Goal: Information Seeking & Learning: Check status

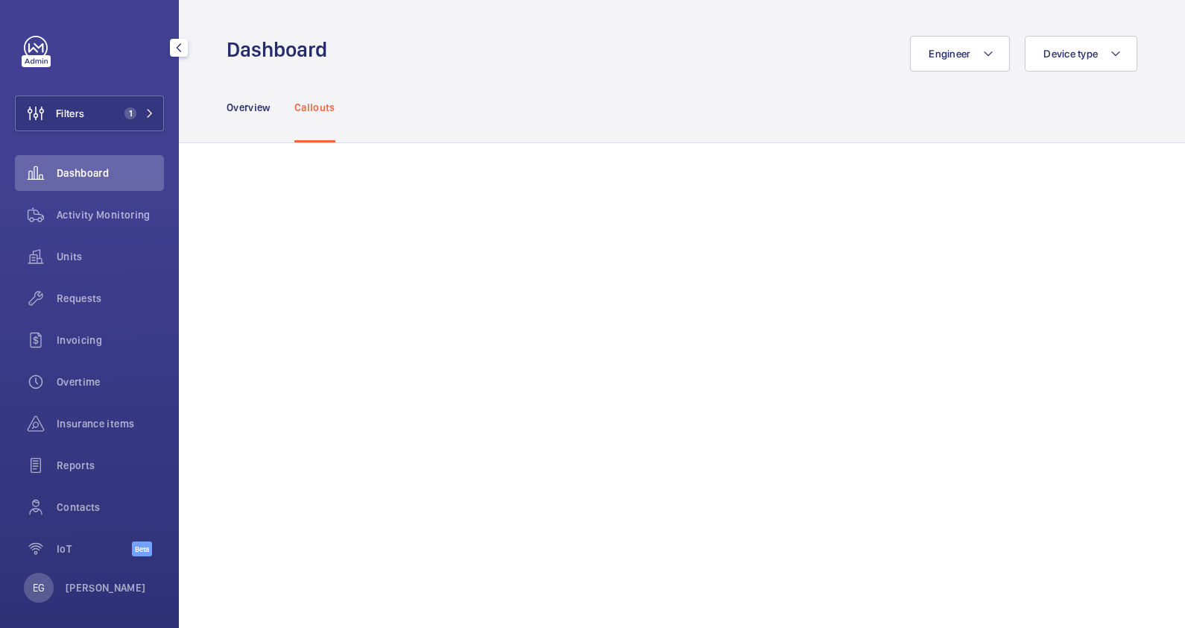
click at [124, 116] on span "1" at bounding box center [130, 113] width 12 height 12
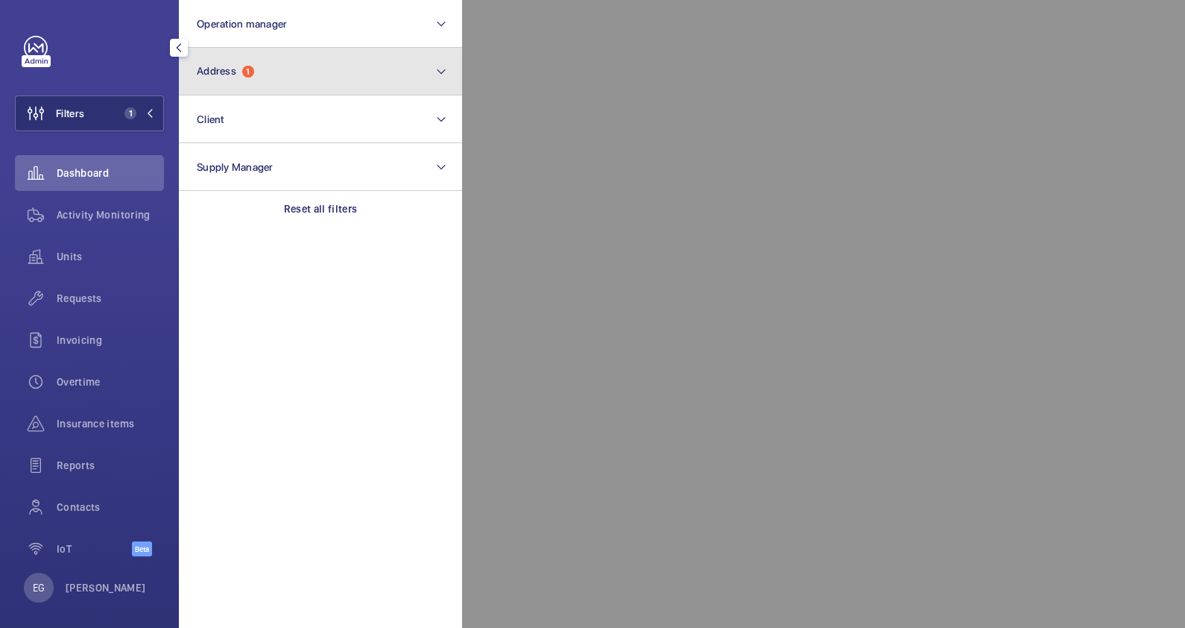
click at [287, 76] on button "Address 1" at bounding box center [320, 72] width 283 height 48
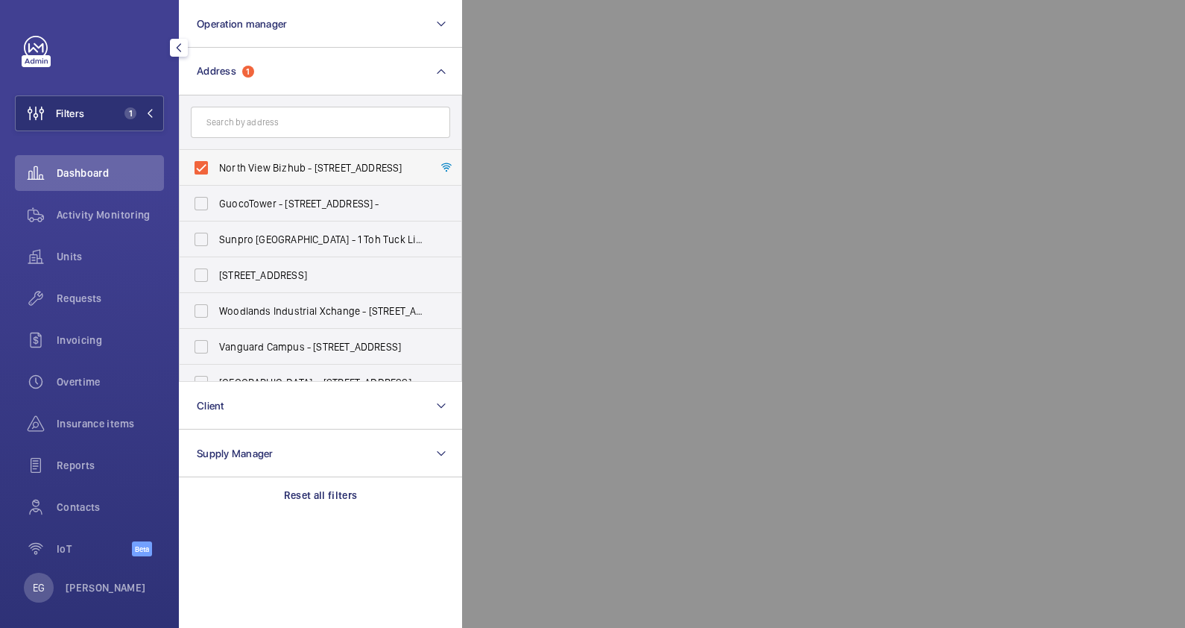
click at [313, 168] on span "North View Bizhub - [STREET_ADDRESS]" at bounding box center [321, 167] width 205 height 15
click at [216, 168] on input "North View Bizhub - [STREET_ADDRESS]" at bounding box center [201, 168] width 30 height 30
checkbox input "false"
click at [296, 122] on input "text" at bounding box center [320, 122] width 259 height 31
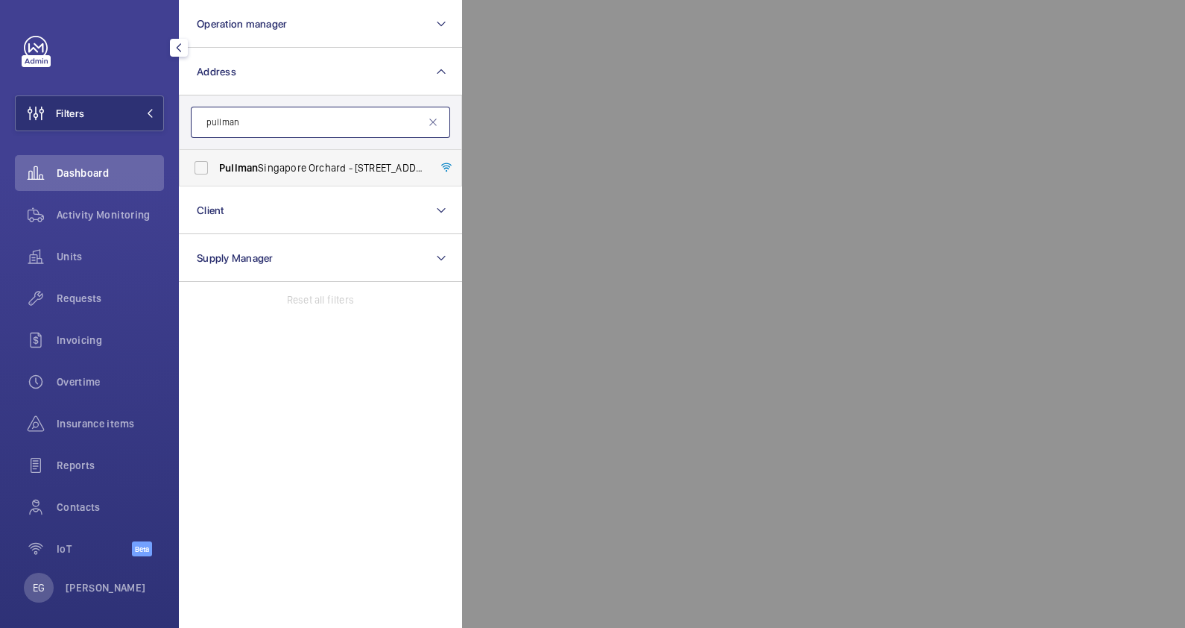
type input "pullman"
click at [293, 165] on span "Pullman [GEOGRAPHIC_DATA] Orchard - [STREET_ADDRESS]" at bounding box center [321, 167] width 205 height 15
click at [216, 165] on input "Pullman [GEOGRAPHIC_DATA] Orchard - [STREET_ADDRESS]" at bounding box center [201, 168] width 30 height 30
checkbox input "true"
click at [669, 48] on div at bounding box center [1054, 314] width 1185 height 628
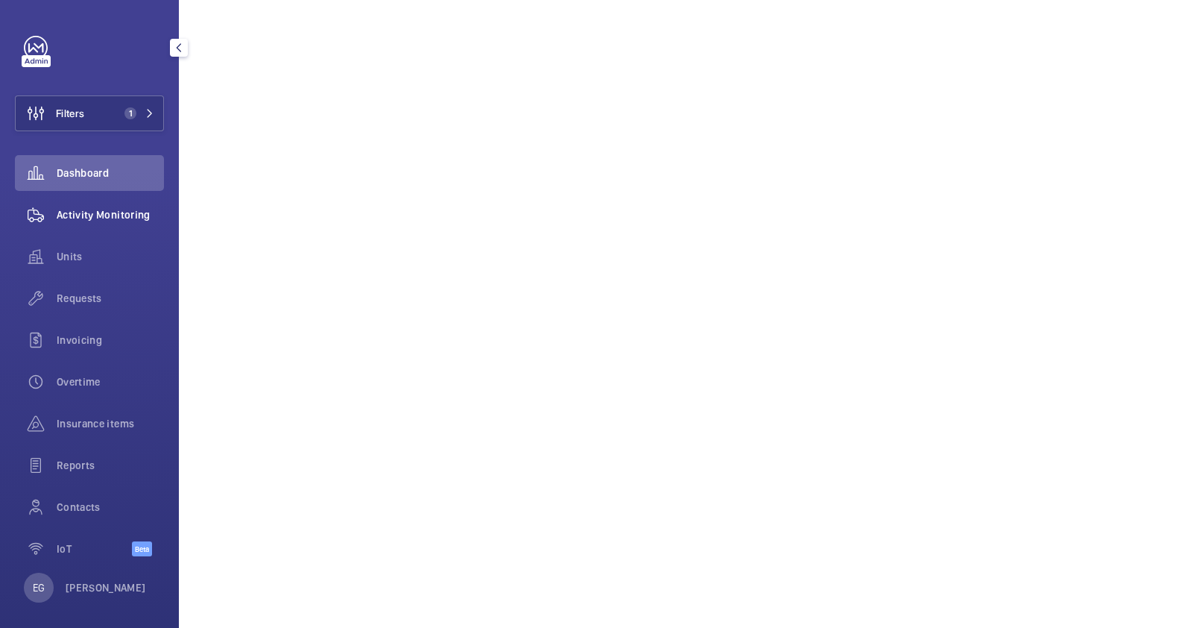
click at [120, 218] on span "Activity Monitoring" at bounding box center [110, 214] width 107 height 15
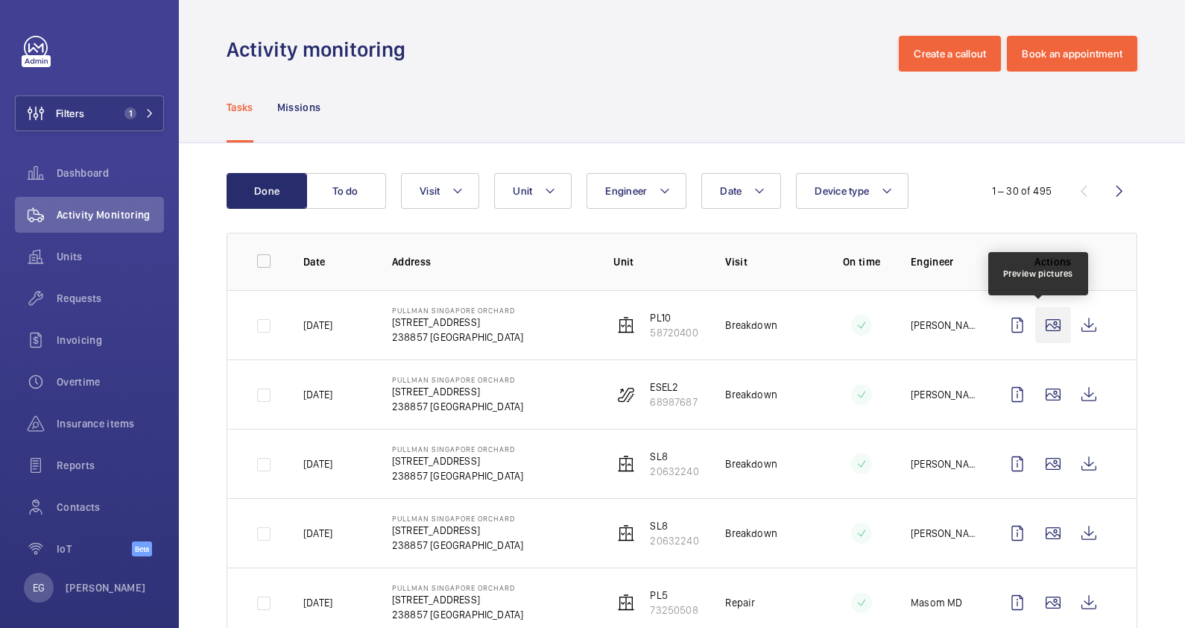
click at [1046, 328] on wm-front-icon-button at bounding box center [1053, 325] width 36 height 36
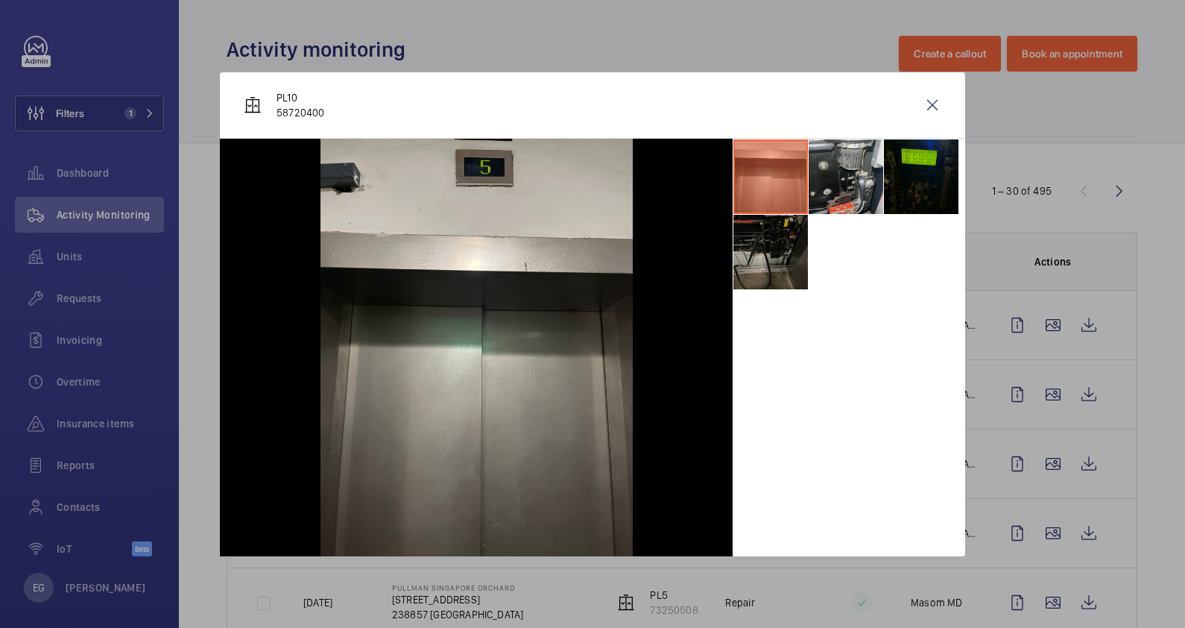
click at [856, 177] on li at bounding box center [846, 176] width 75 height 75
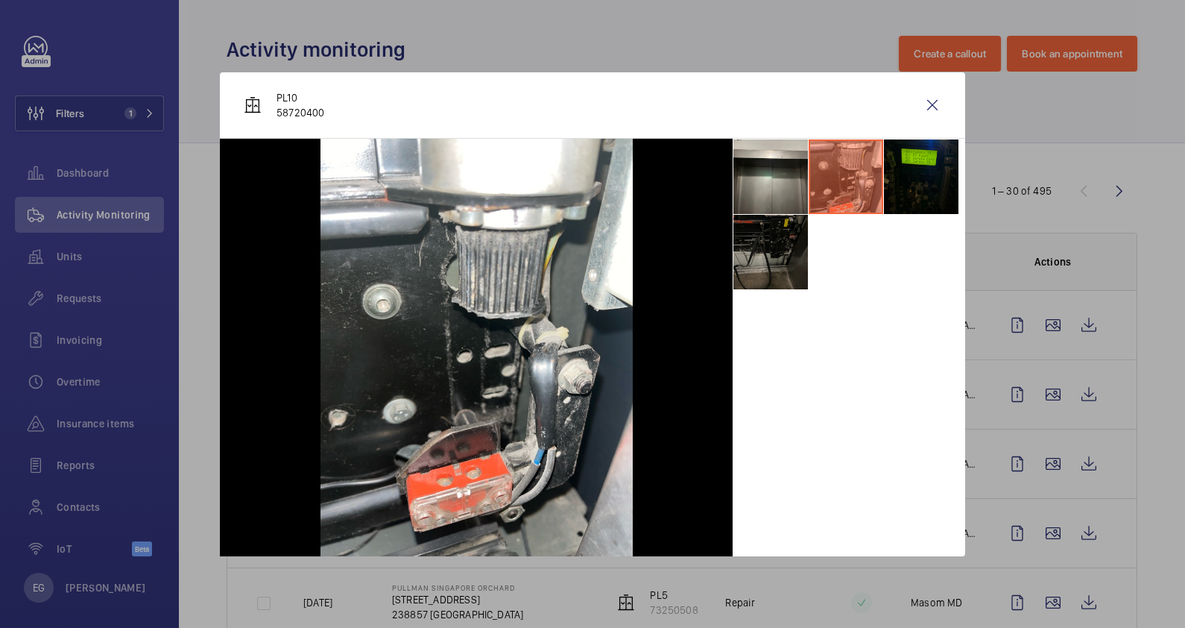
click at [763, 256] on li at bounding box center [770, 252] width 75 height 75
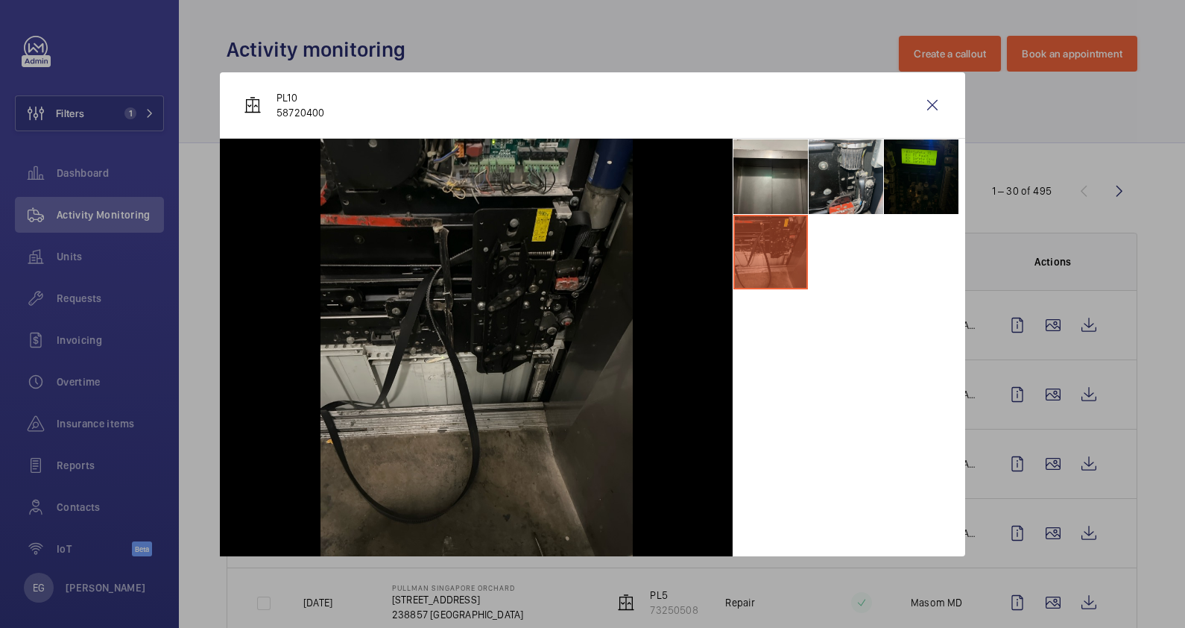
click at [859, 181] on li at bounding box center [846, 176] width 75 height 75
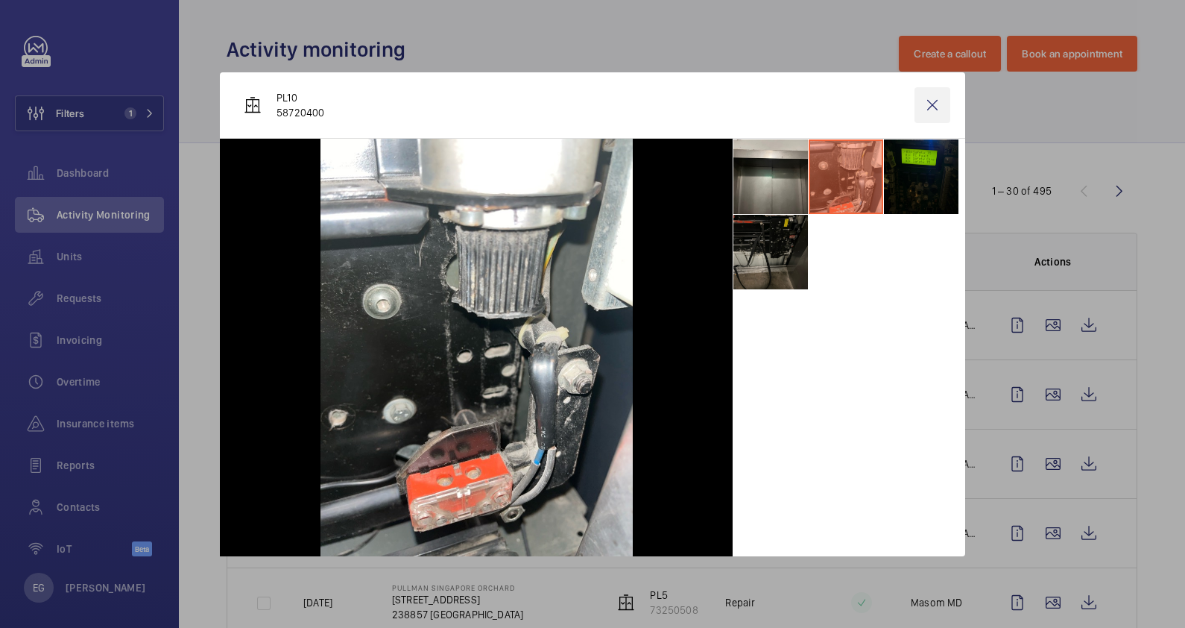
click at [930, 104] on wm-front-icon-button at bounding box center [933, 105] width 36 height 36
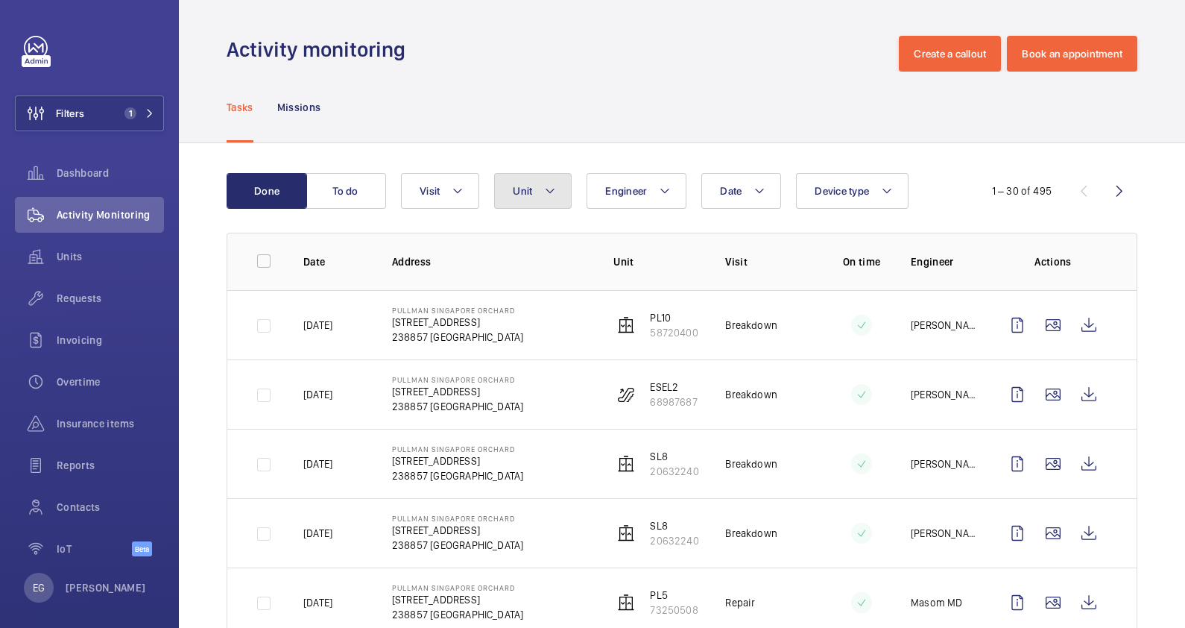
click at [545, 189] on mat-icon at bounding box center [550, 191] width 12 height 18
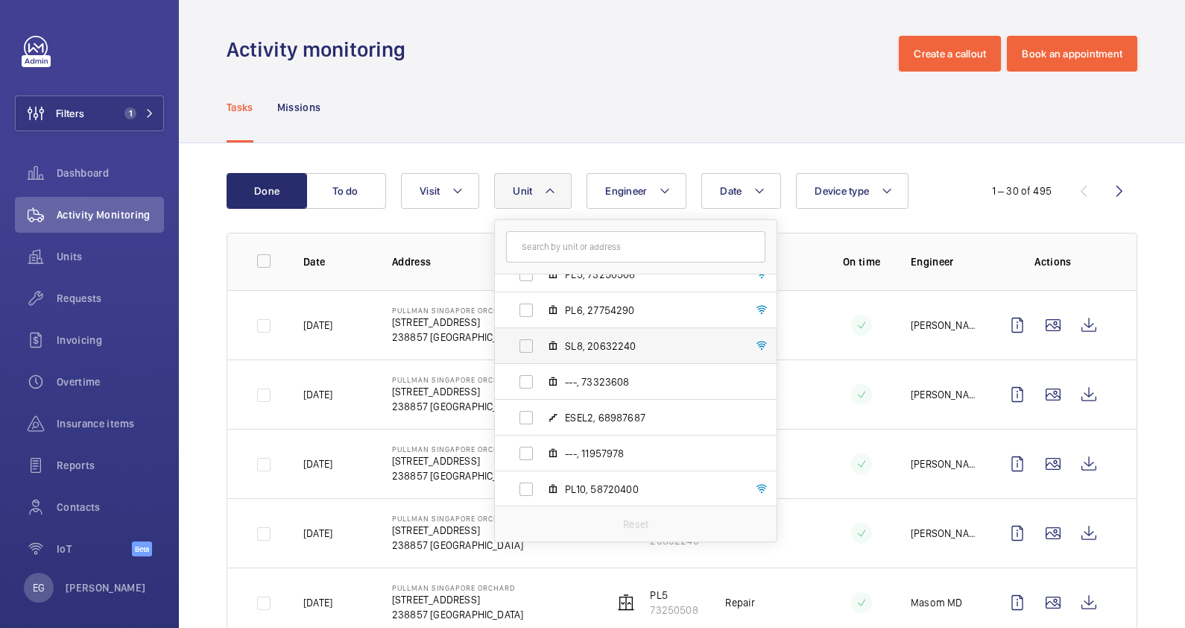
scroll to position [269, 0]
click at [617, 490] on span "PL10, 58720400" at bounding box center [651, 488] width 173 height 15
click at [541, 490] on input "PL10, 58720400" at bounding box center [526, 488] width 30 height 30
checkbox input "true"
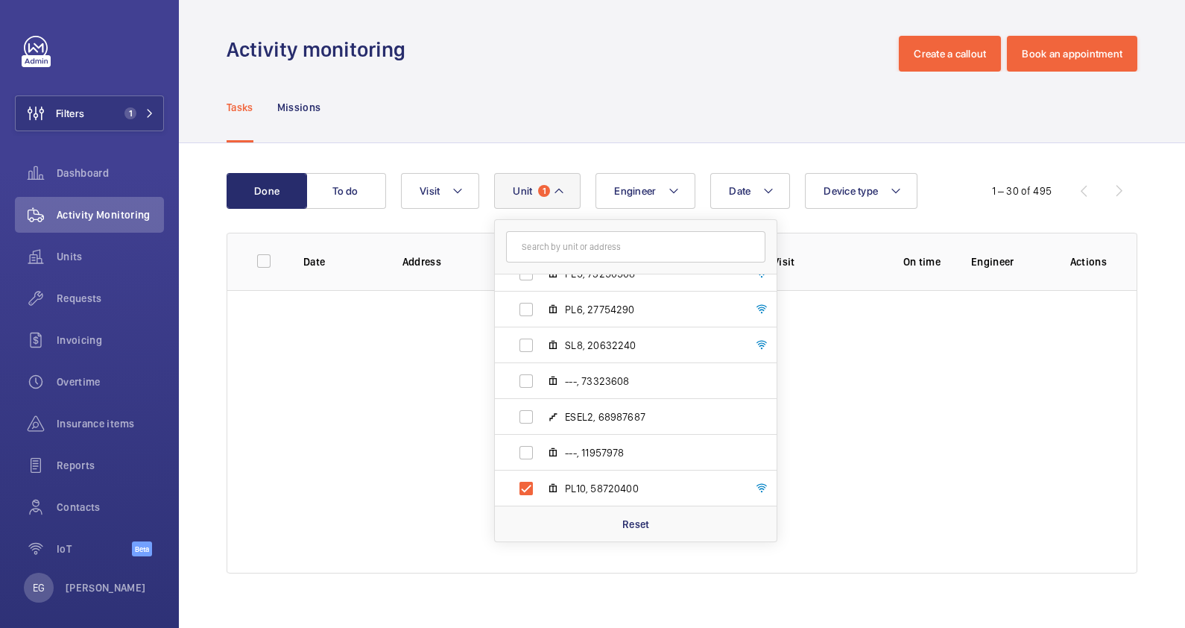
click at [628, 90] on div "Tasks Missions" at bounding box center [682, 107] width 911 height 71
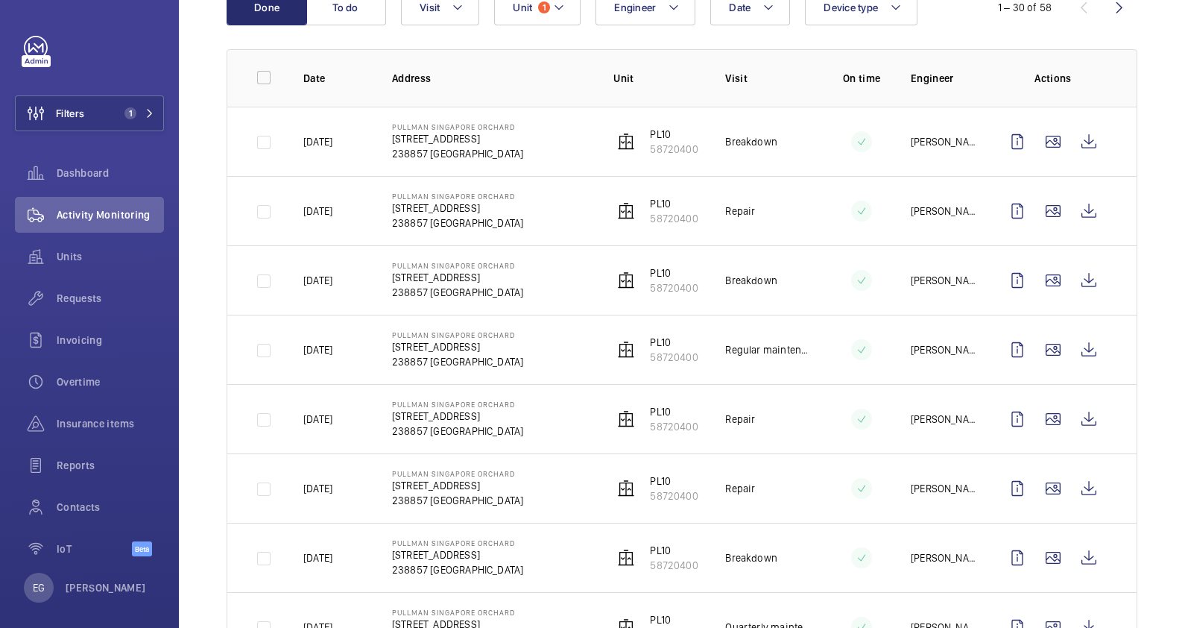
scroll to position [186, 0]
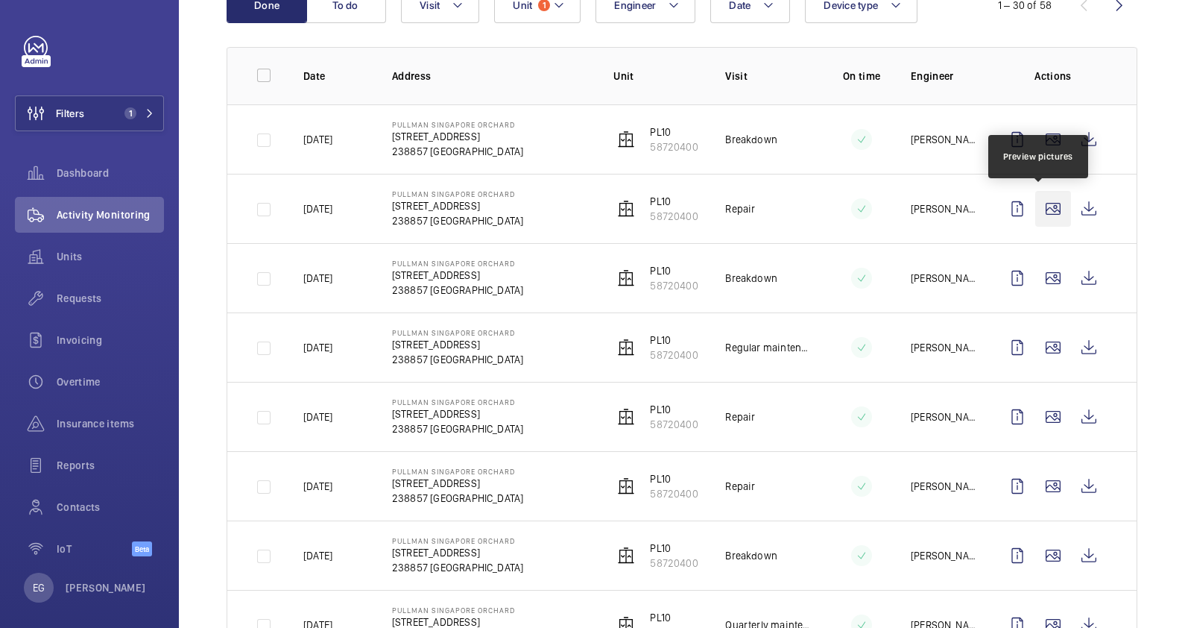
click at [1037, 213] on wm-front-icon-button at bounding box center [1053, 209] width 36 height 36
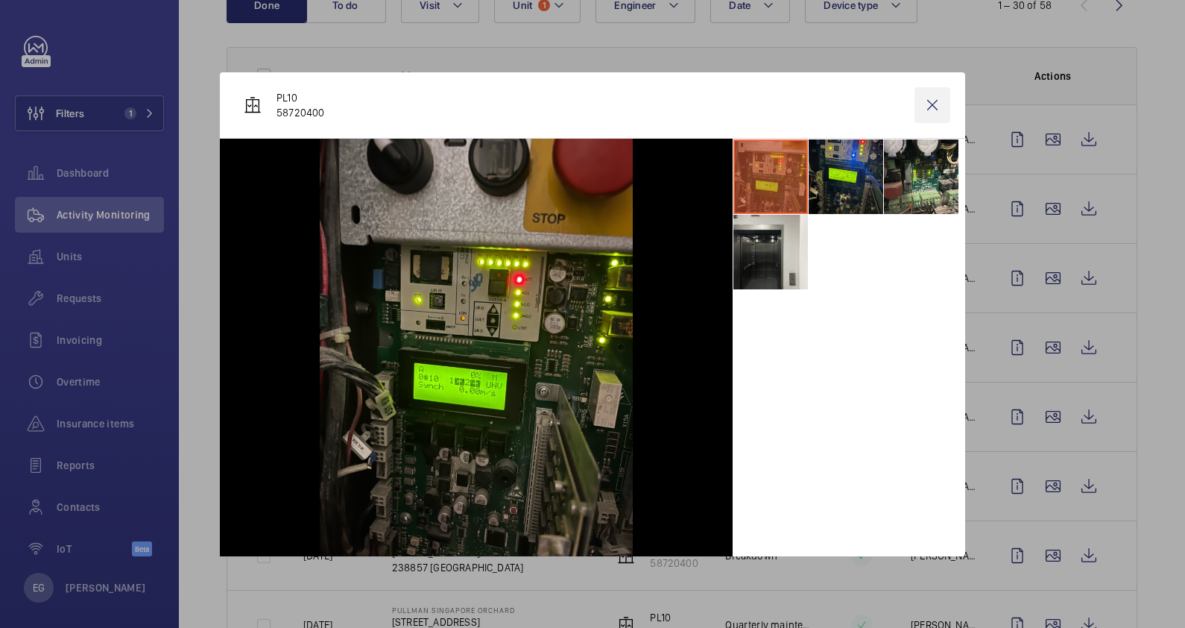
click at [931, 112] on wm-front-icon-button at bounding box center [933, 105] width 36 height 36
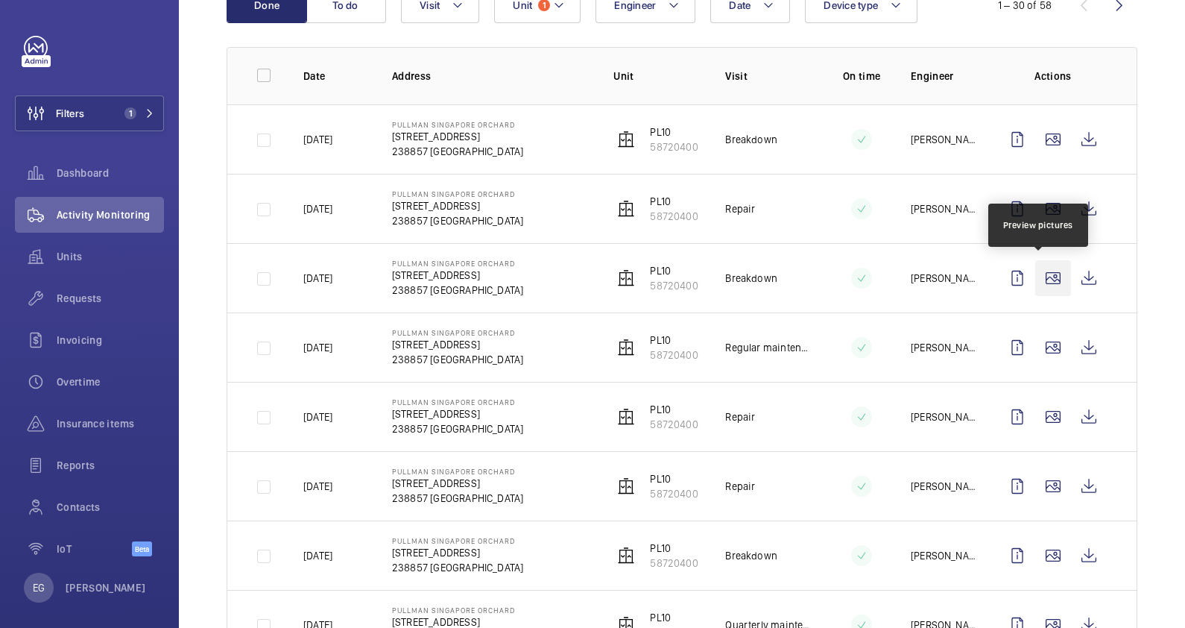
click at [1038, 276] on wm-front-icon-button at bounding box center [1053, 278] width 36 height 36
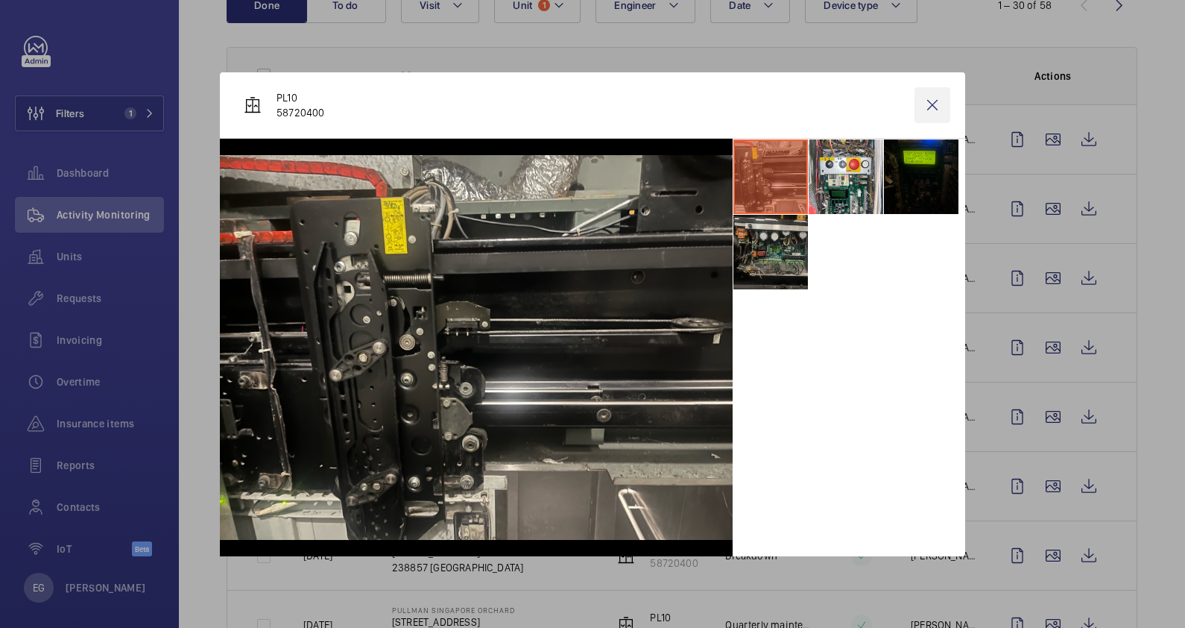
click at [944, 99] on wm-front-icon-button at bounding box center [933, 105] width 36 height 36
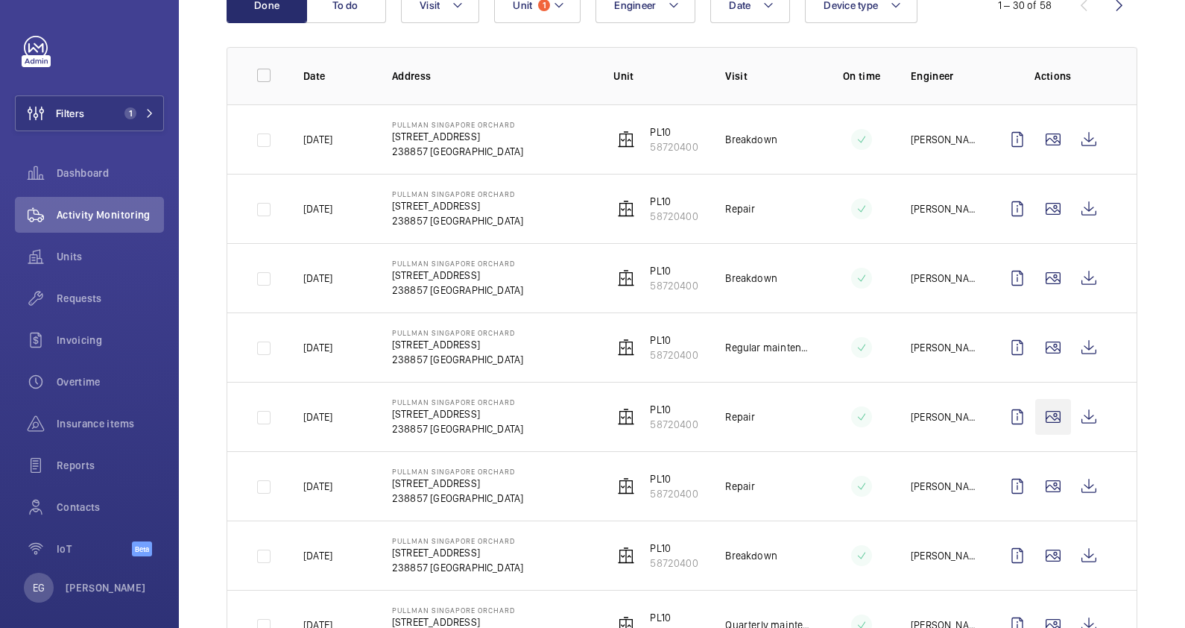
click at [1046, 410] on wm-front-icon-button at bounding box center [1053, 417] width 36 height 36
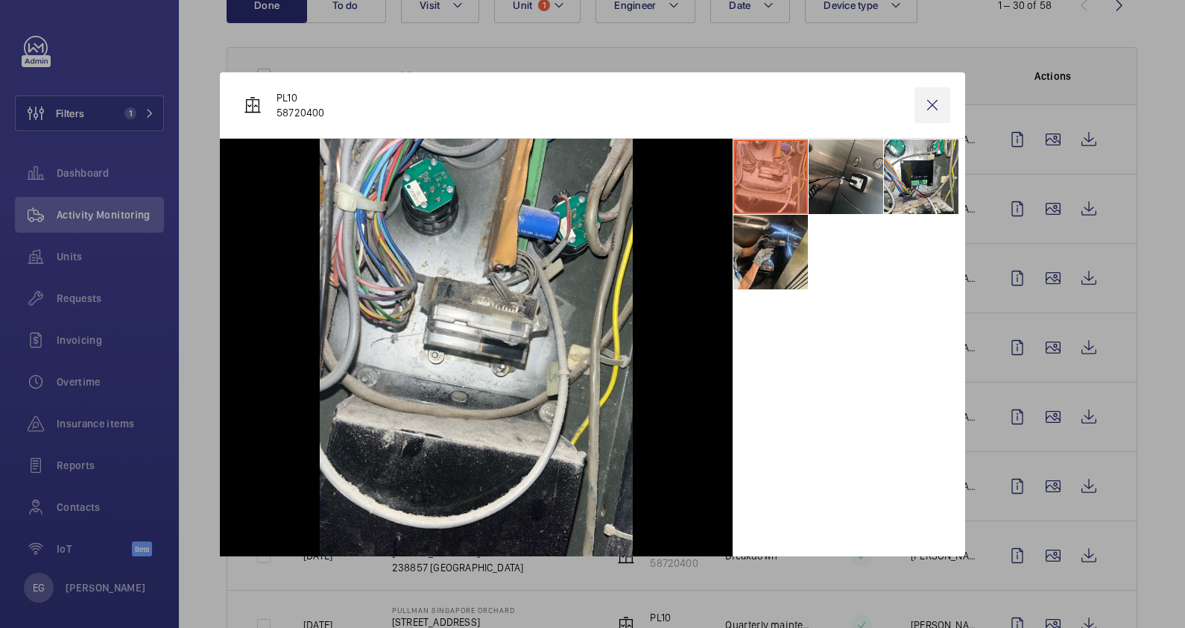
click at [938, 103] on wm-front-icon-button at bounding box center [933, 105] width 36 height 36
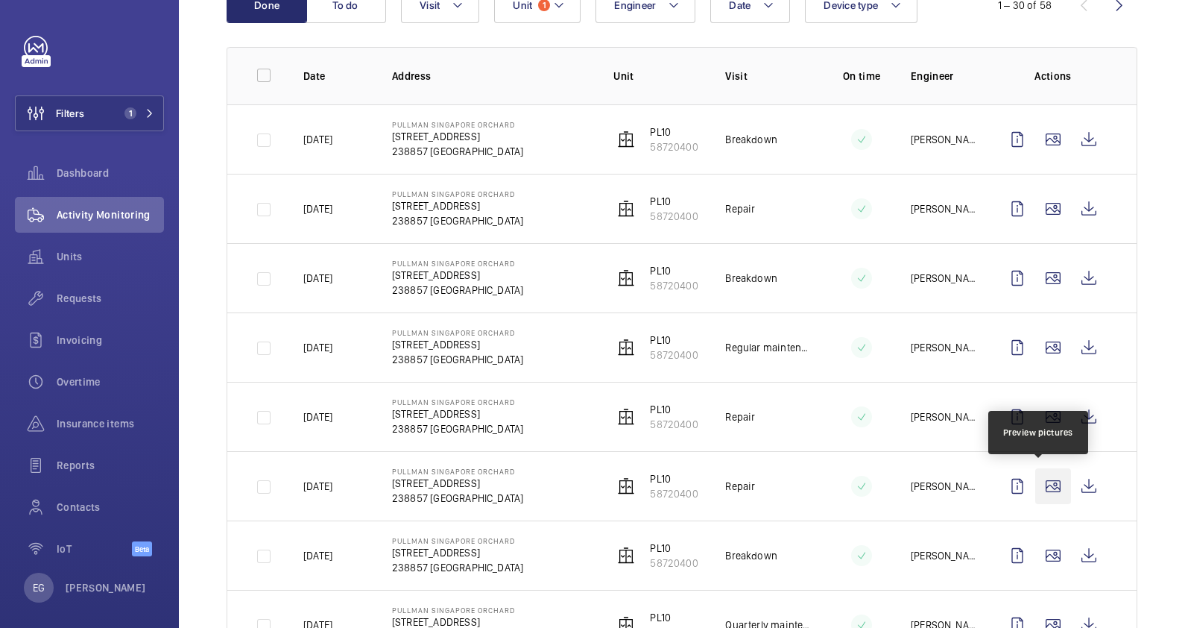
click at [1045, 483] on wm-front-icon-button at bounding box center [1053, 486] width 36 height 36
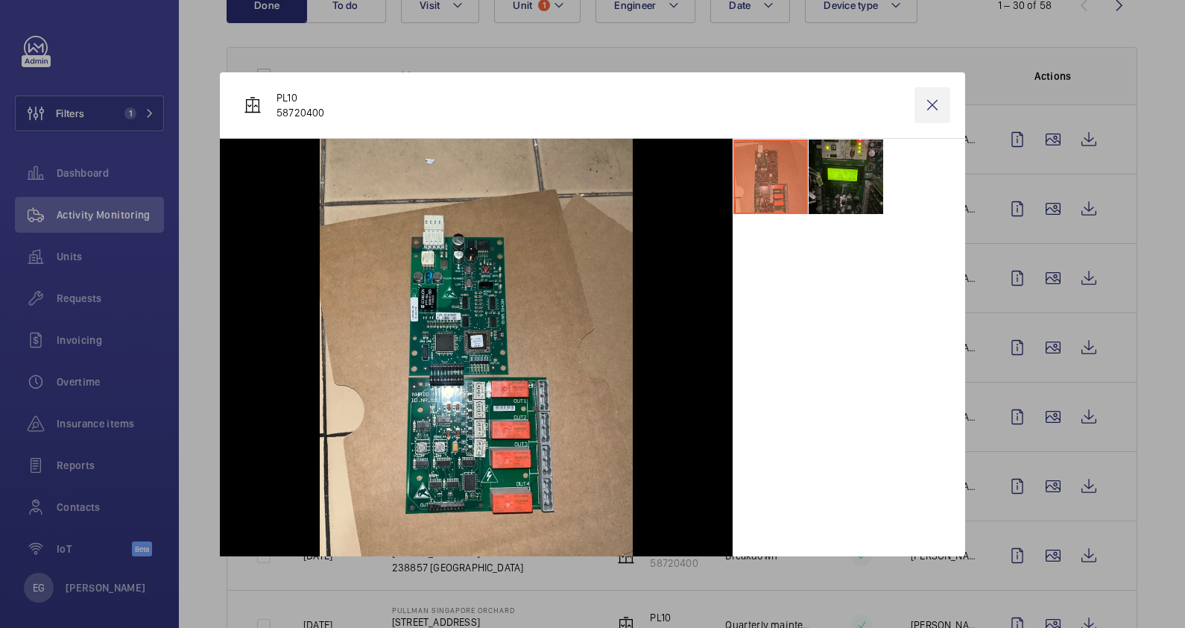
click at [930, 104] on wm-front-icon-button at bounding box center [933, 105] width 36 height 36
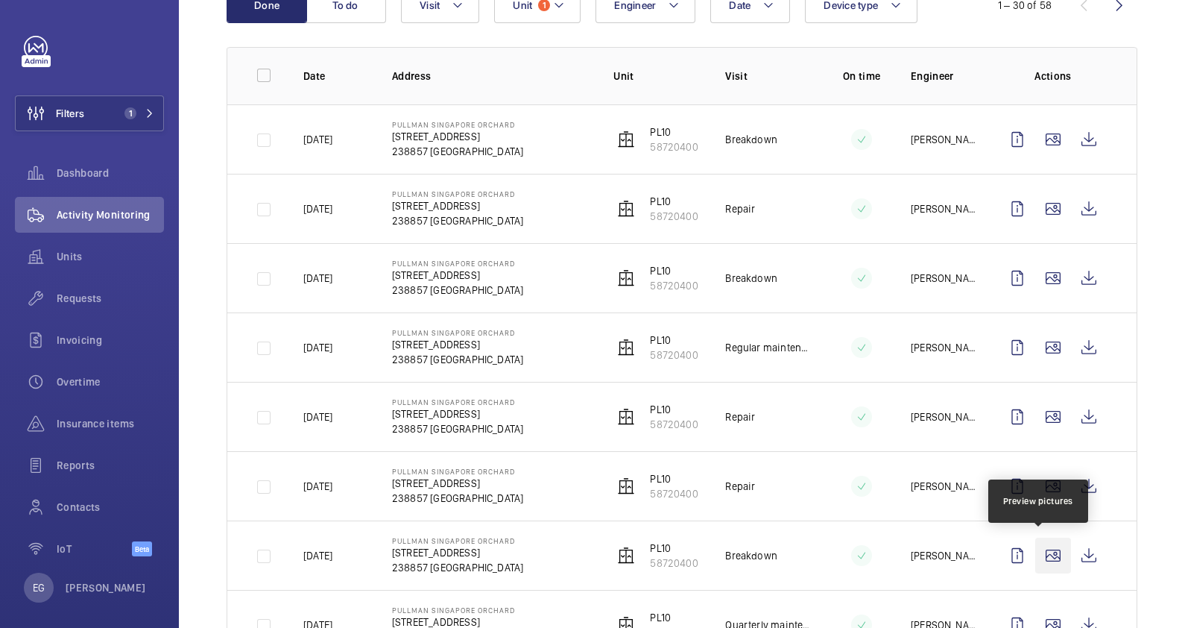
click at [1044, 555] on wm-front-icon-button at bounding box center [1053, 555] width 36 height 36
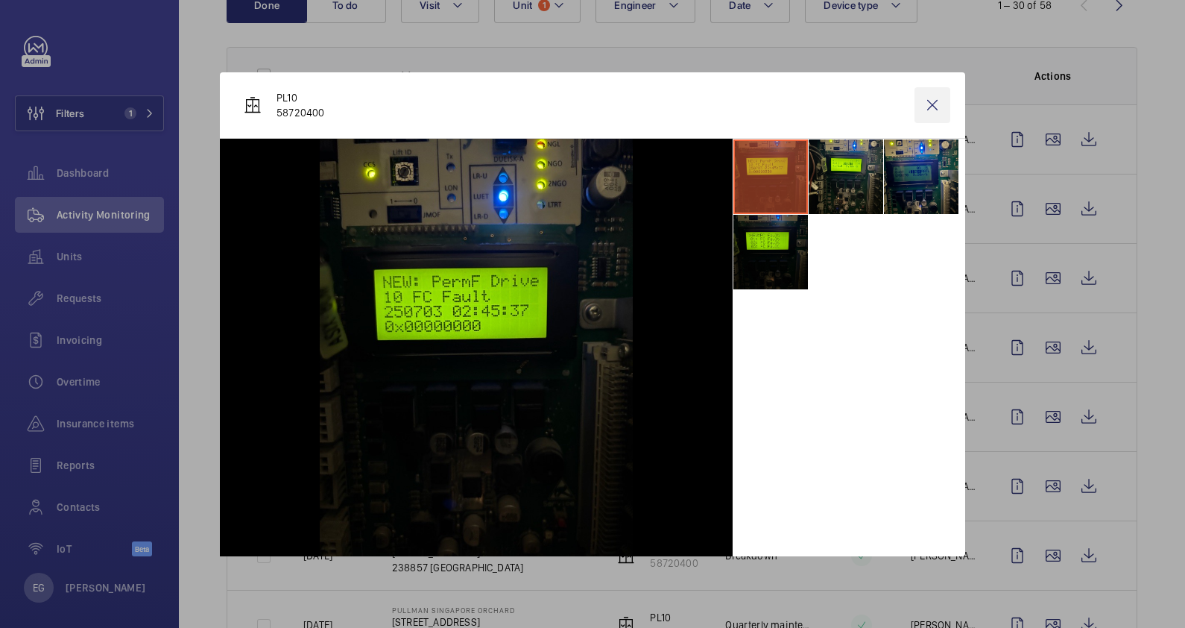
click at [931, 104] on wm-front-icon-button at bounding box center [933, 105] width 36 height 36
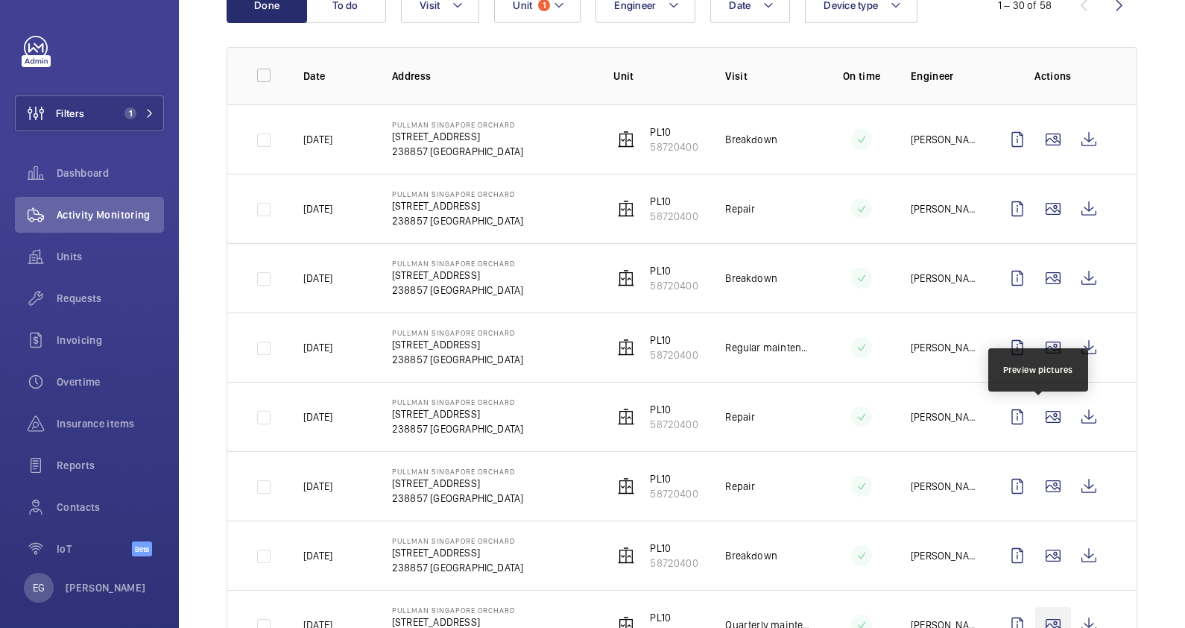
scroll to position [466, 0]
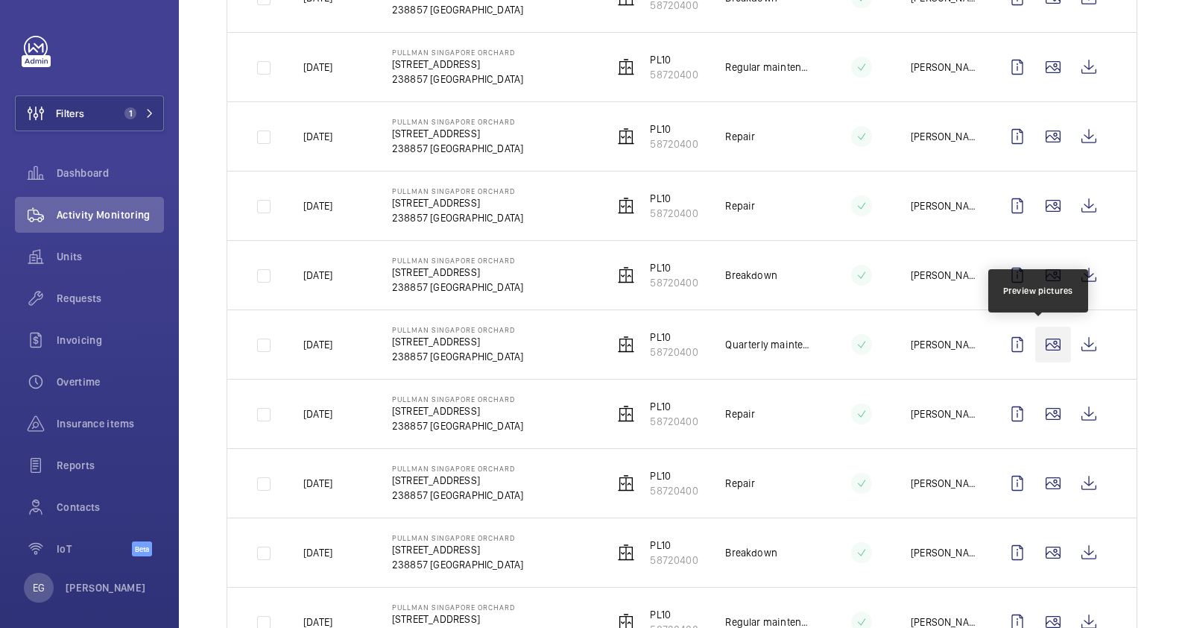
click at [1040, 344] on wm-front-icon-button at bounding box center [1053, 344] width 36 height 36
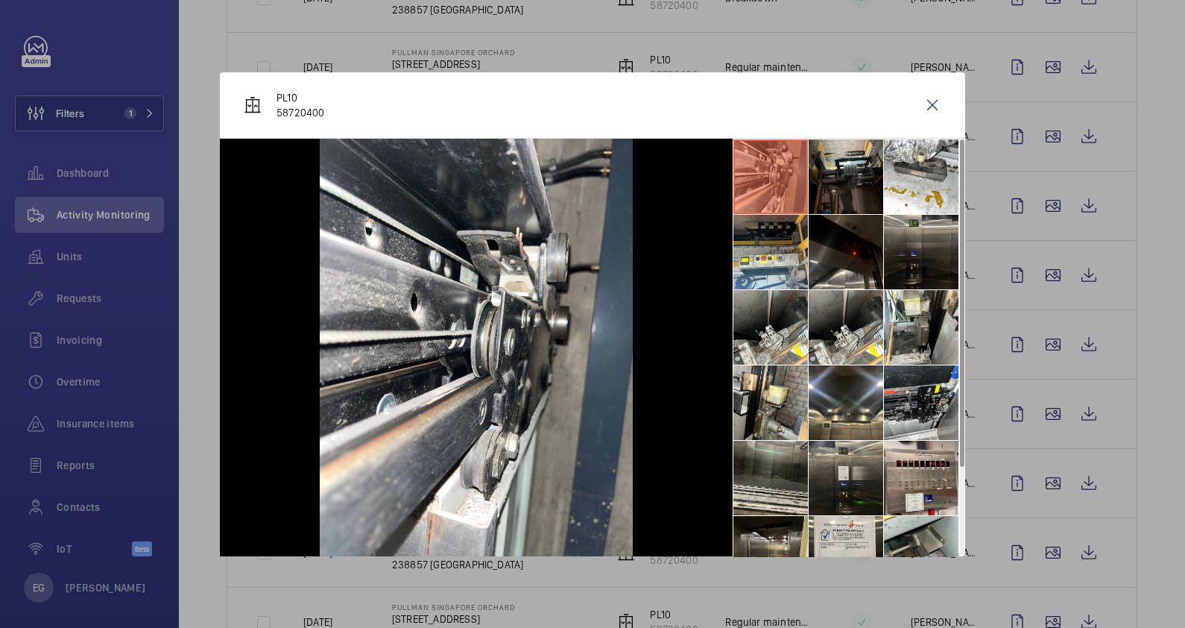
click at [789, 171] on li at bounding box center [770, 176] width 75 height 75
click at [928, 335] on li at bounding box center [921, 327] width 75 height 75
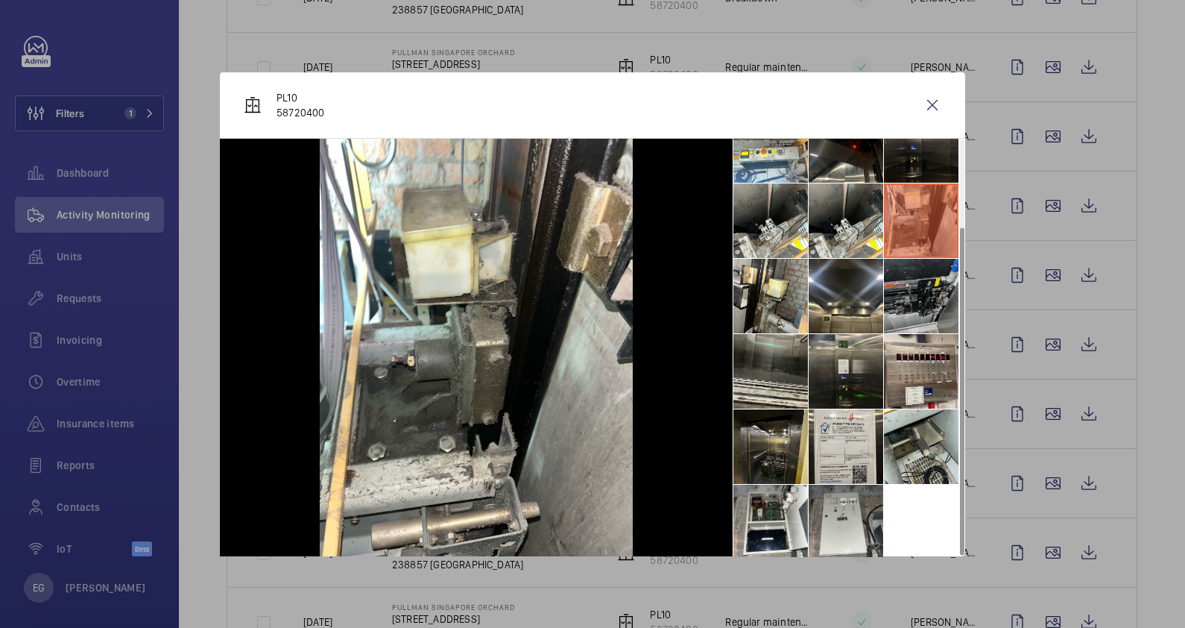
scroll to position [110, 0]
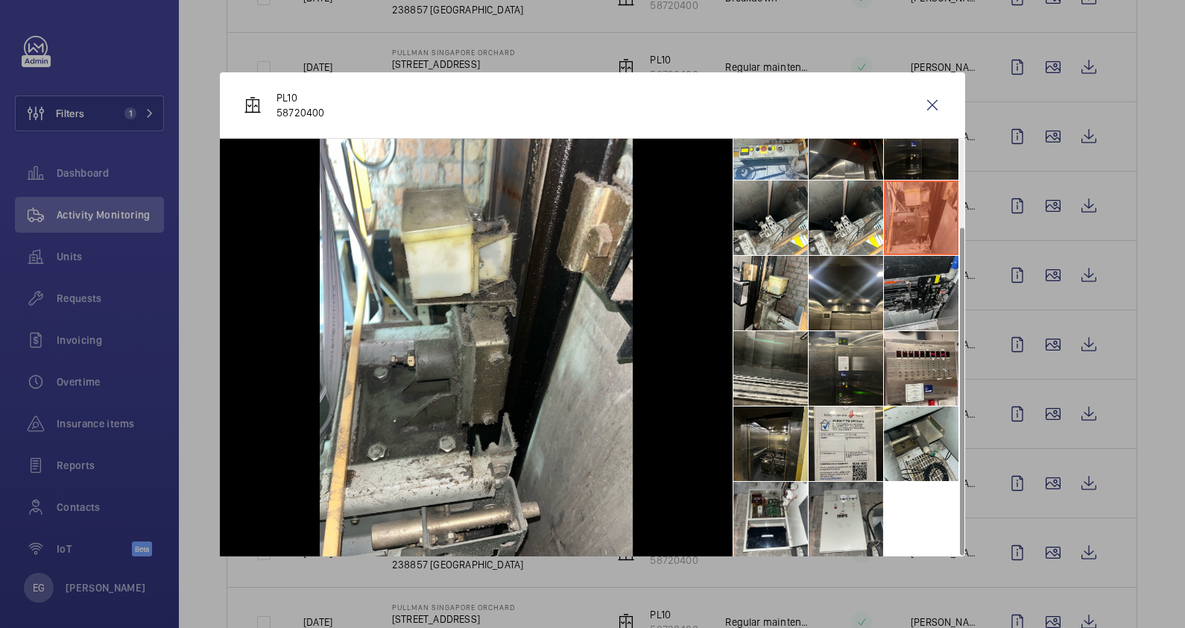
click at [920, 277] on li at bounding box center [921, 293] width 75 height 75
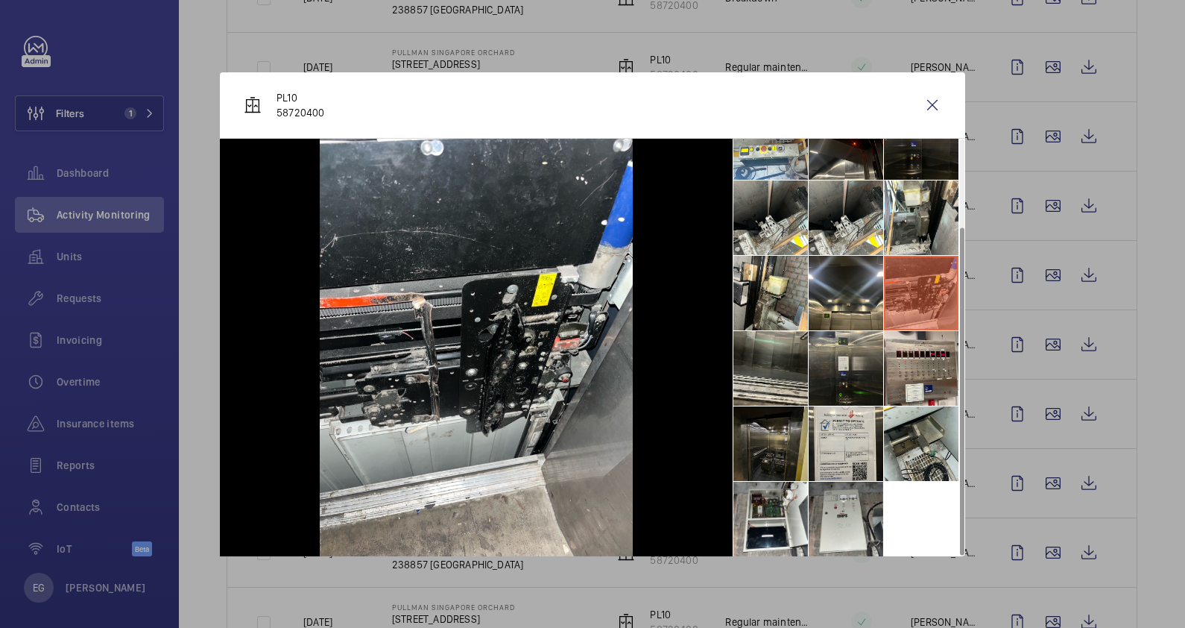
click at [772, 448] on li at bounding box center [770, 443] width 75 height 75
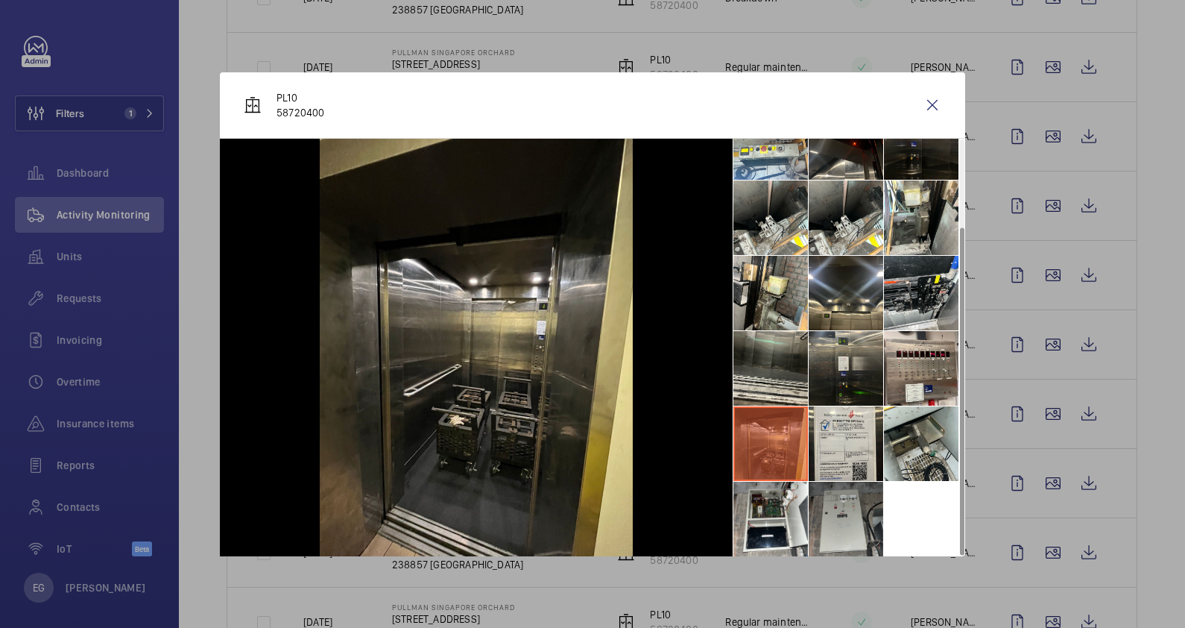
click at [837, 502] on li at bounding box center [846, 519] width 75 height 75
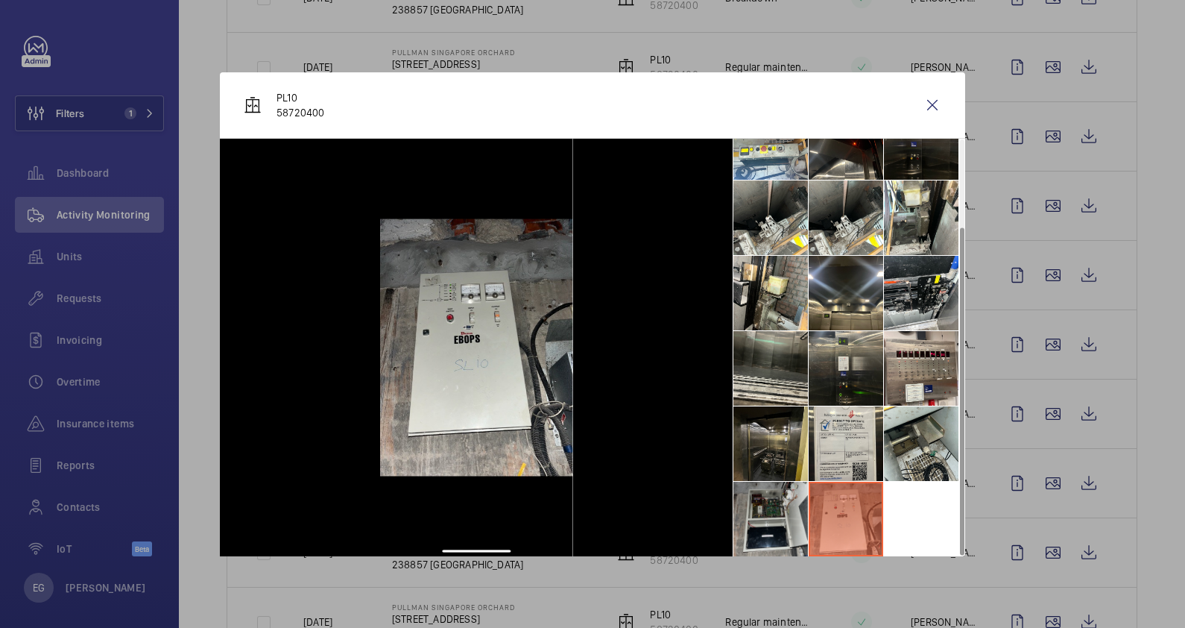
click at [757, 499] on li at bounding box center [770, 519] width 75 height 75
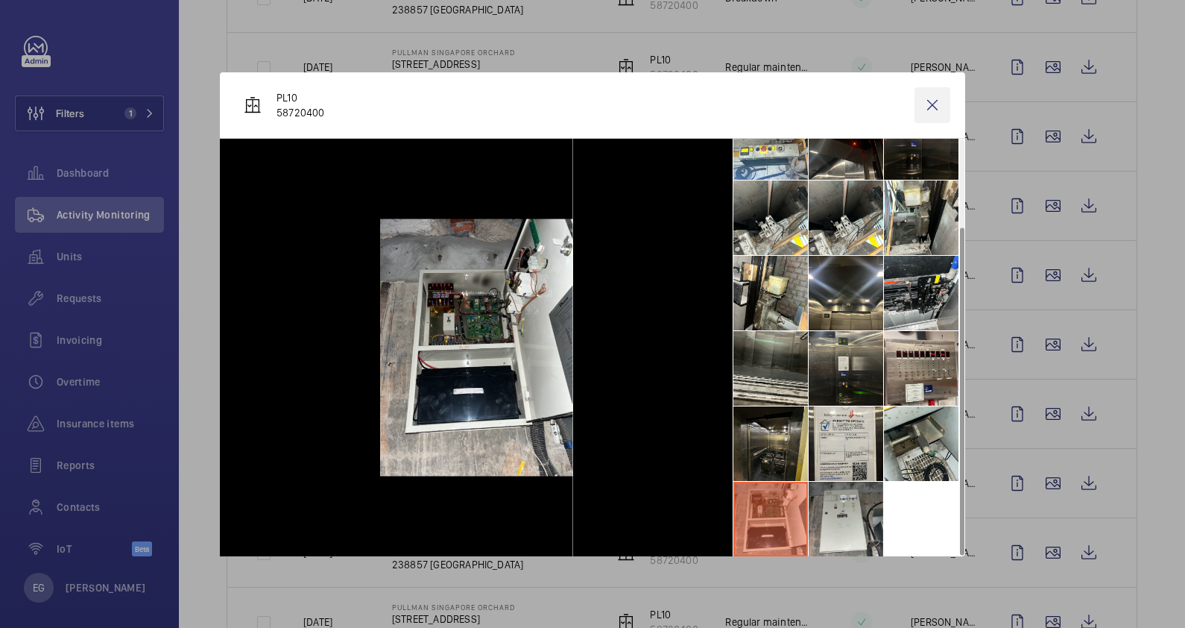
click at [932, 107] on wm-front-icon-button at bounding box center [933, 105] width 36 height 36
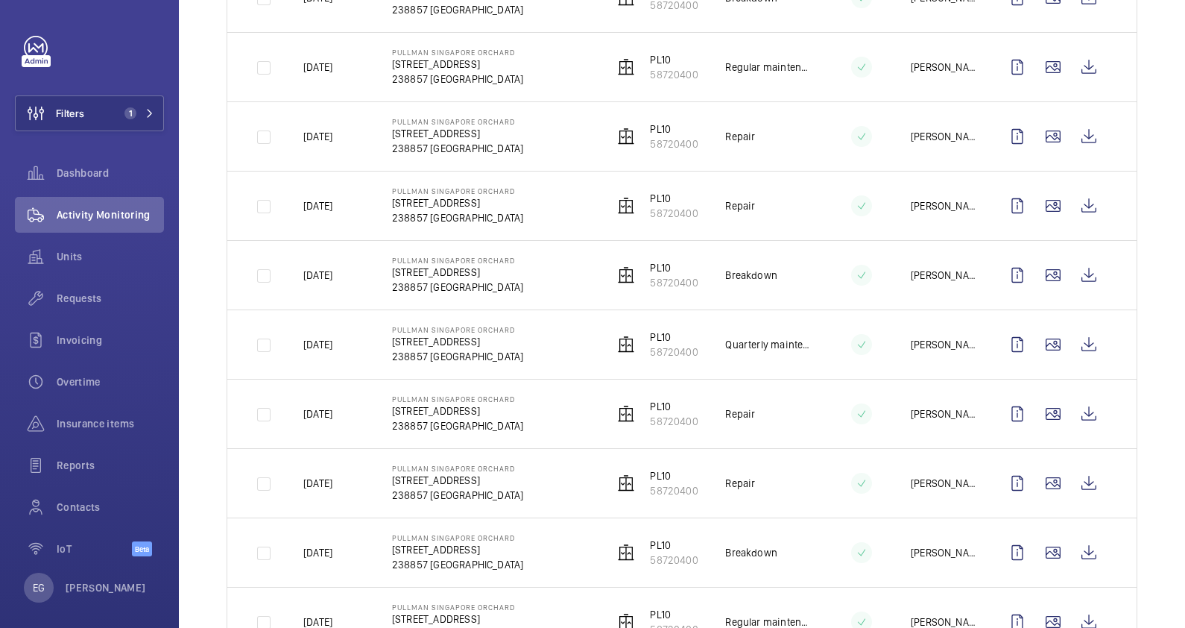
scroll to position [652, 0]
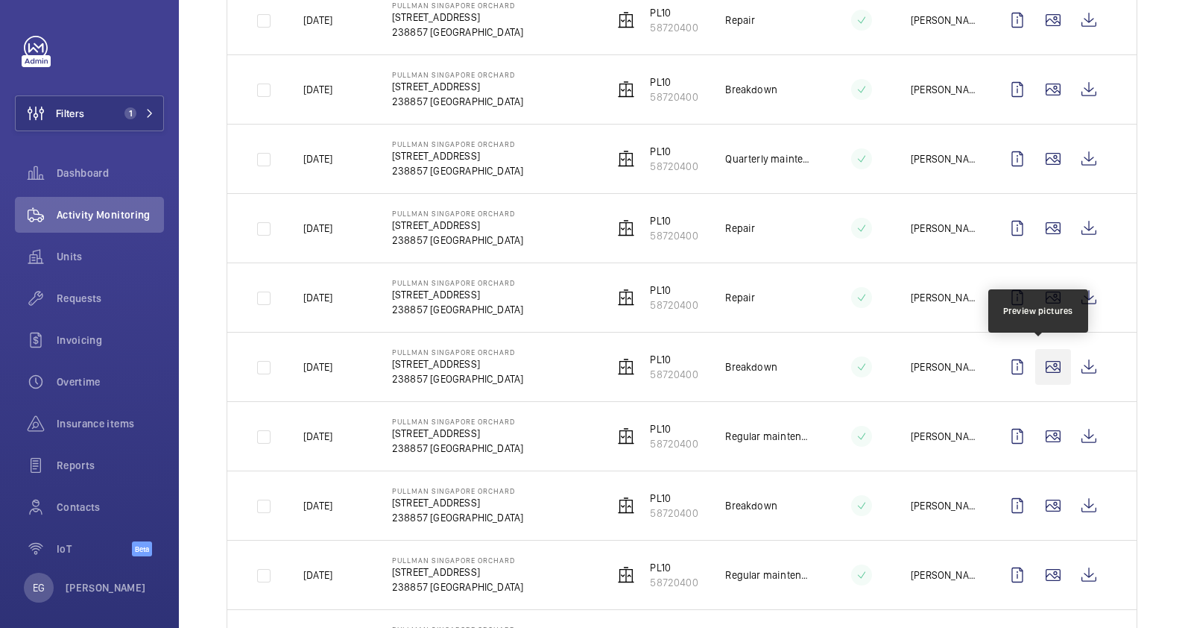
click at [1035, 365] on wm-front-icon-button at bounding box center [1053, 367] width 36 height 36
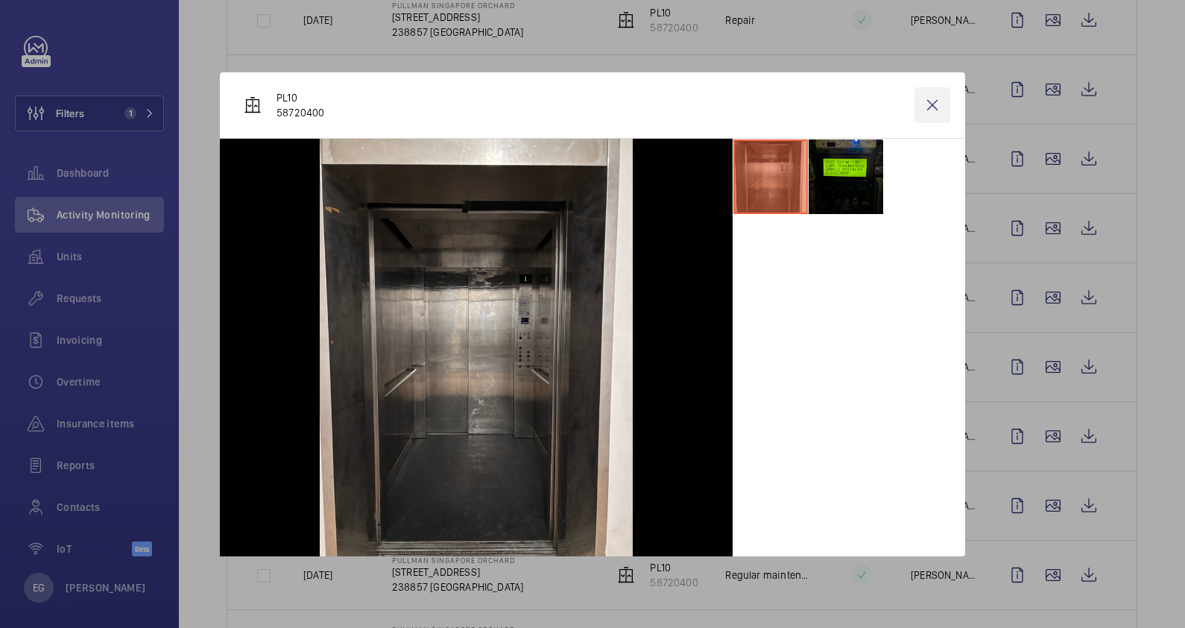
click at [933, 107] on wm-front-icon-button at bounding box center [933, 105] width 36 height 36
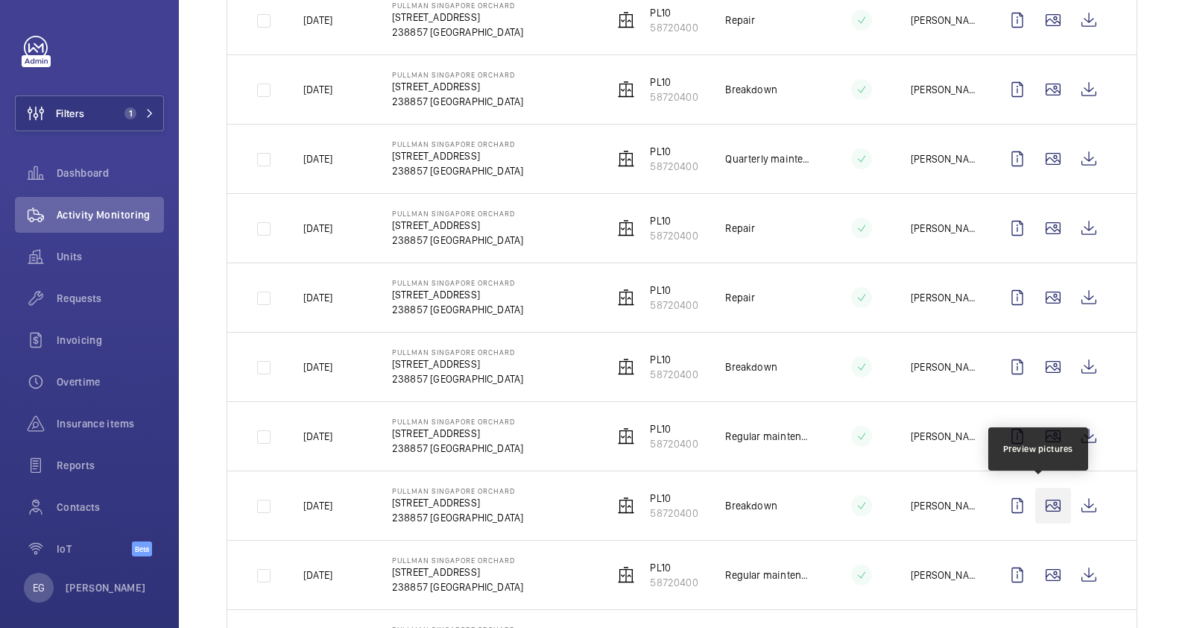
click at [1045, 502] on wm-front-icon-button at bounding box center [1053, 506] width 36 height 36
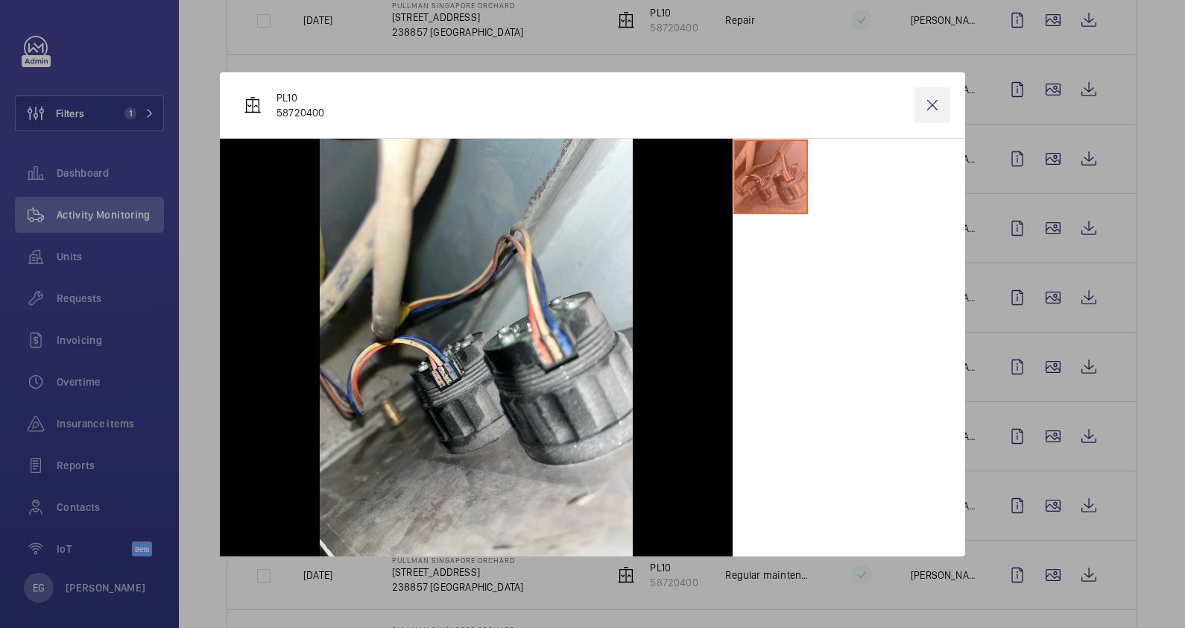
click at [929, 108] on wm-front-icon-button at bounding box center [933, 105] width 36 height 36
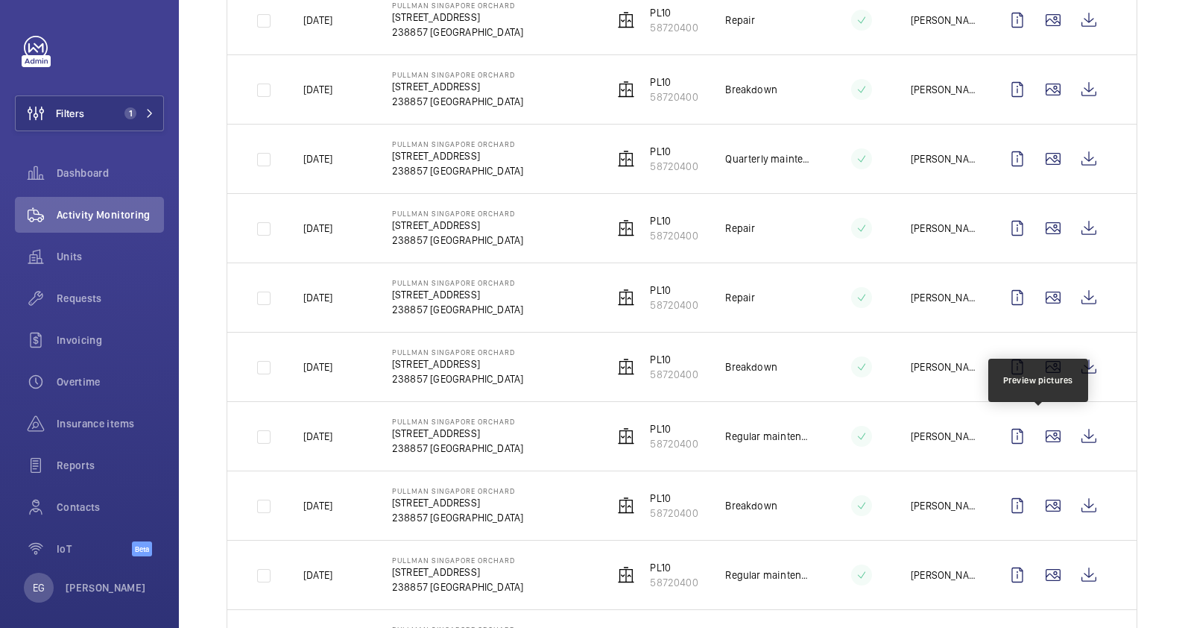
scroll to position [745, 0]
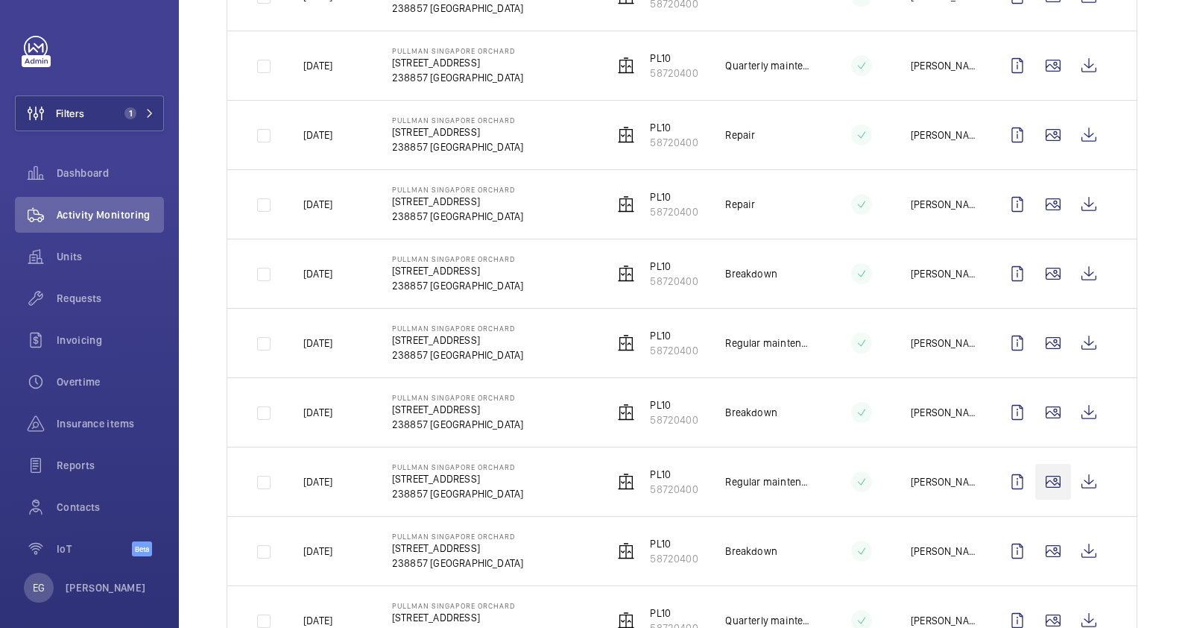
click at [1036, 473] on wm-front-icon-button at bounding box center [1053, 482] width 36 height 36
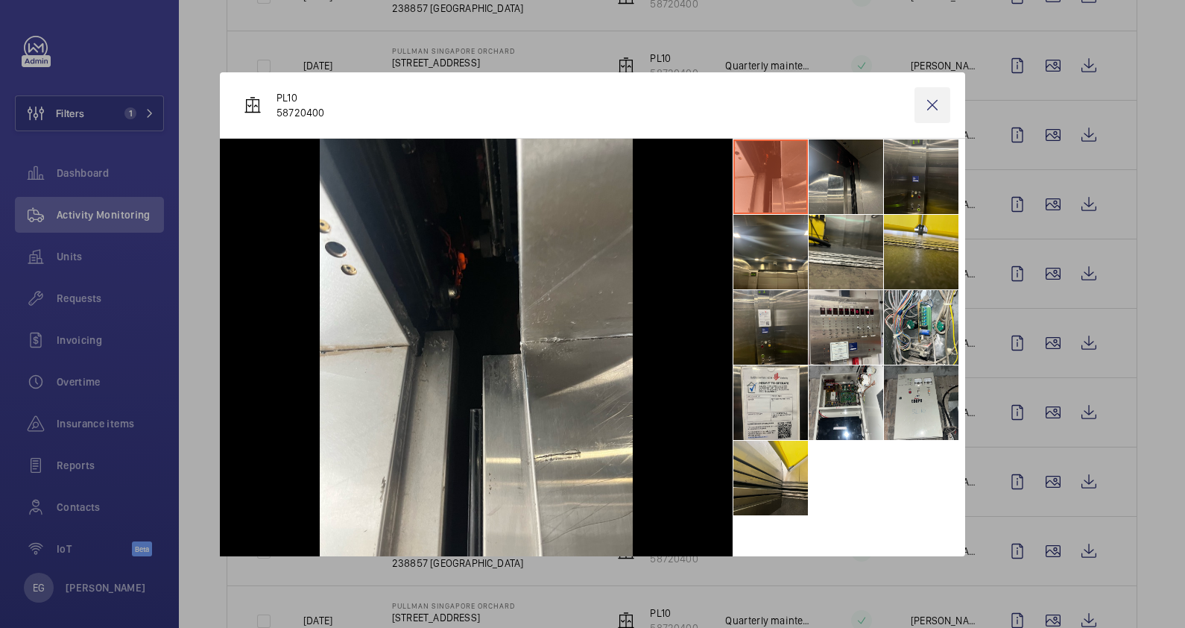
click at [943, 104] on wm-front-icon-button at bounding box center [933, 105] width 36 height 36
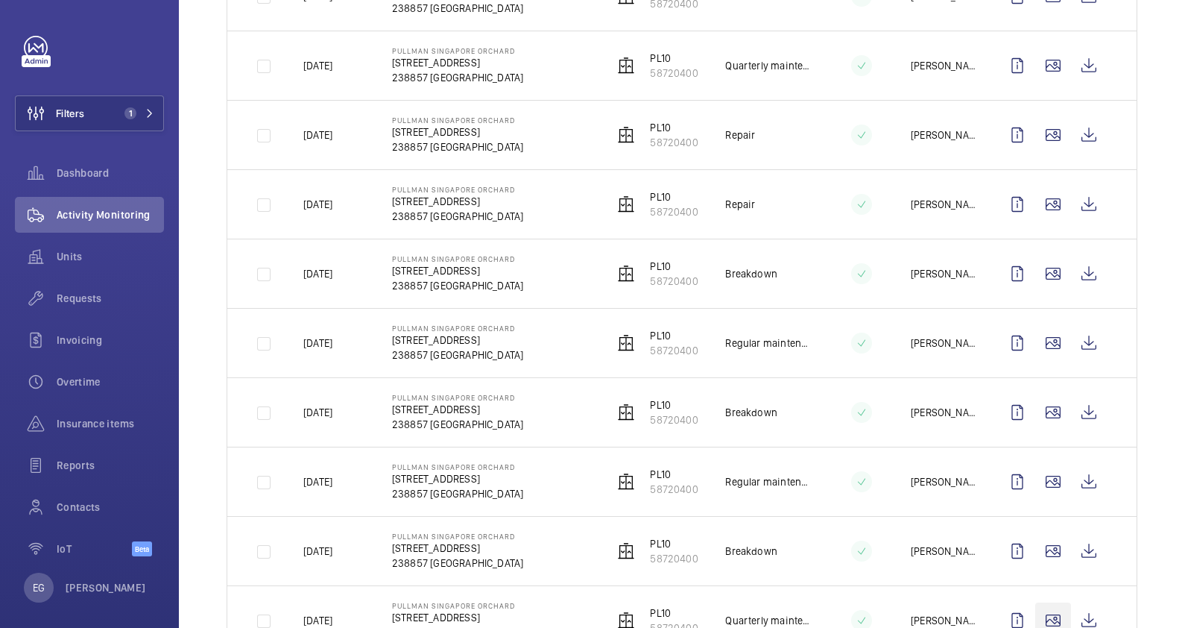
scroll to position [932, 0]
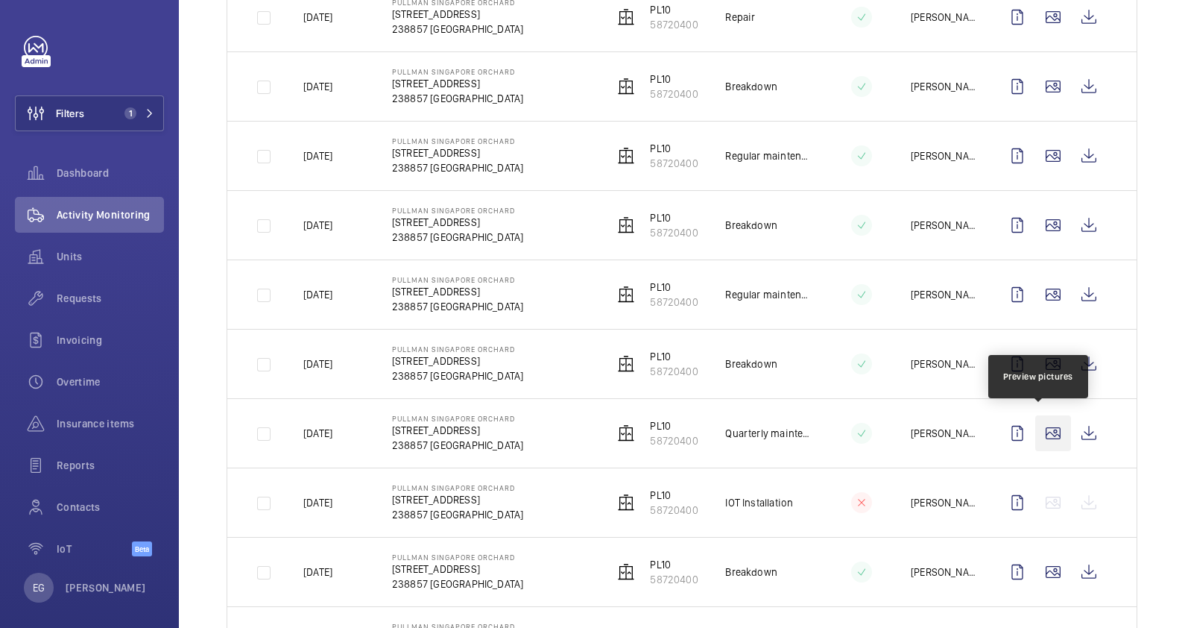
click at [1047, 423] on wm-front-icon-button at bounding box center [1053, 433] width 36 height 36
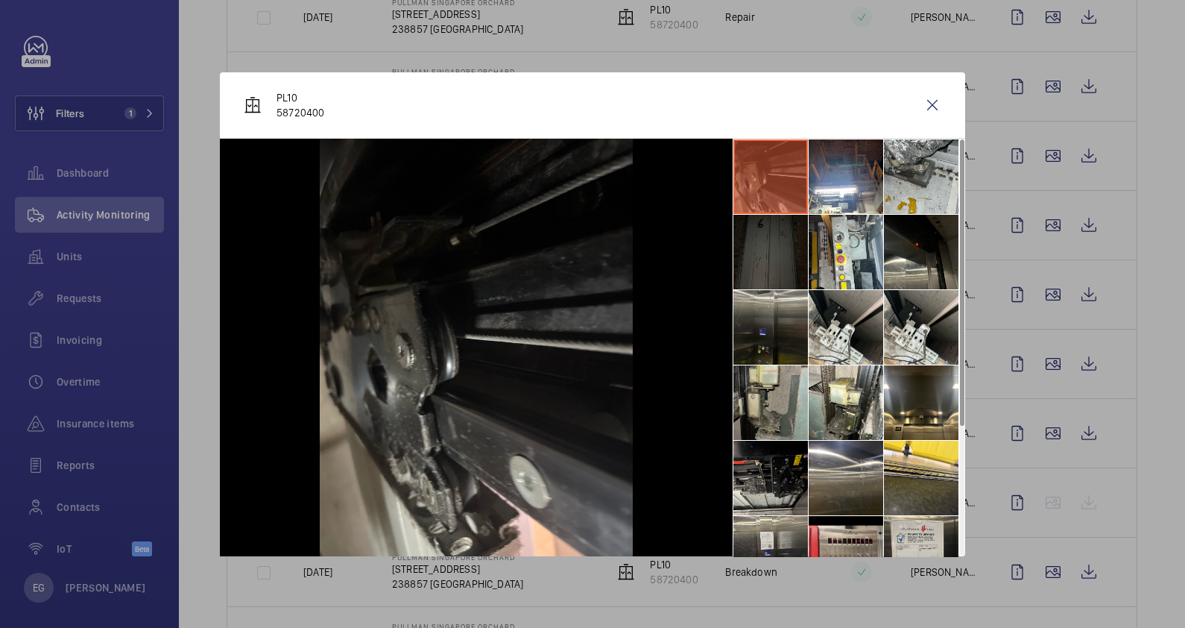
click at [777, 399] on li at bounding box center [770, 402] width 75 height 75
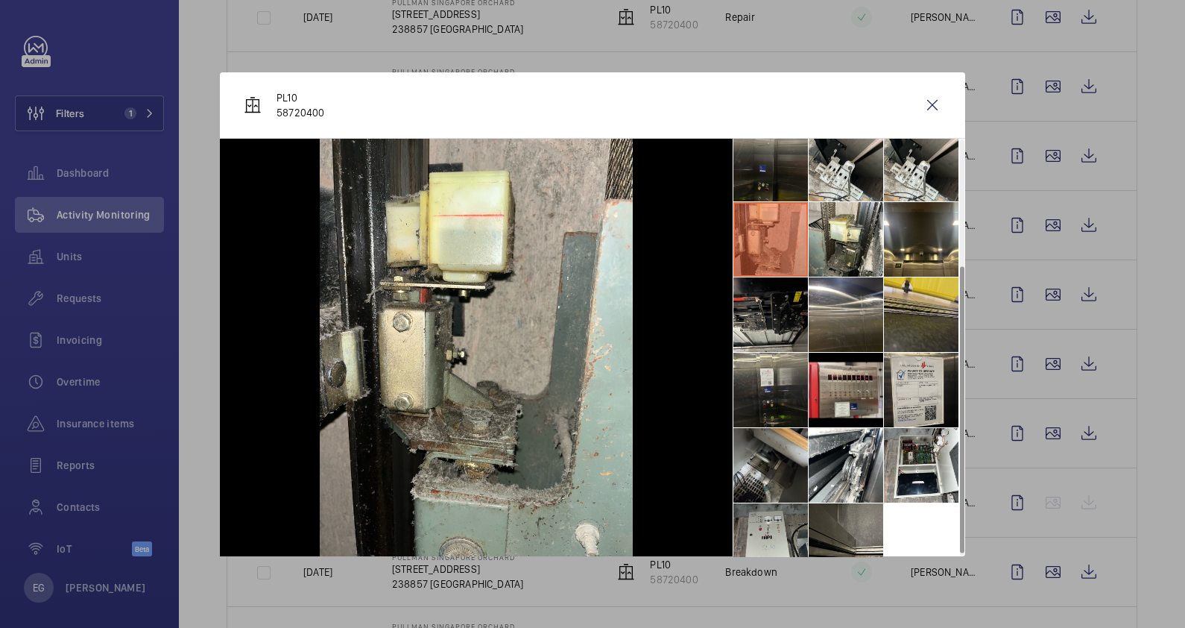
scroll to position [186, 0]
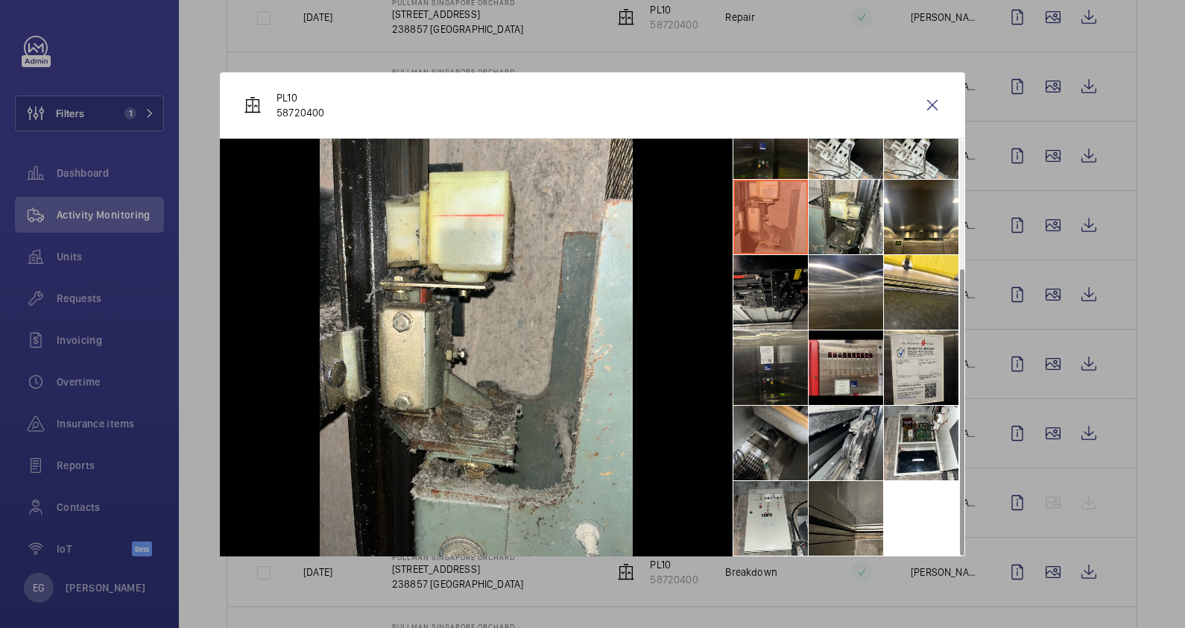
click at [854, 437] on li at bounding box center [846, 443] width 75 height 75
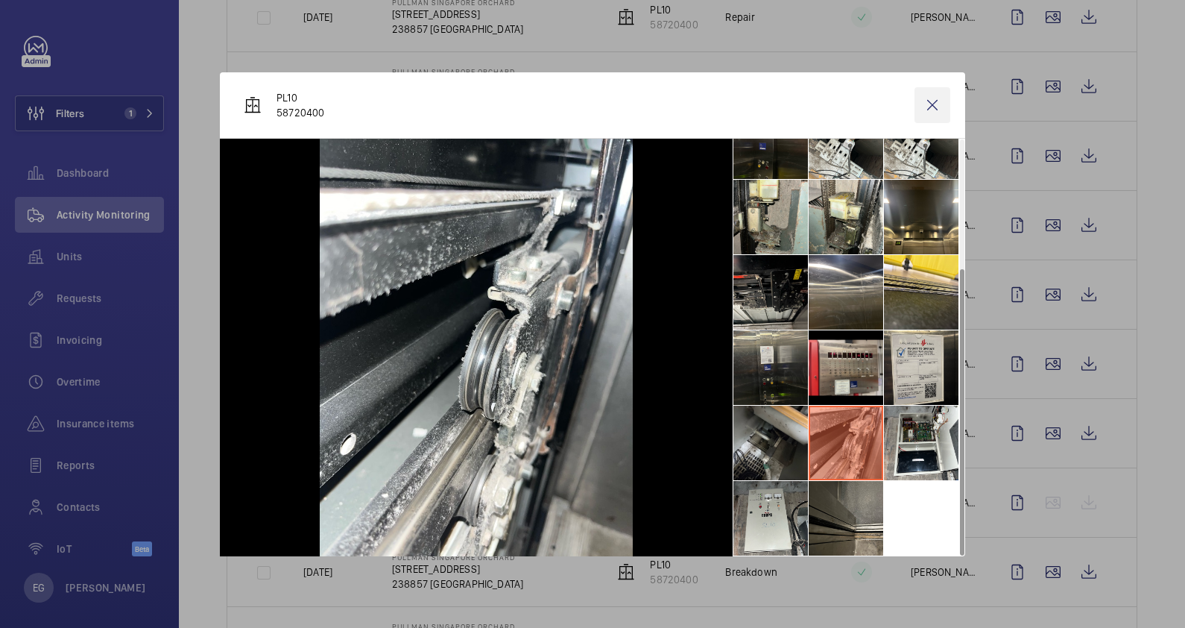
click at [927, 108] on wm-front-icon-button at bounding box center [933, 105] width 36 height 36
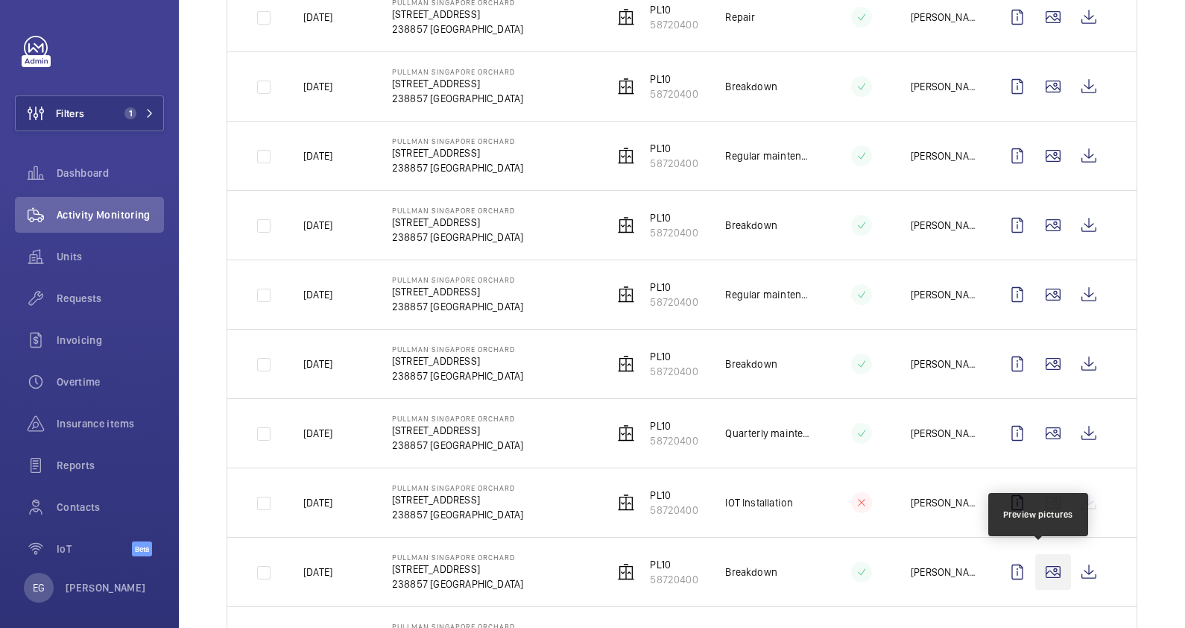
click at [1041, 564] on wm-front-icon-button at bounding box center [1053, 572] width 36 height 36
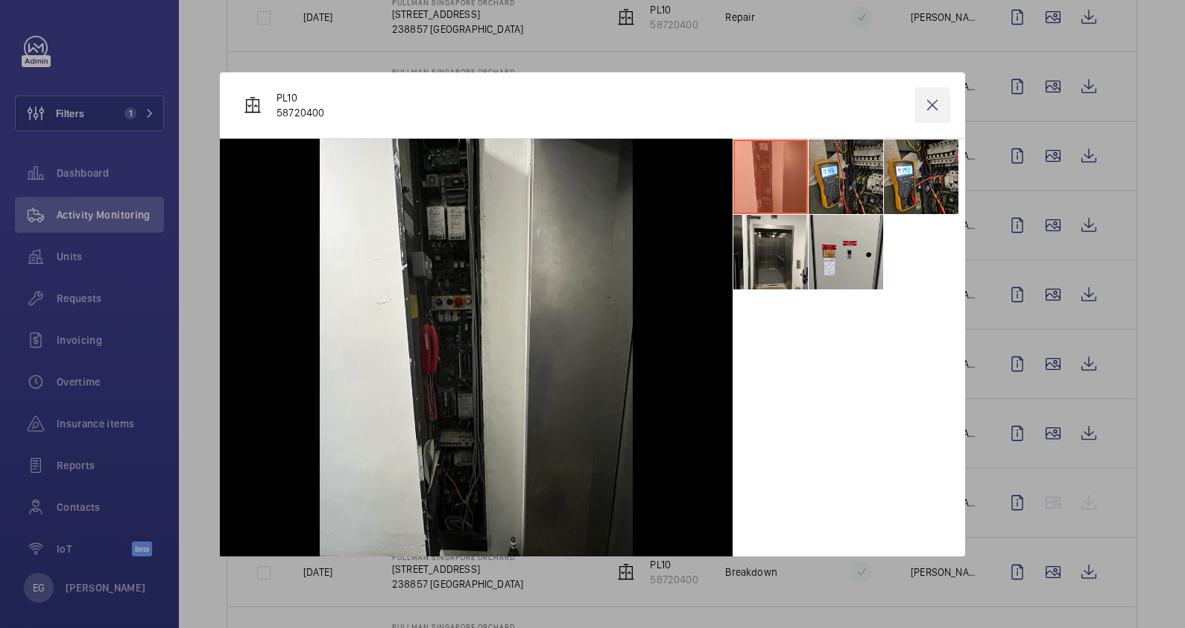
click at [939, 104] on wm-front-icon-button at bounding box center [933, 105] width 36 height 36
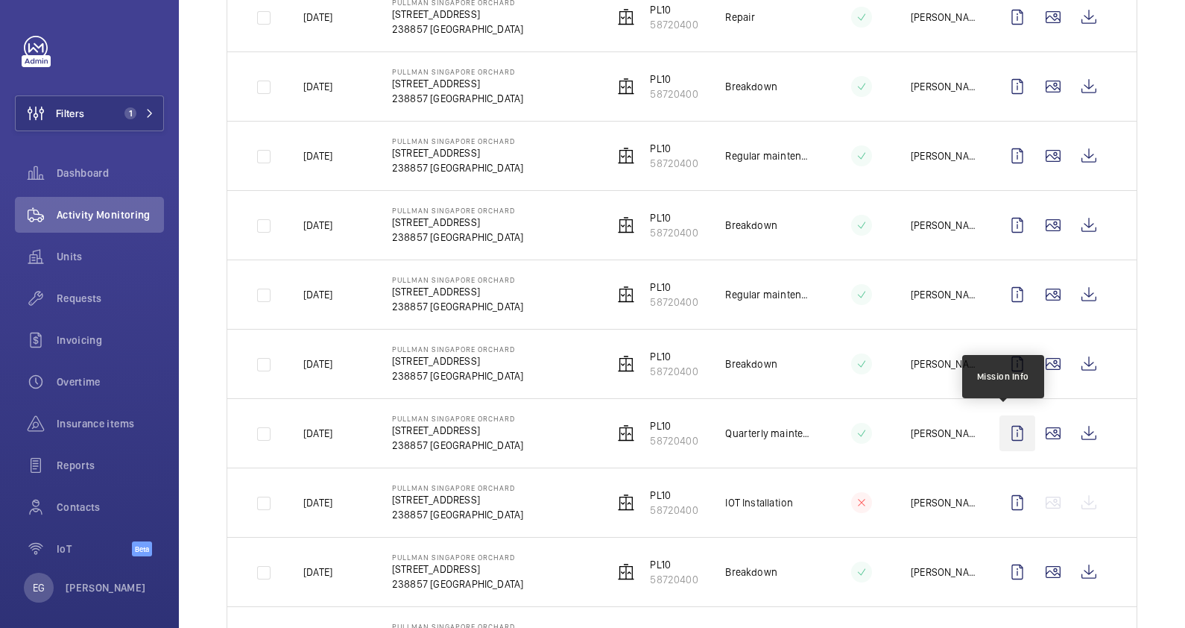
scroll to position [1118, 0]
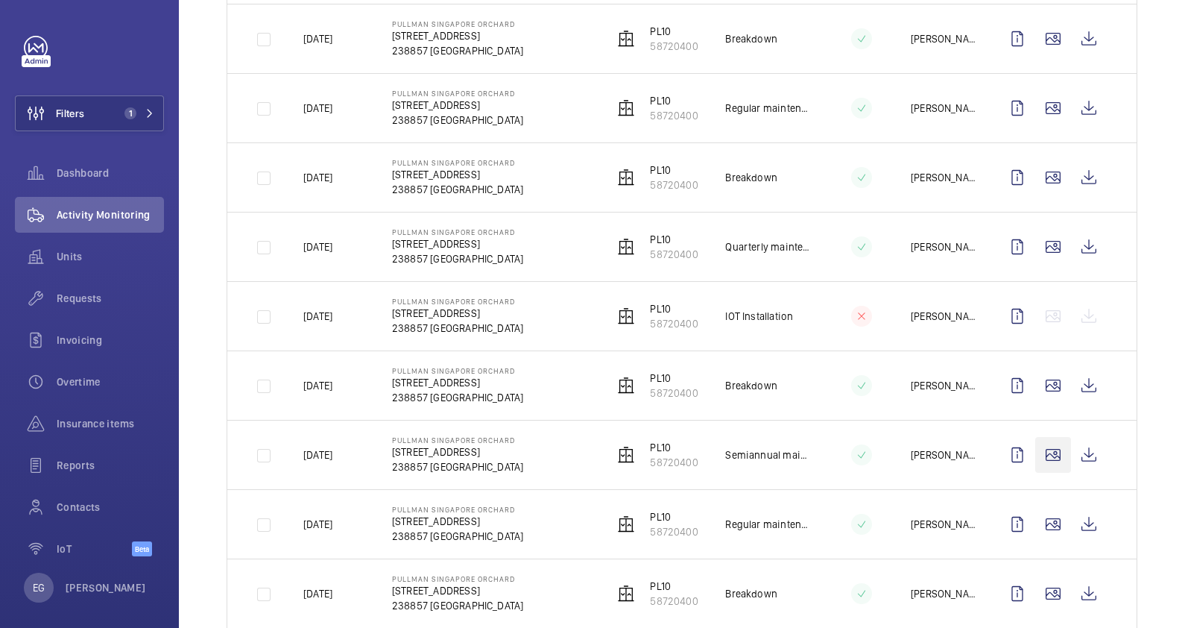
click at [1045, 452] on wm-front-icon-button at bounding box center [1053, 455] width 36 height 36
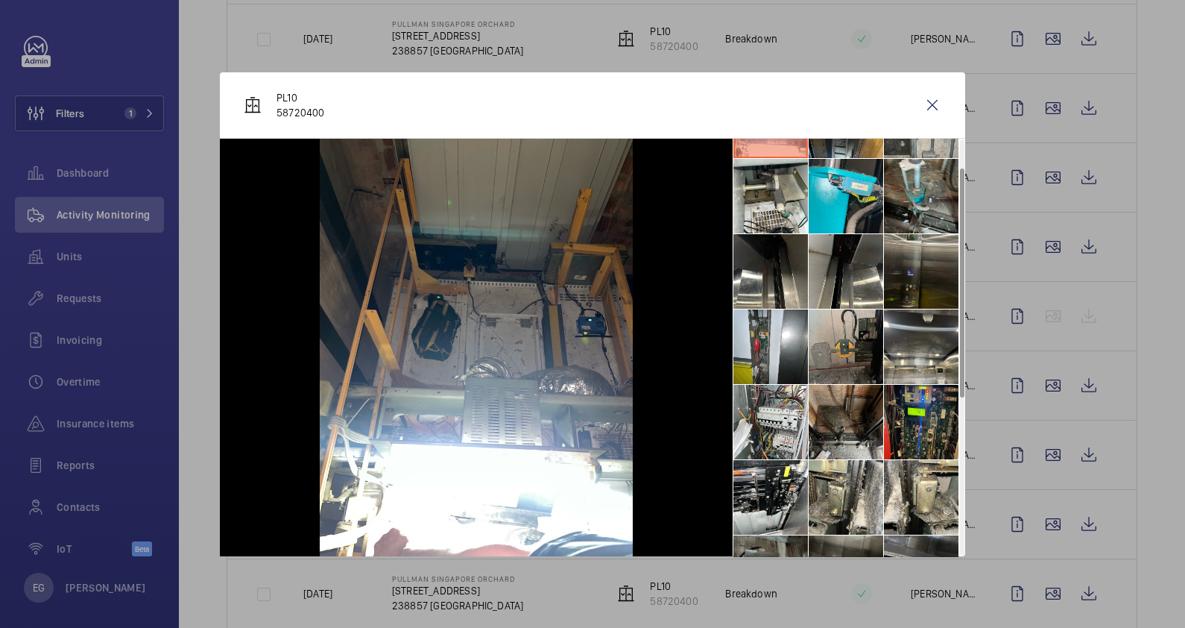
scroll to position [0, 0]
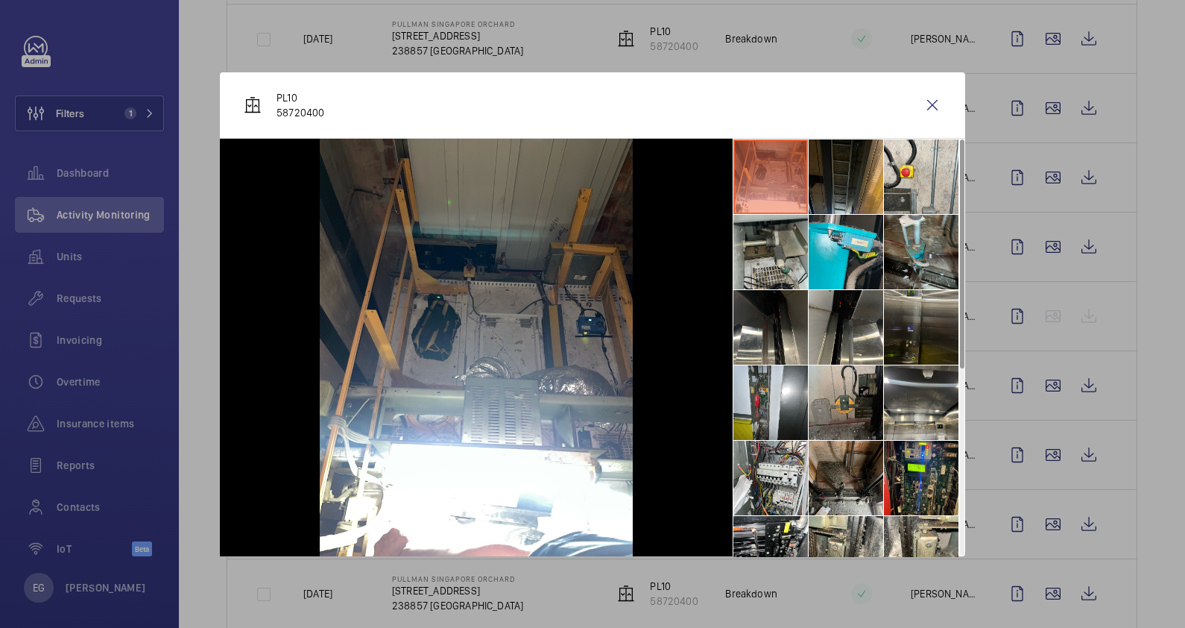
click at [786, 256] on li at bounding box center [770, 252] width 75 height 75
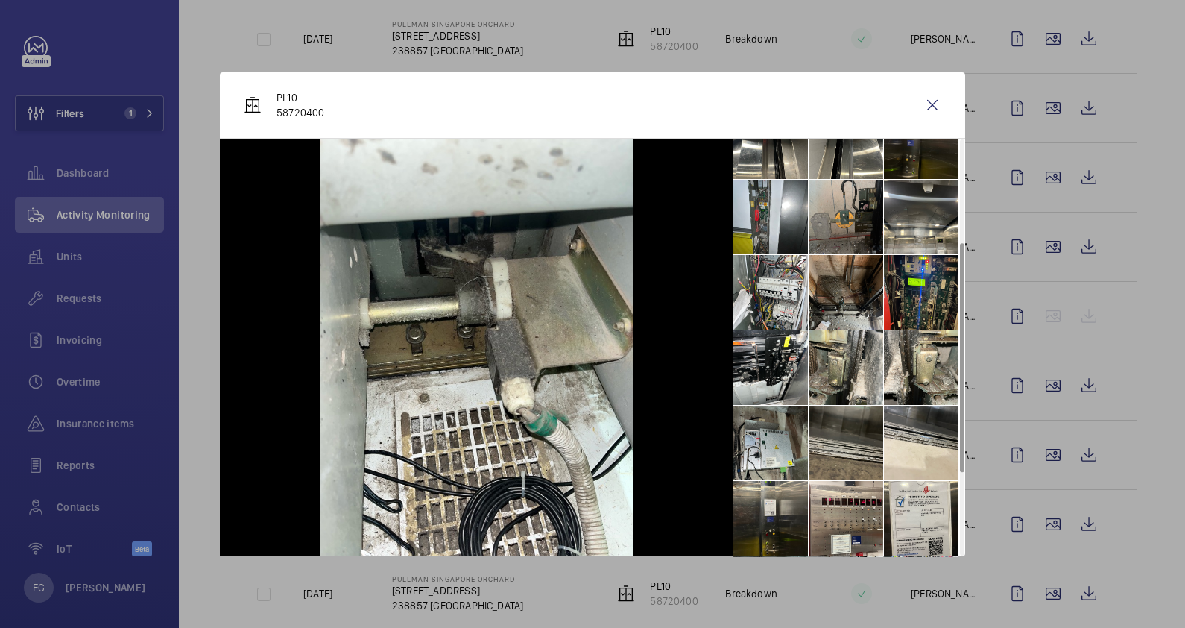
scroll to position [186, 0]
drag, startPoint x: 919, startPoint y: 104, endPoint x: 933, endPoint y: 122, distance: 22.8
click at [921, 104] on wm-front-icon-button at bounding box center [933, 105] width 36 height 36
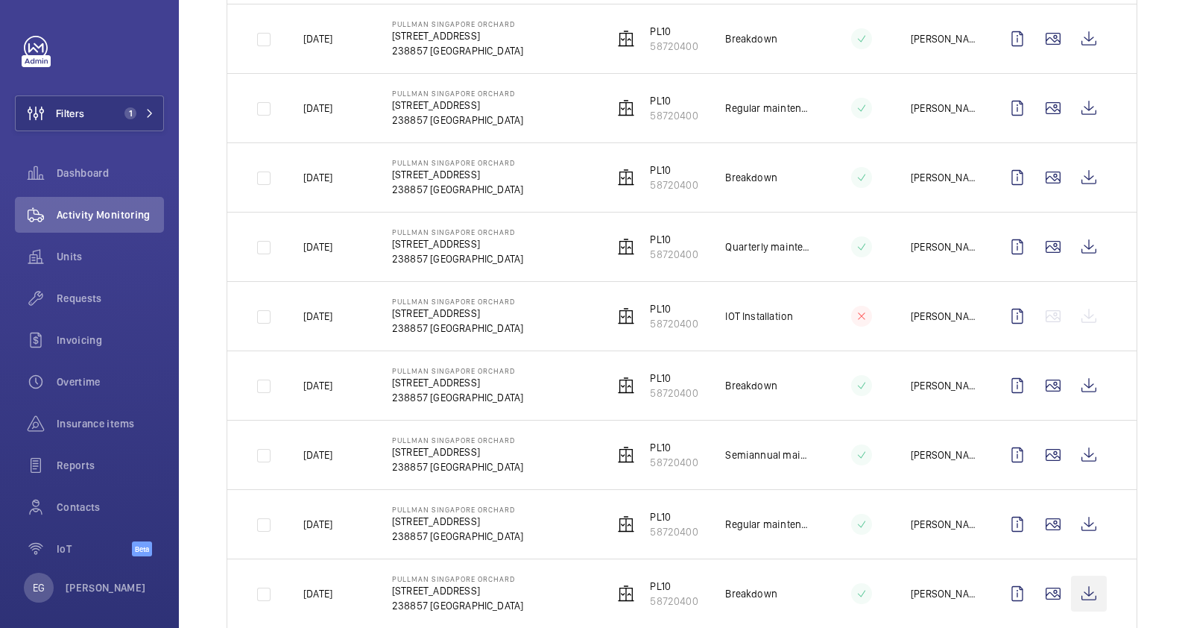
scroll to position [1211, 0]
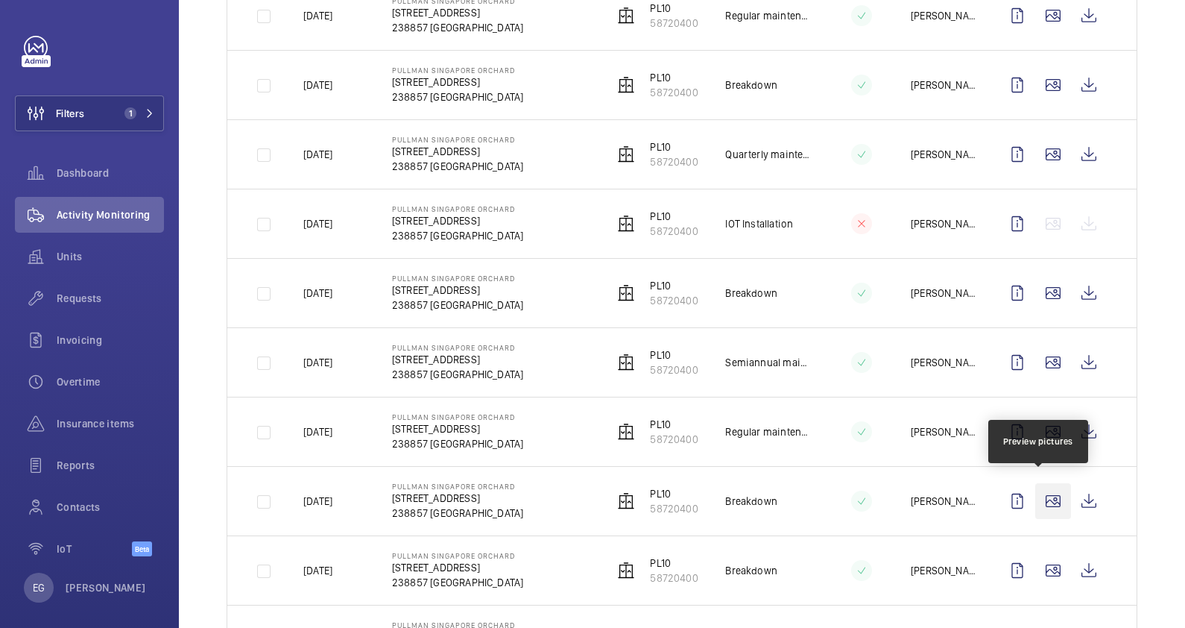
click at [1041, 489] on wm-front-icon-button at bounding box center [1053, 501] width 36 height 36
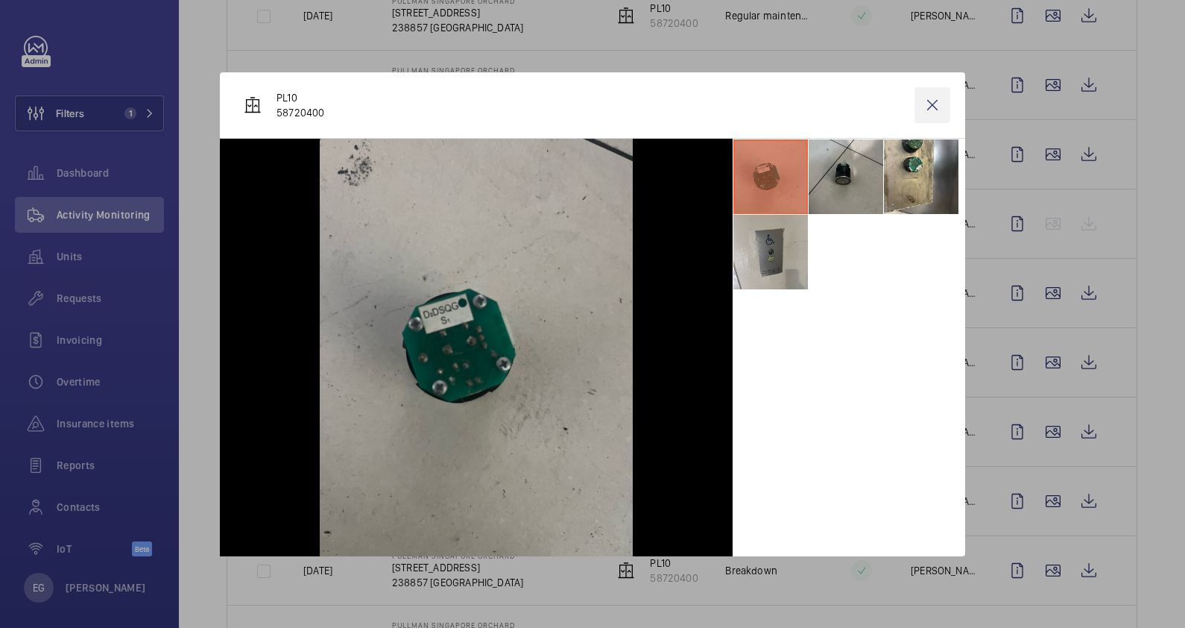
click at [941, 107] on wm-front-icon-button at bounding box center [933, 105] width 36 height 36
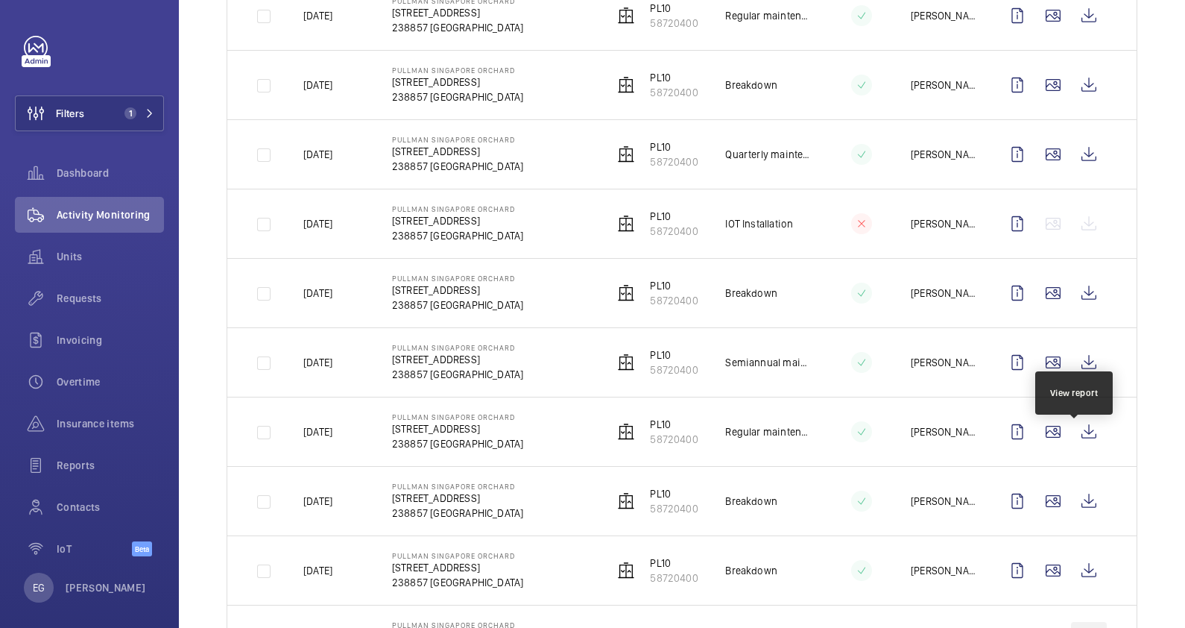
scroll to position [1397, 0]
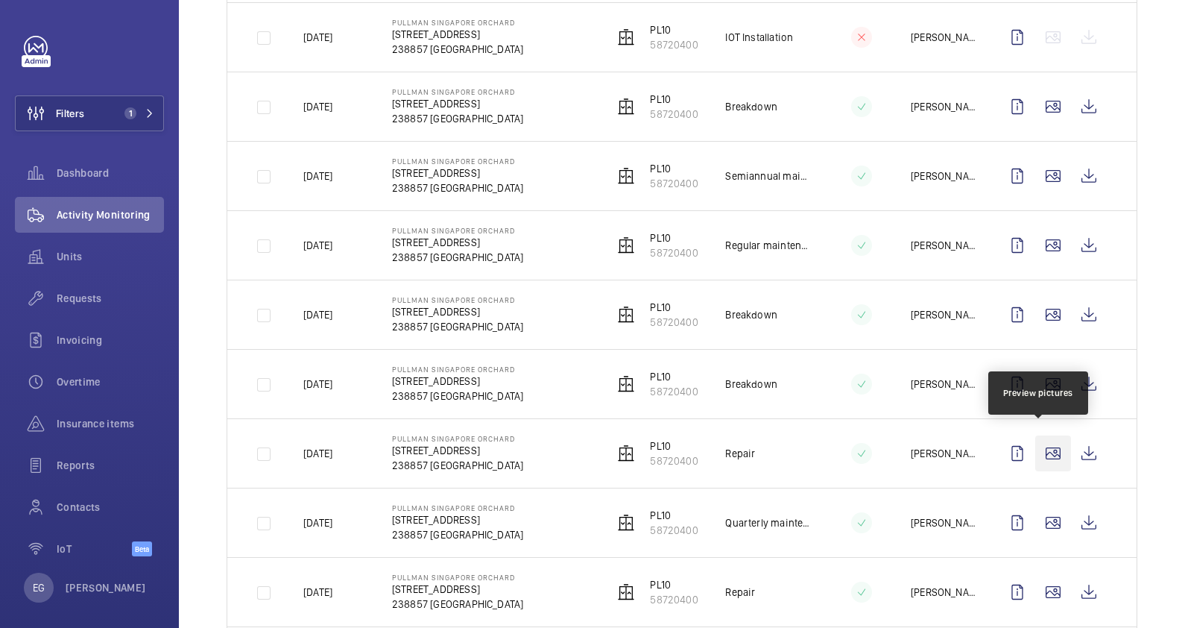
click at [1045, 442] on wm-front-icon-button at bounding box center [1053, 453] width 36 height 36
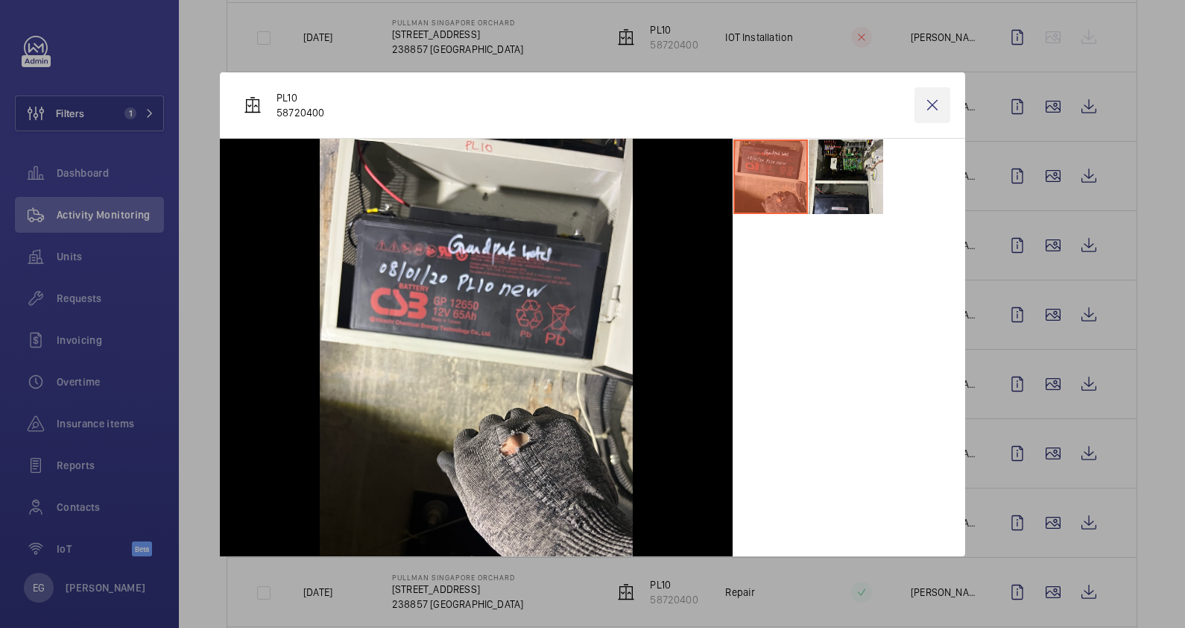
click at [930, 106] on wm-front-icon-button at bounding box center [933, 105] width 36 height 36
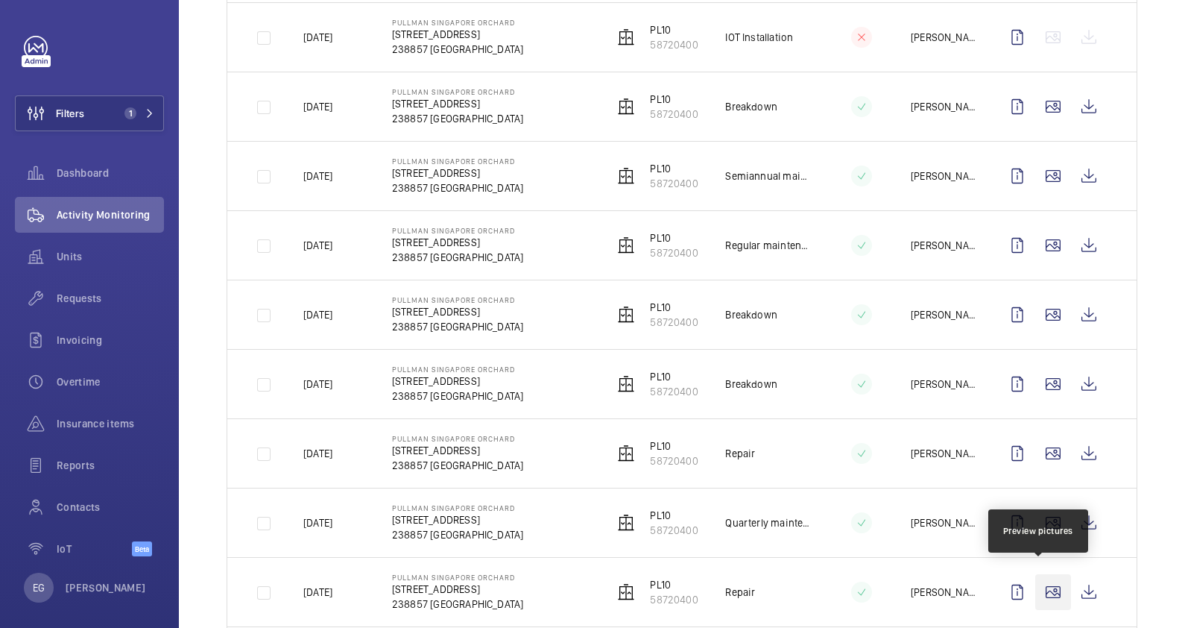
click at [1044, 590] on wm-front-icon-button at bounding box center [1053, 592] width 36 height 36
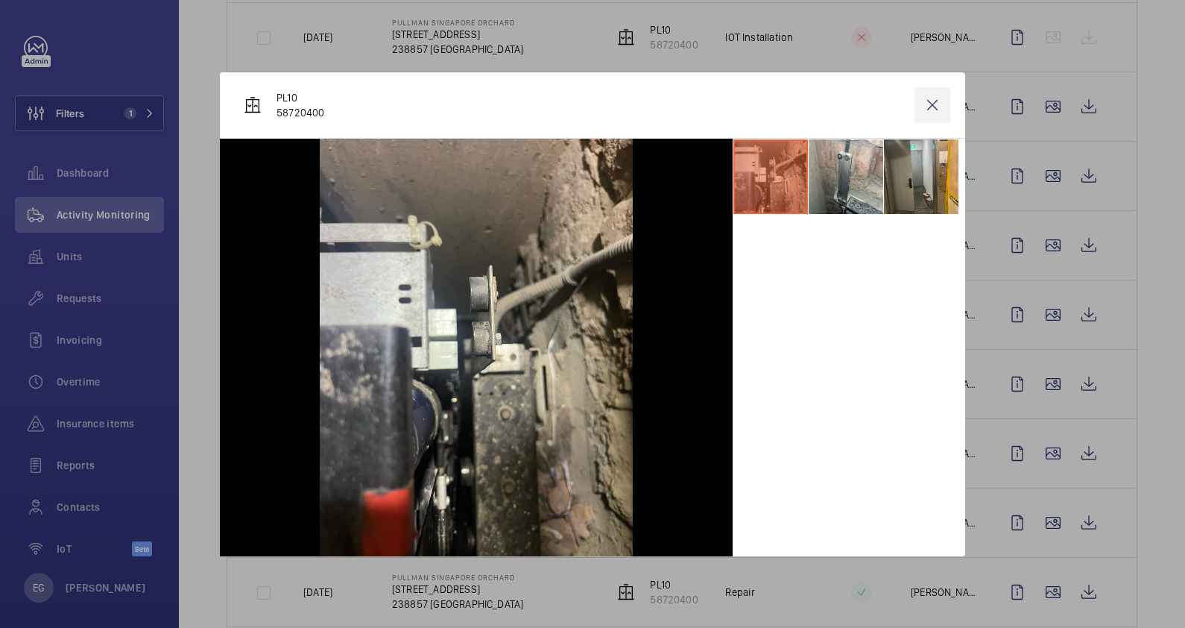
click at [934, 104] on wm-front-icon-button at bounding box center [933, 105] width 36 height 36
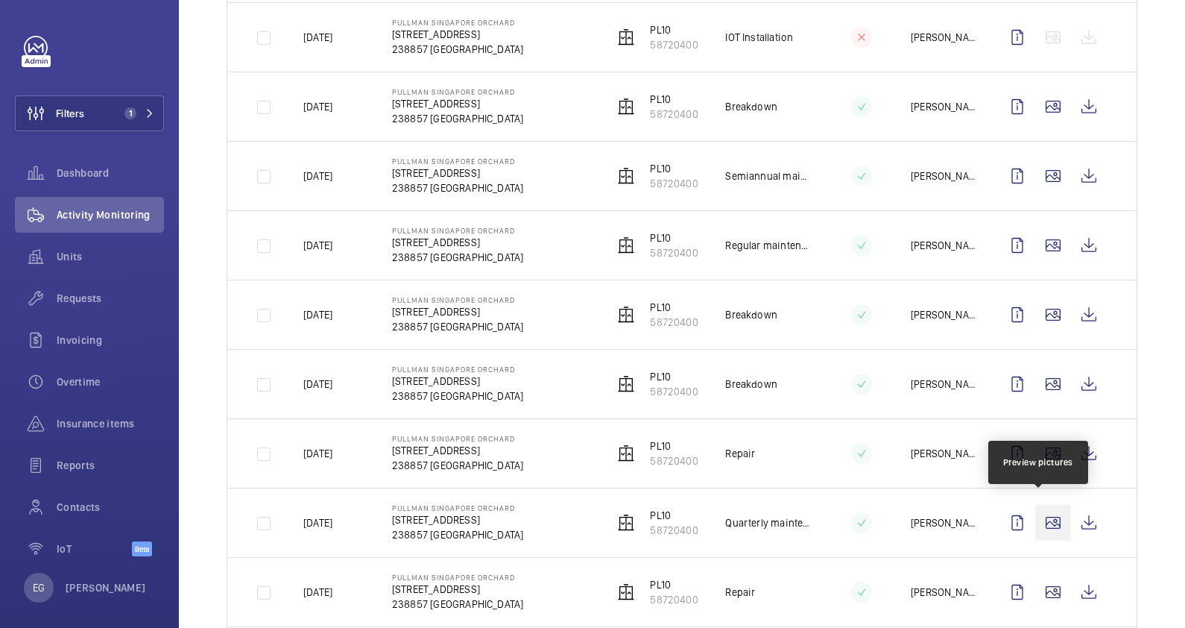
click at [1044, 510] on wm-front-icon-button at bounding box center [1053, 523] width 36 height 36
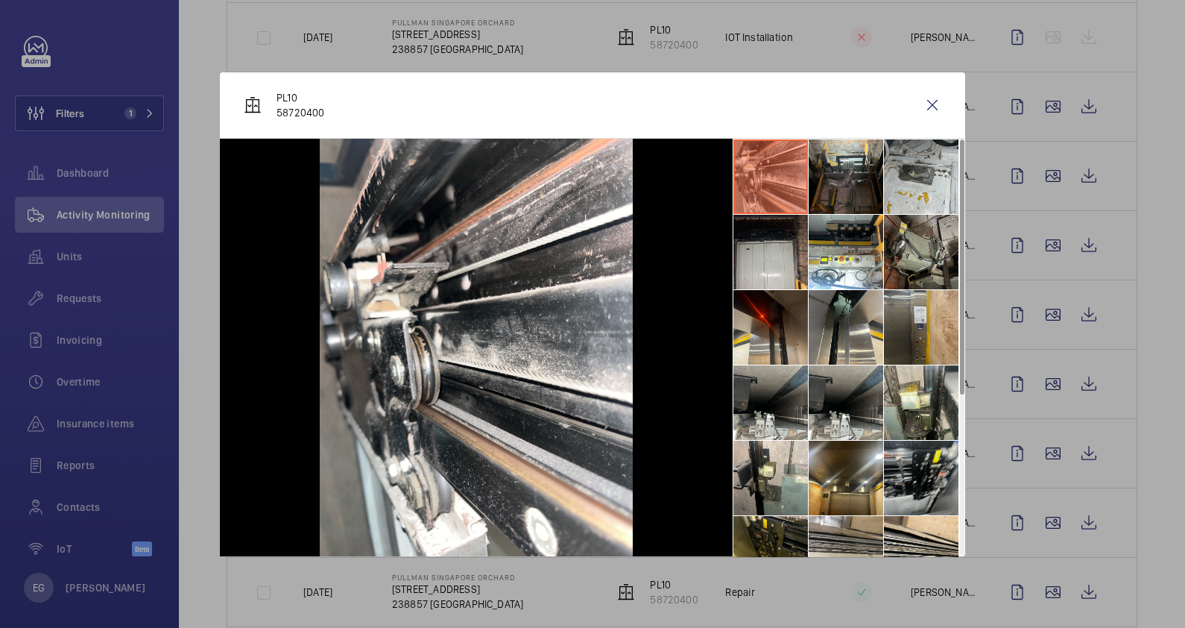
click at [921, 466] on li at bounding box center [921, 478] width 75 height 75
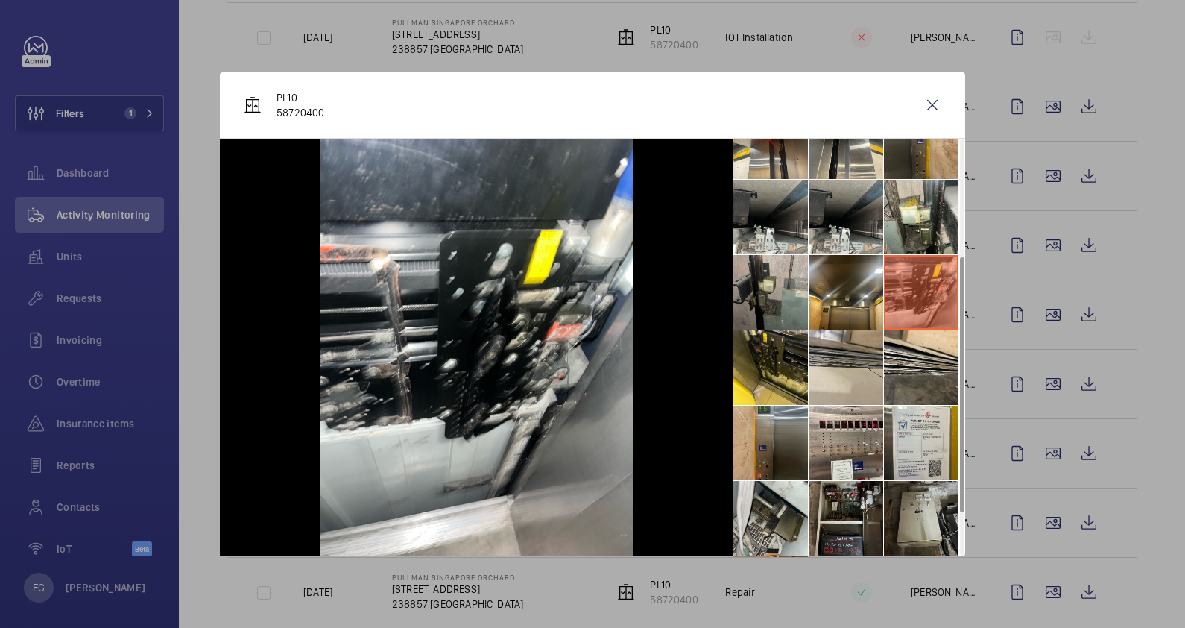
scroll to position [261, 0]
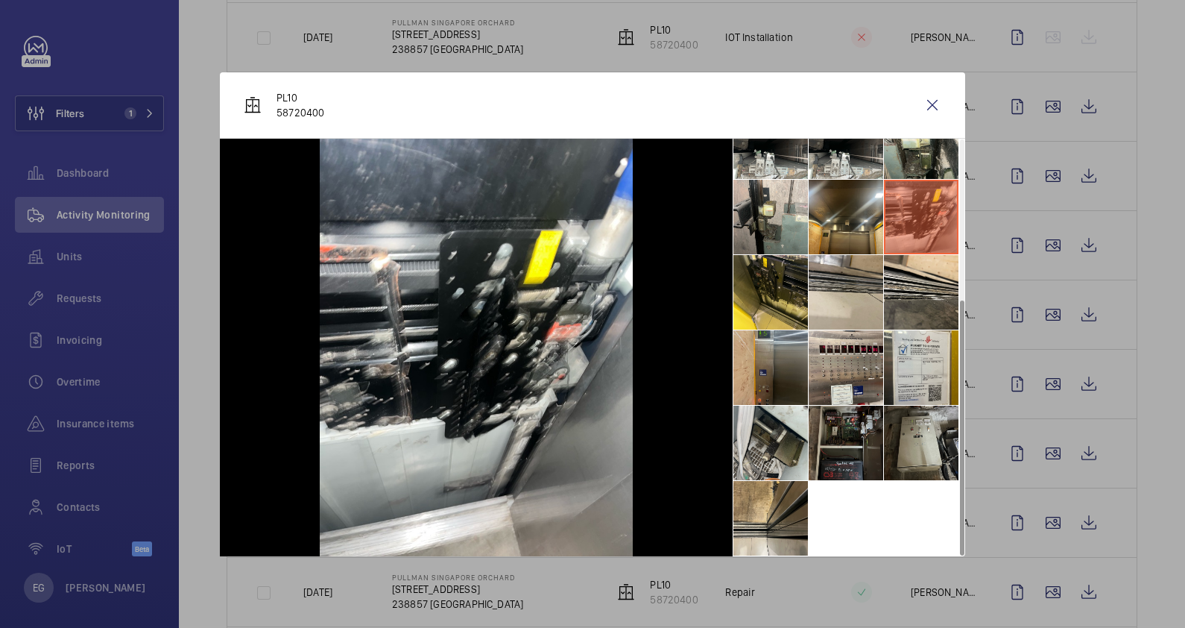
click at [845, 444] on li at bounding box center [846, 443] width 75 height 75
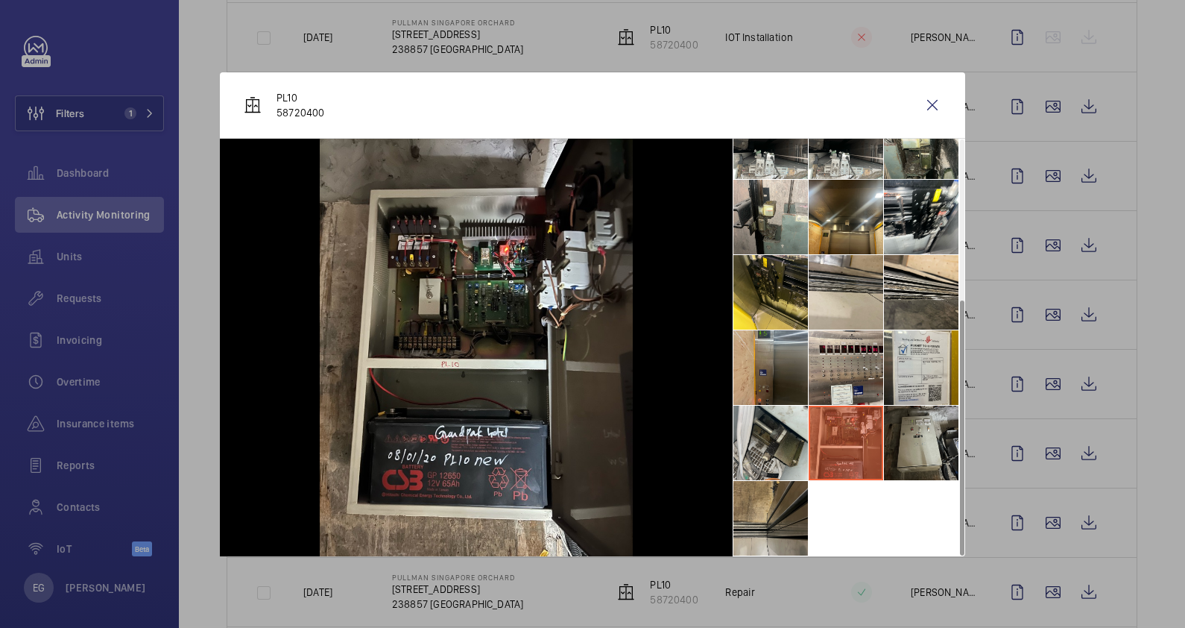
click at [776, 506] on li at bounding box center [770, 518] width 75 height 75
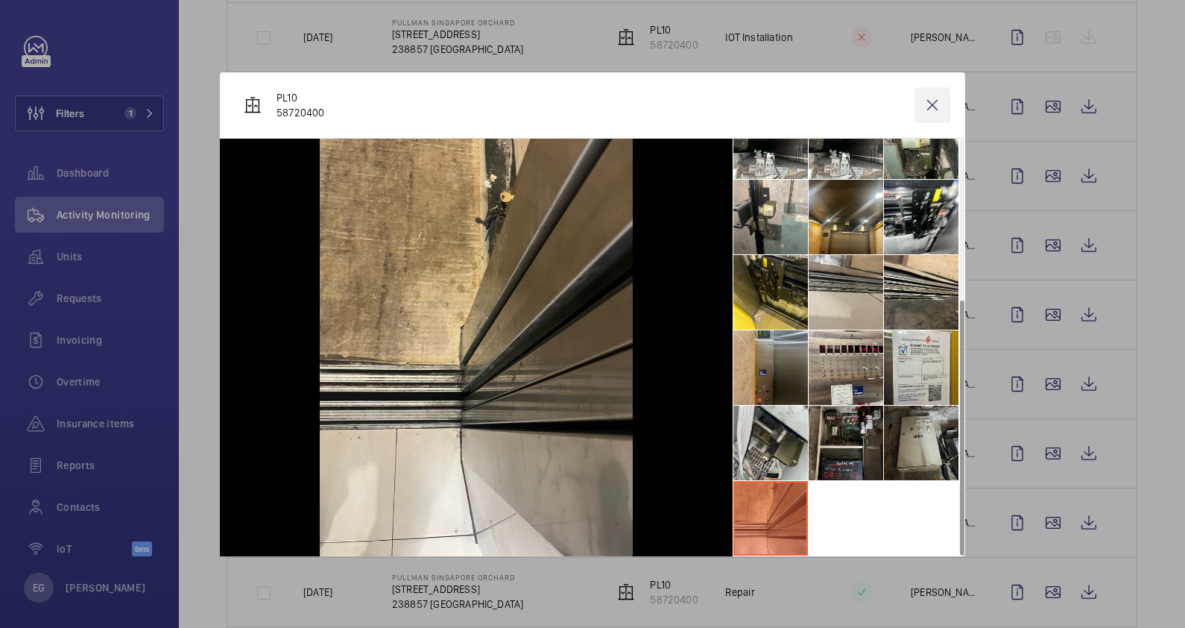
click at [934, 104] on wm-front-icon-button at bounding box center [933, 105] width 36 height 36
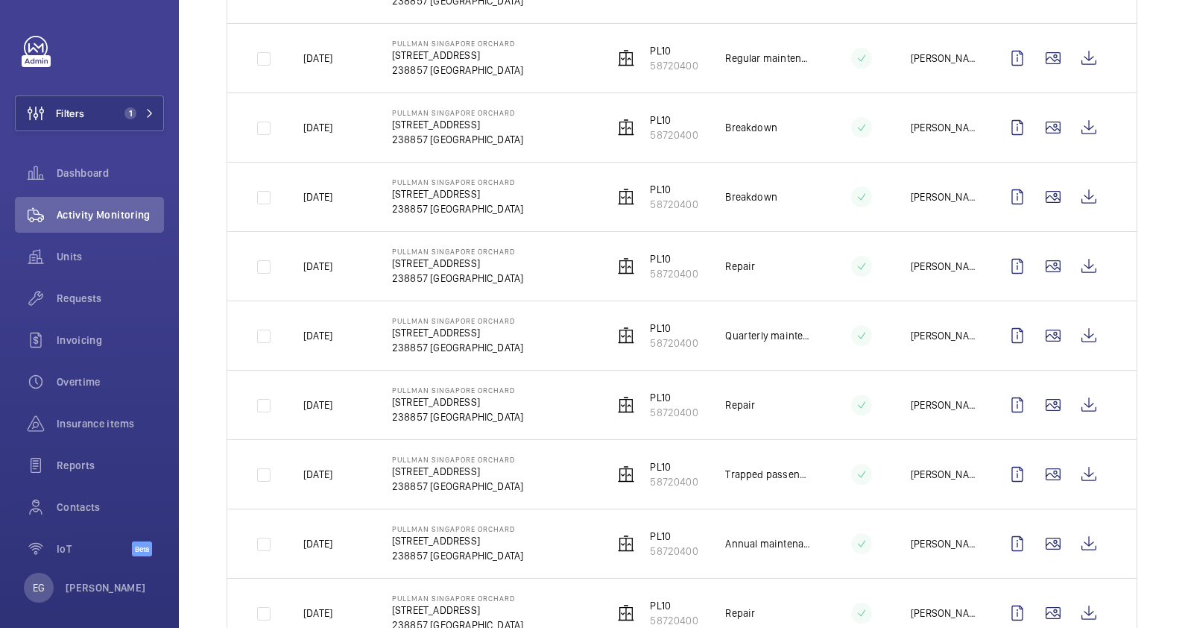
scroll to position [1677, 0]
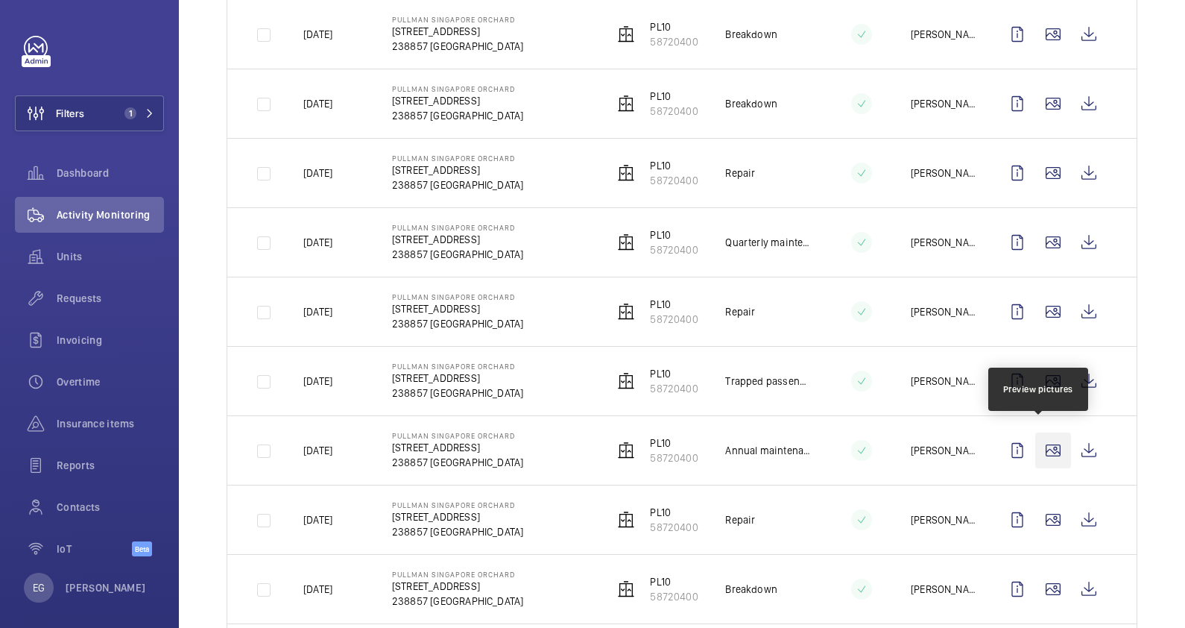
click at [1042, 438] on wm-front-icon-button at bounding box center [1053, 450] width 36 height 36
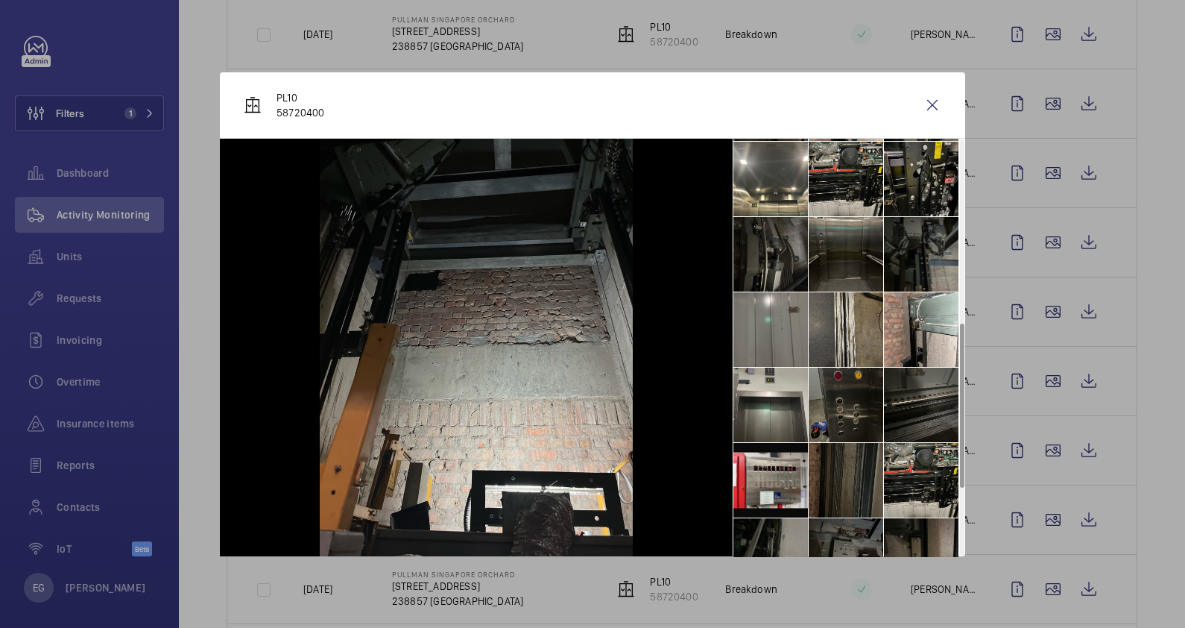
scroll to position [466, 0]
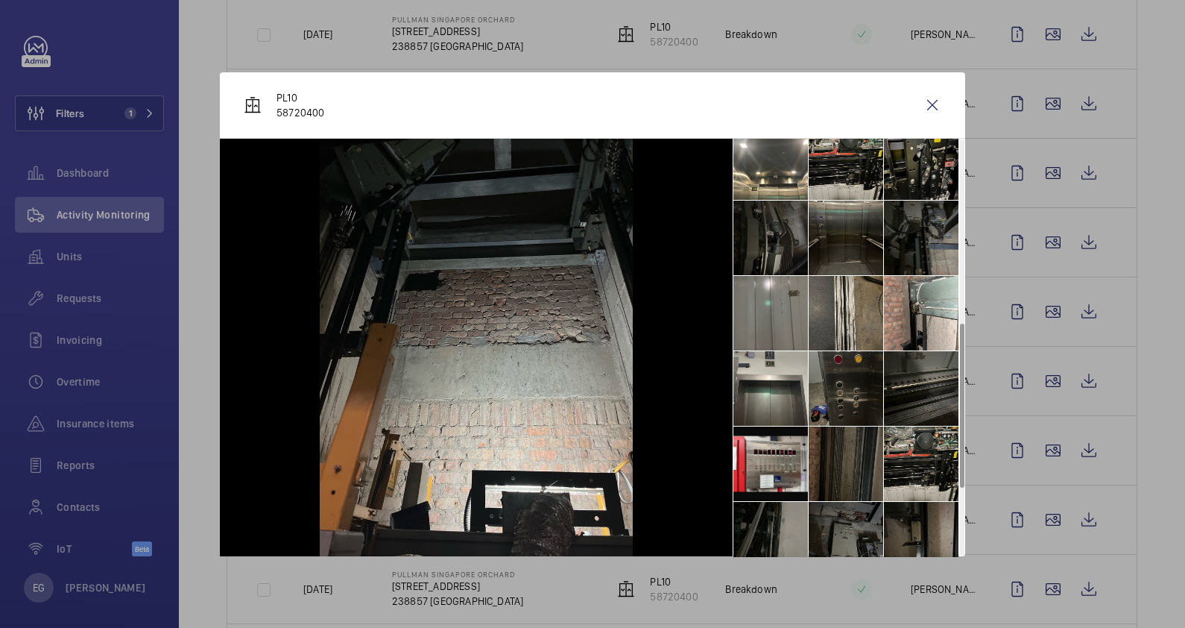
click at [778, 218] on li at bounding box center [770, 238] width 75 height 75
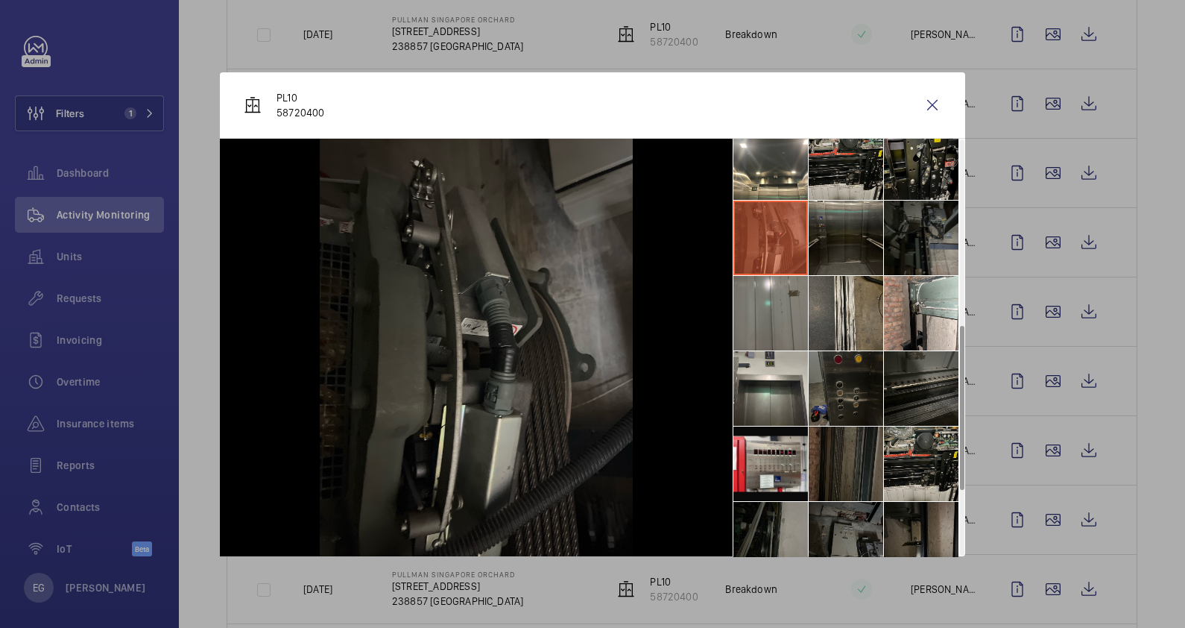
scroll to position [559, 0]
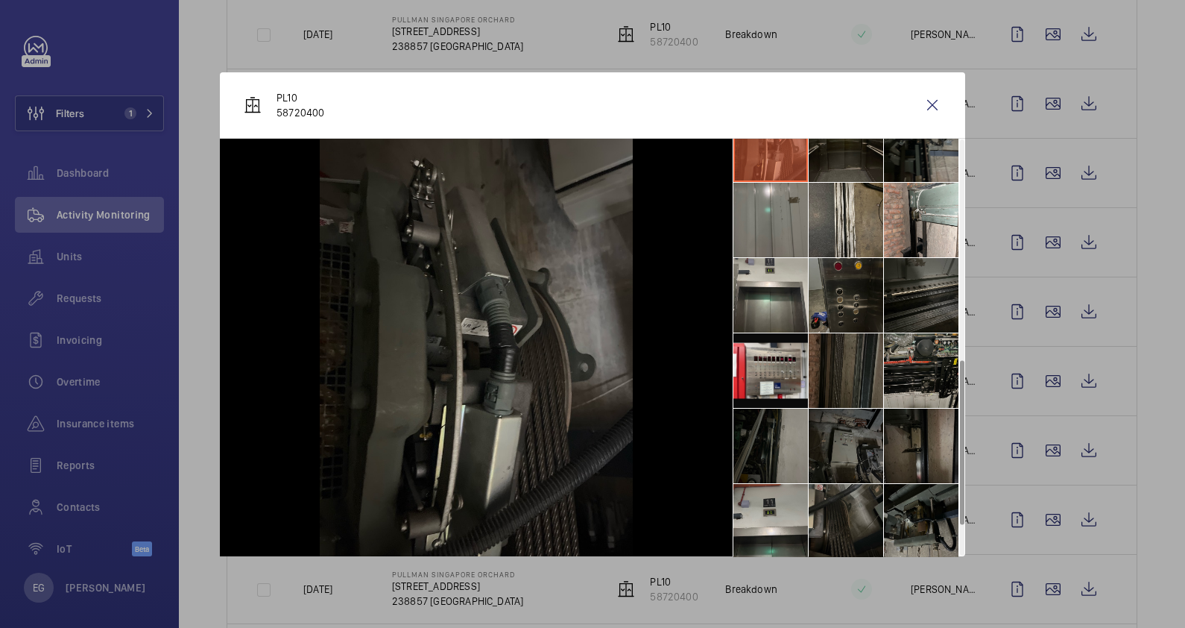
click at [931, 375] on li at bounding box center [921, 370] width 75 height 75
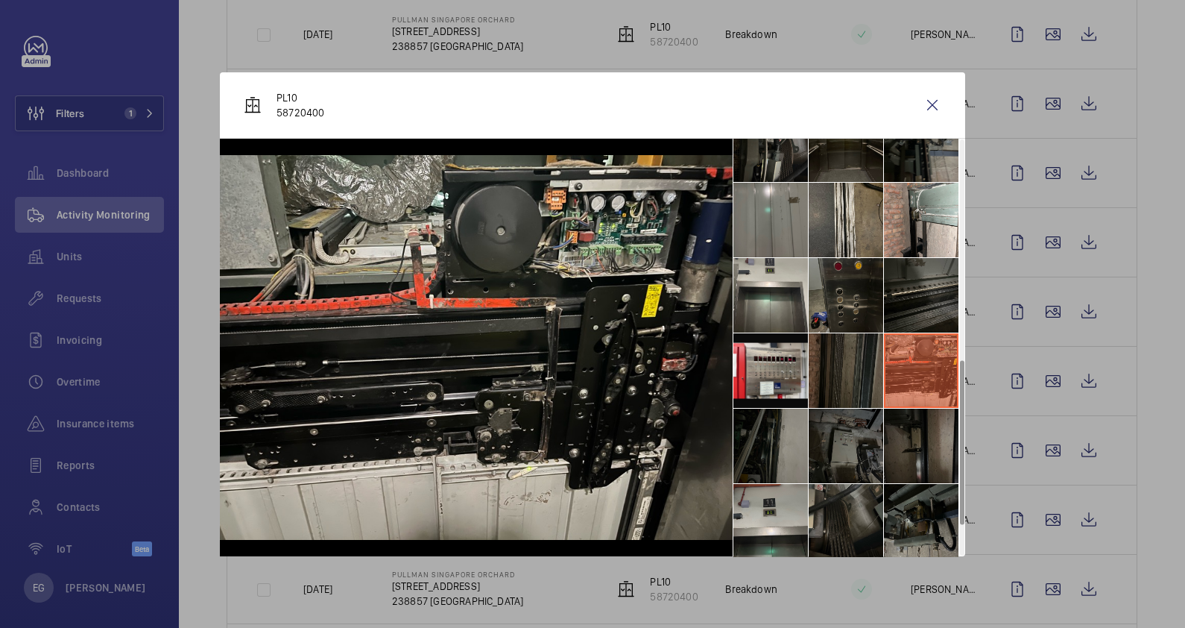
click at [929, 452] on li at bounding box center [921, 445] width 75 height 75
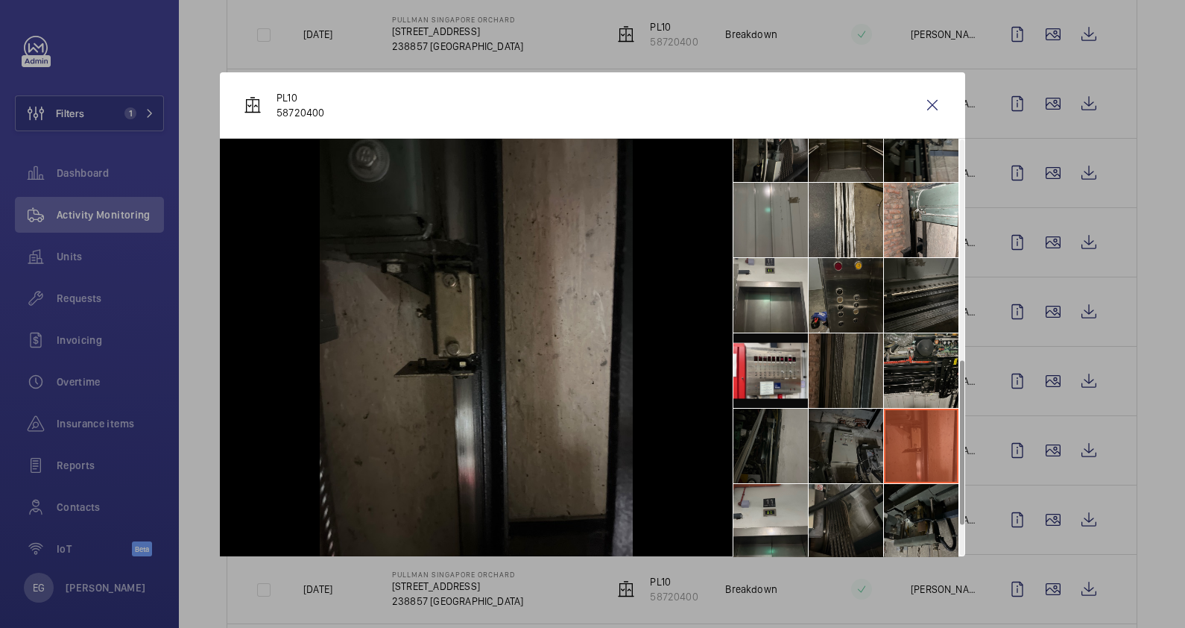
click at [922, 375] on li at bounding box center [921, 370] width 75 height 75
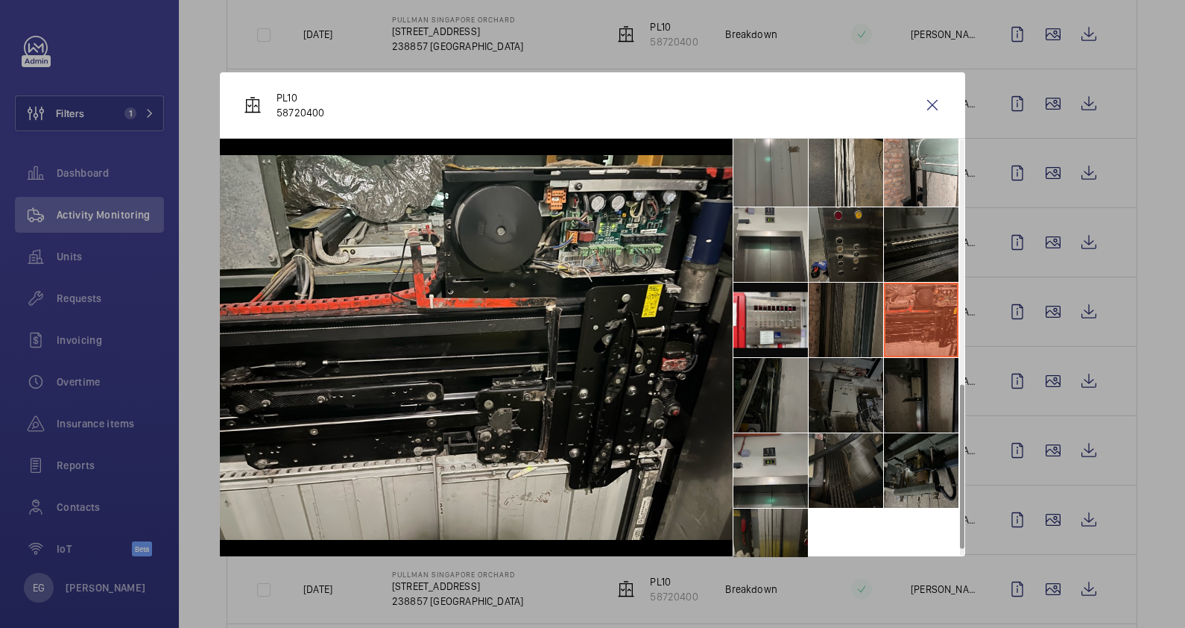
scroll to position [637, 0]
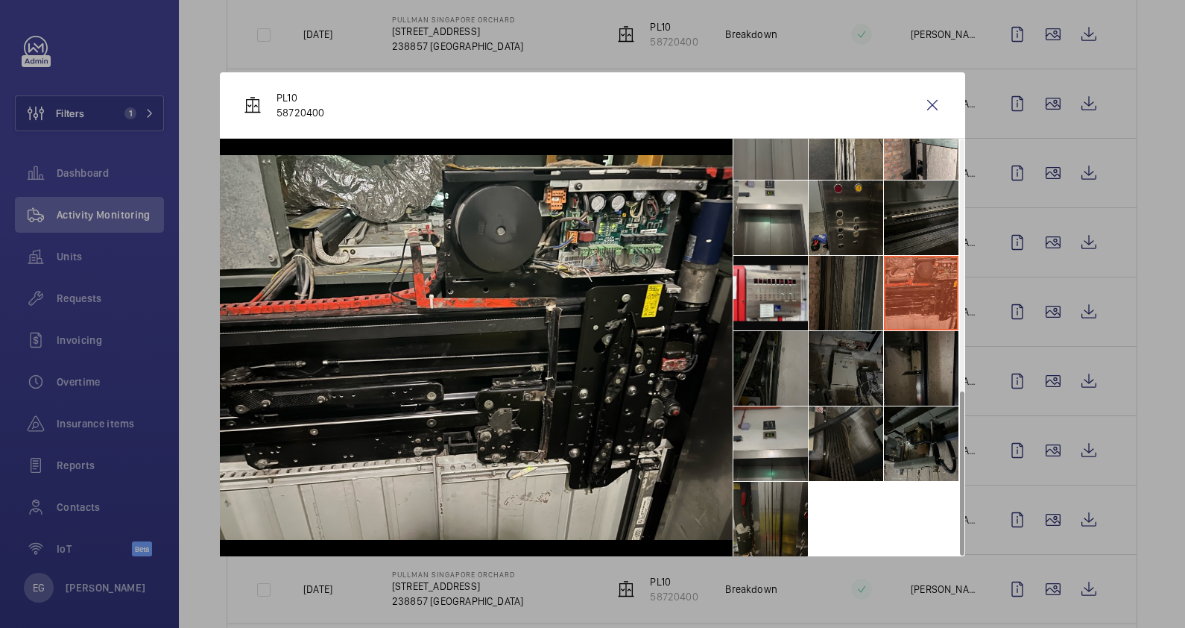
drag, startPoint x: 1162, startPoint y: 441, endPoint x: 1140, endPoint y: 420, distance: 30.6
click at [1162, 441] on div at bounding box center [592, 314] width 1185 height 628
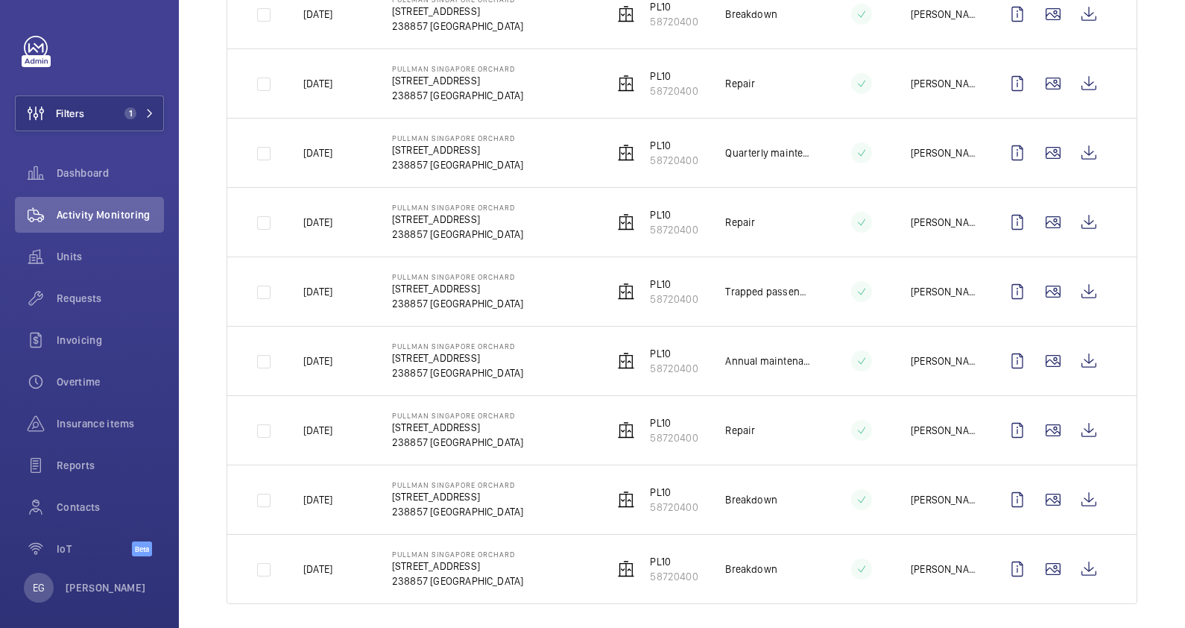
scroll to position [0, 0]
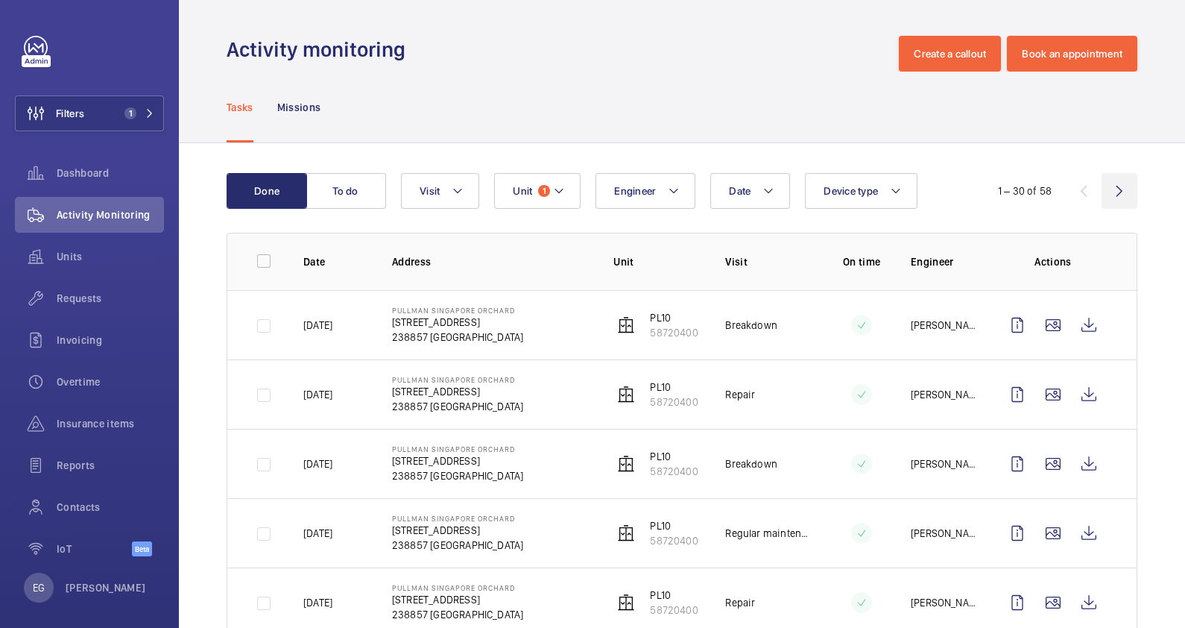
click at [1102, 185] on wm-front-icon-button at bounding box center [1120, 191] width 36 height 36
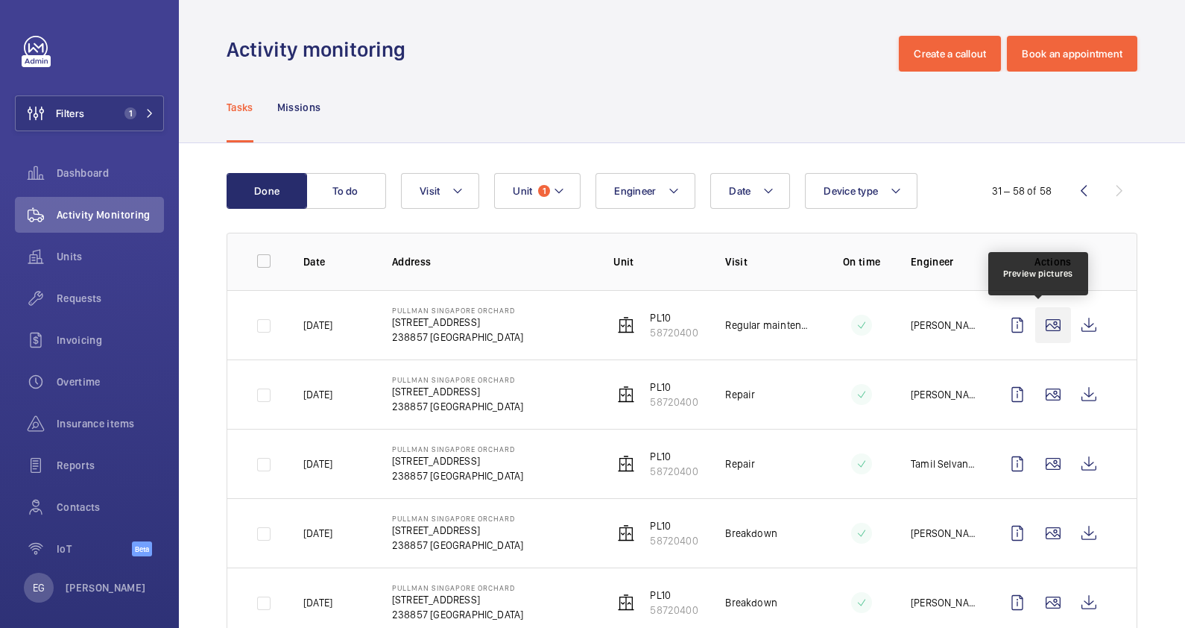
click at [1038, 340] on wm-front-icon-button at bounding box center [1053, 325] width 36 height 36
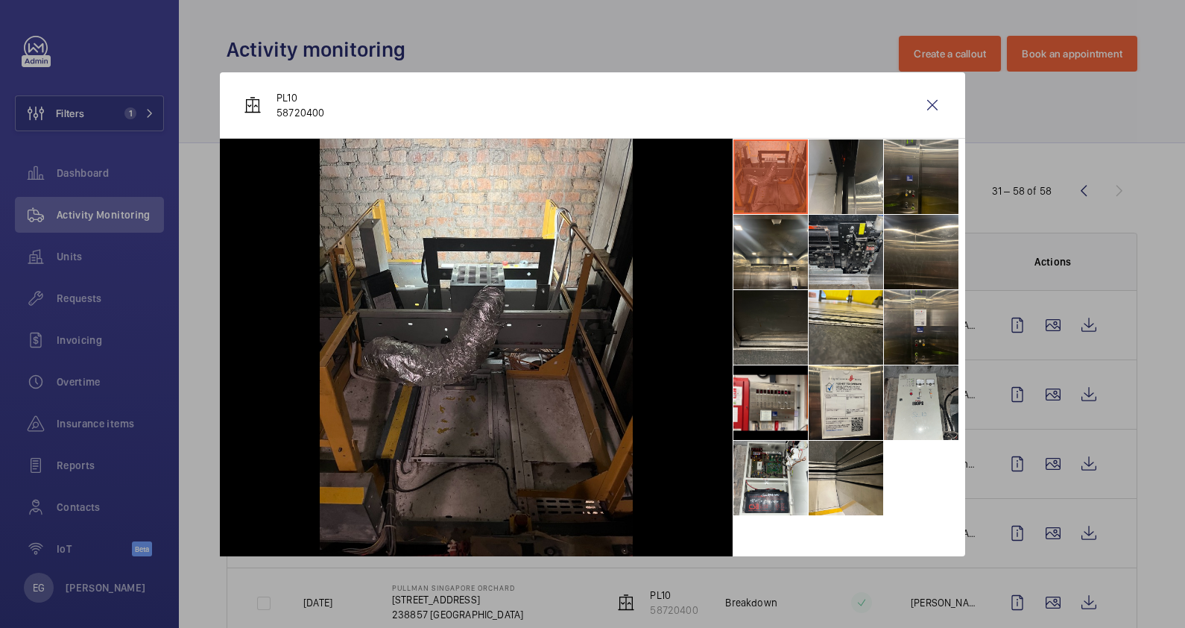
click at [824, 244] on li at bounding box center [846, 252] width 75 height 75
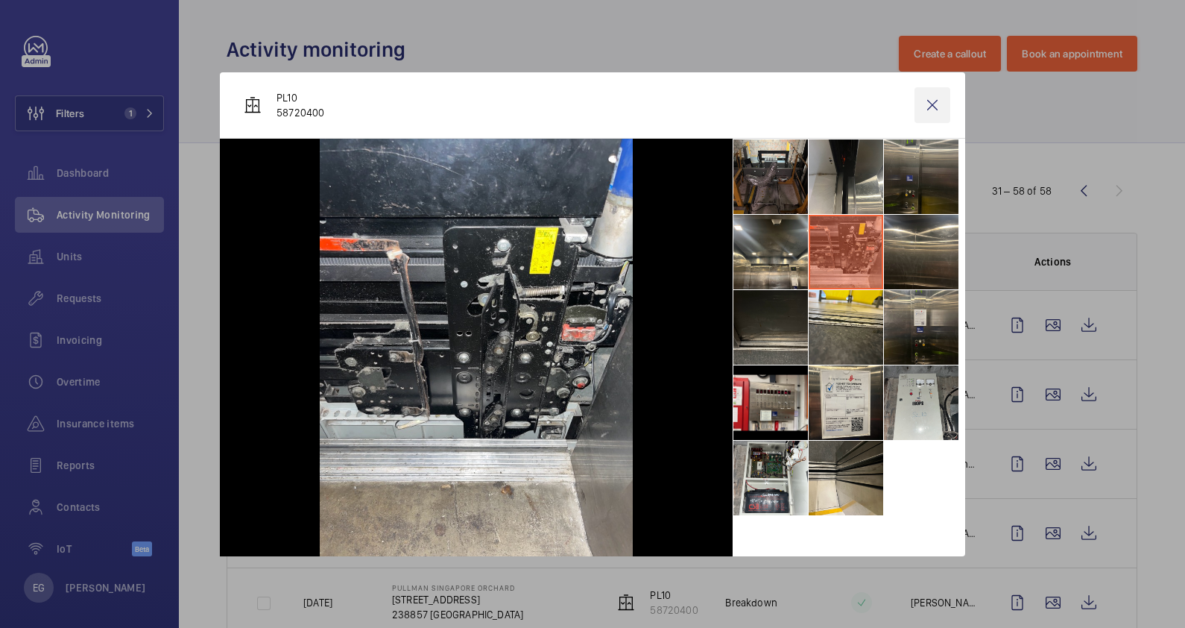
click at [938, 112] on wm-front-icon-button at bounding box center [933, 105] width 36 height 36
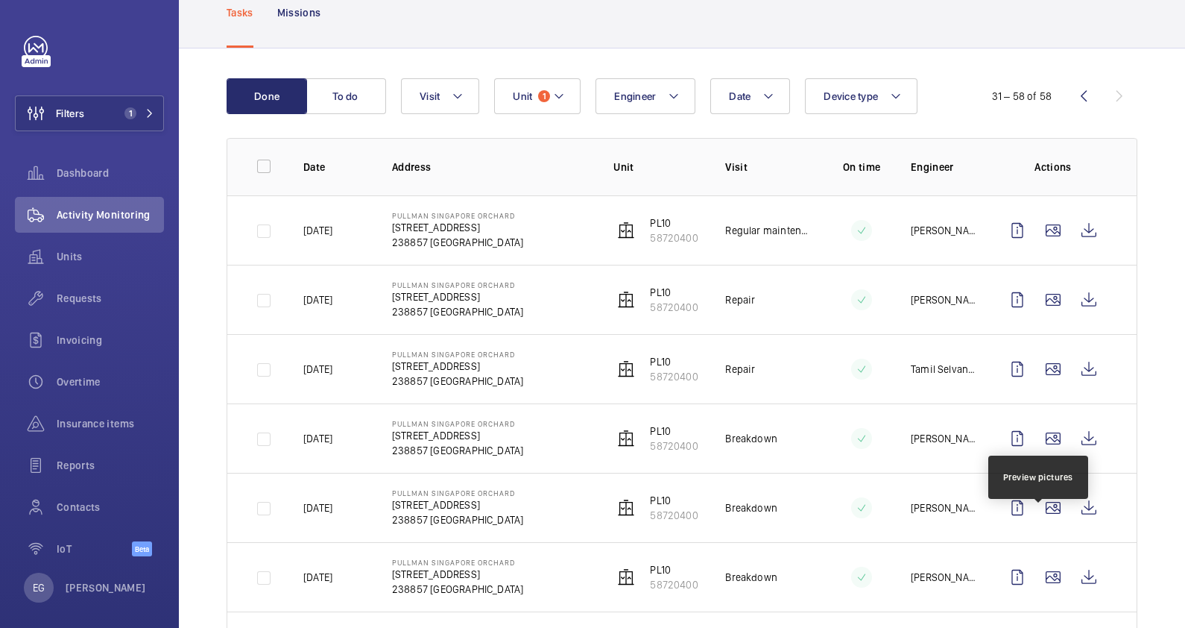
scroll to position [280, 0]
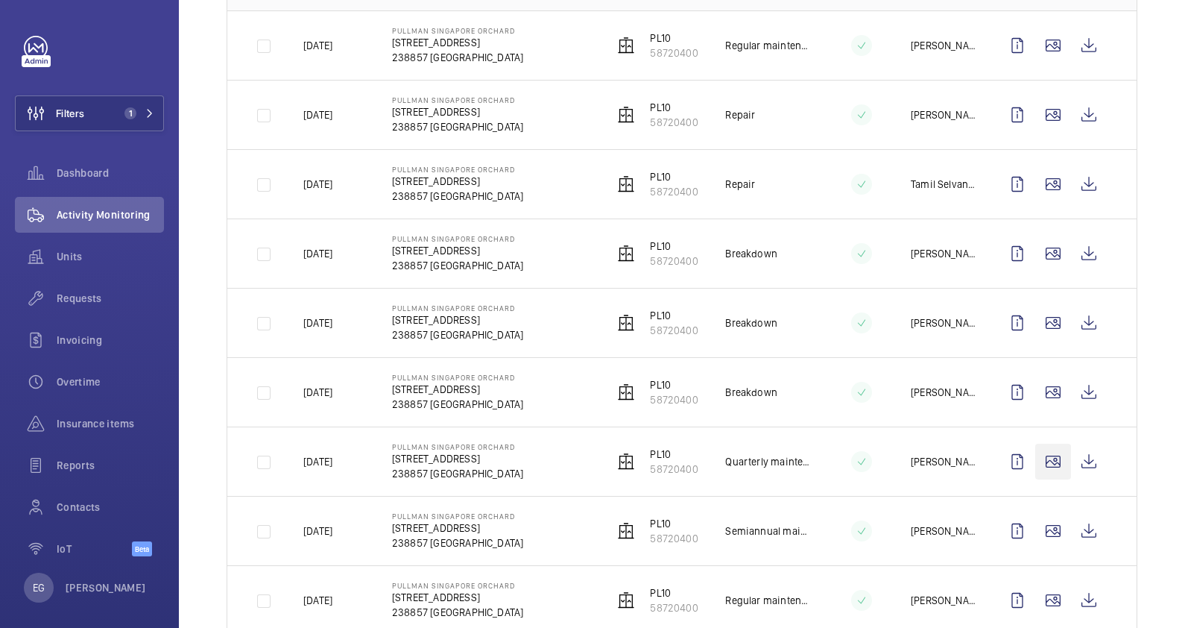
click at [1036, 455] on wm-front-icon-button at bounding box center [1053, 462] width 36 height 36
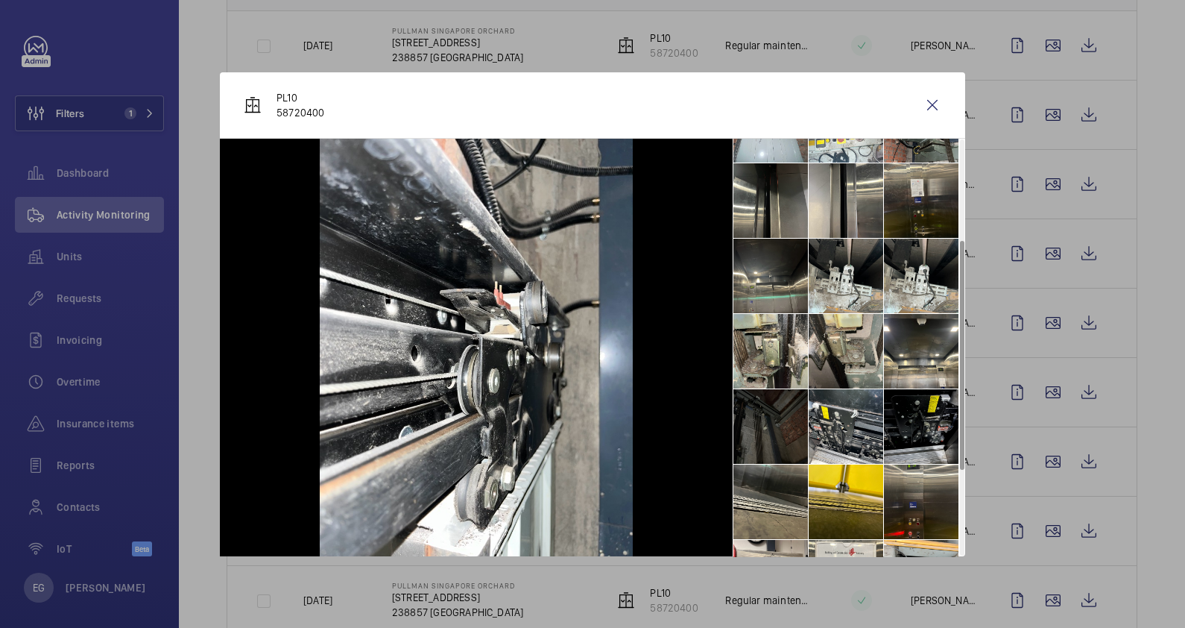
scroll to position [186, 0]
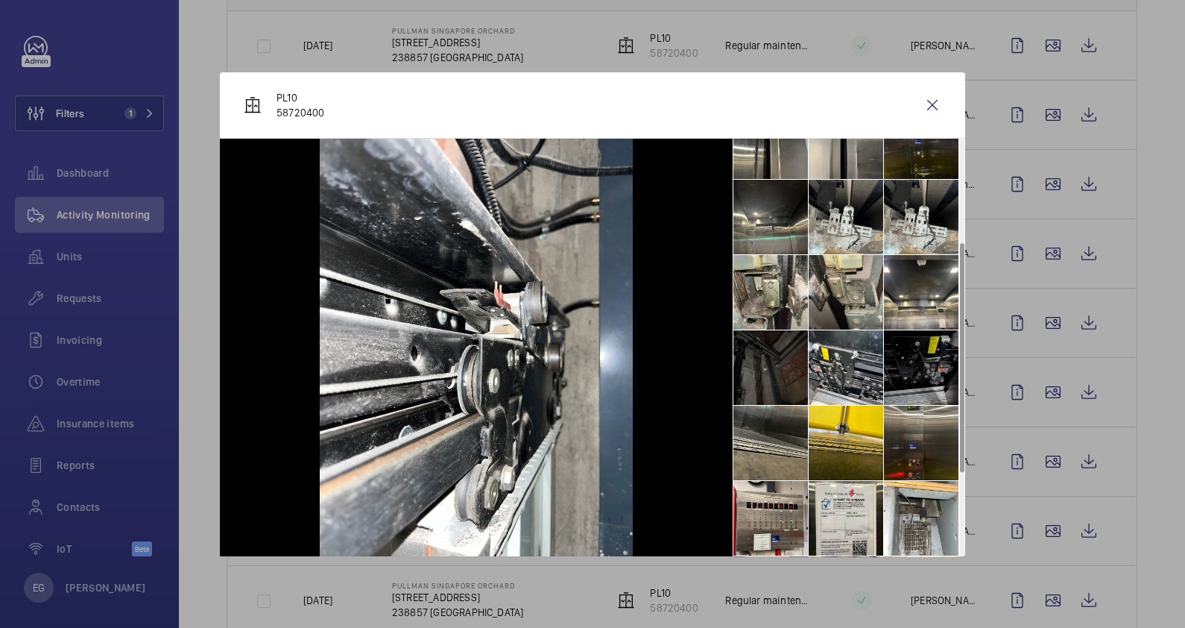
click at [918, 365] on li at bounding box center [921, 367] width 75 height 75
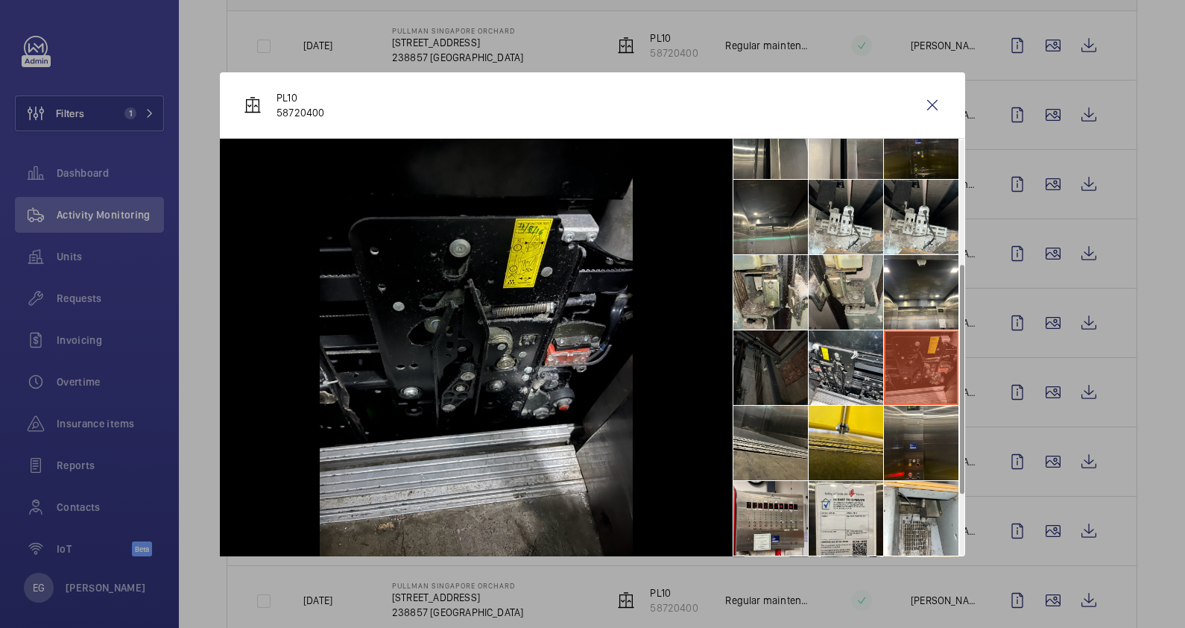
scroll to position [335, 0]
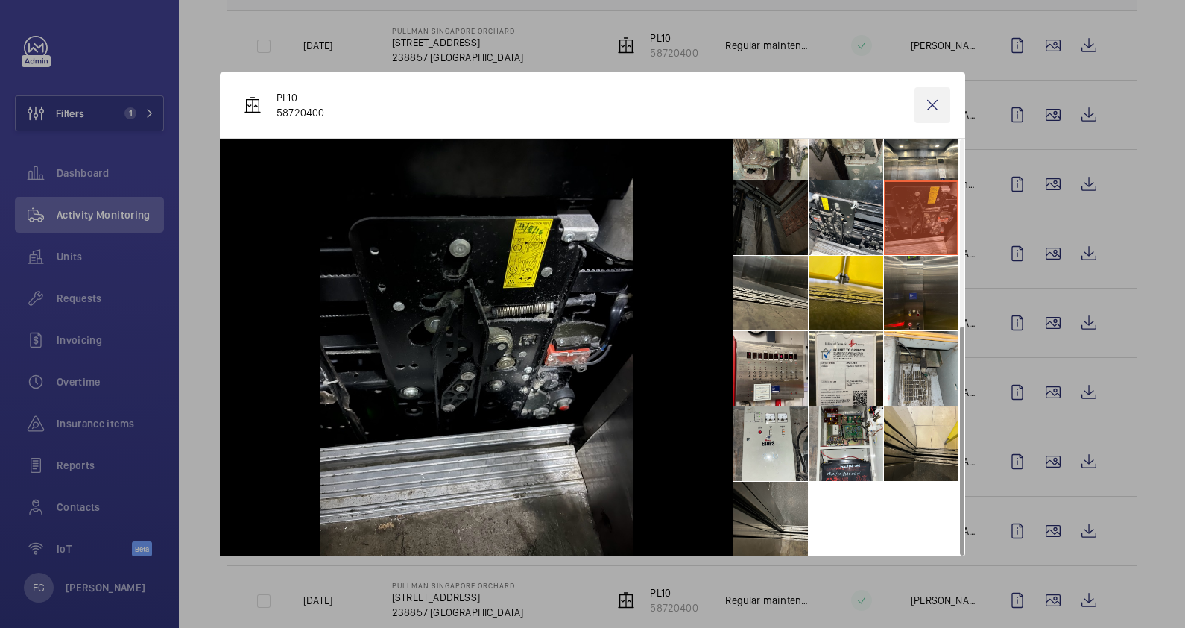
click at [924, 104] on wm-front-icon-button at bounding box center [933, 105] width 36 height 36
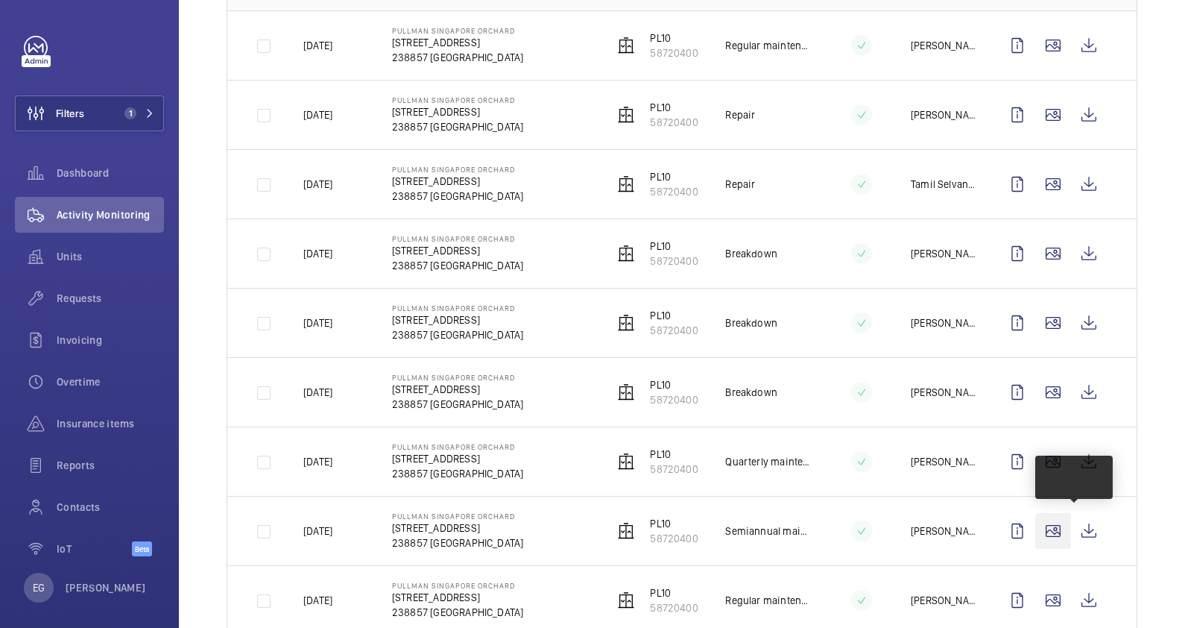
click at [1044, 528] on wm-front-icon-button at bounding box center [1053, 531] width 36 height 36
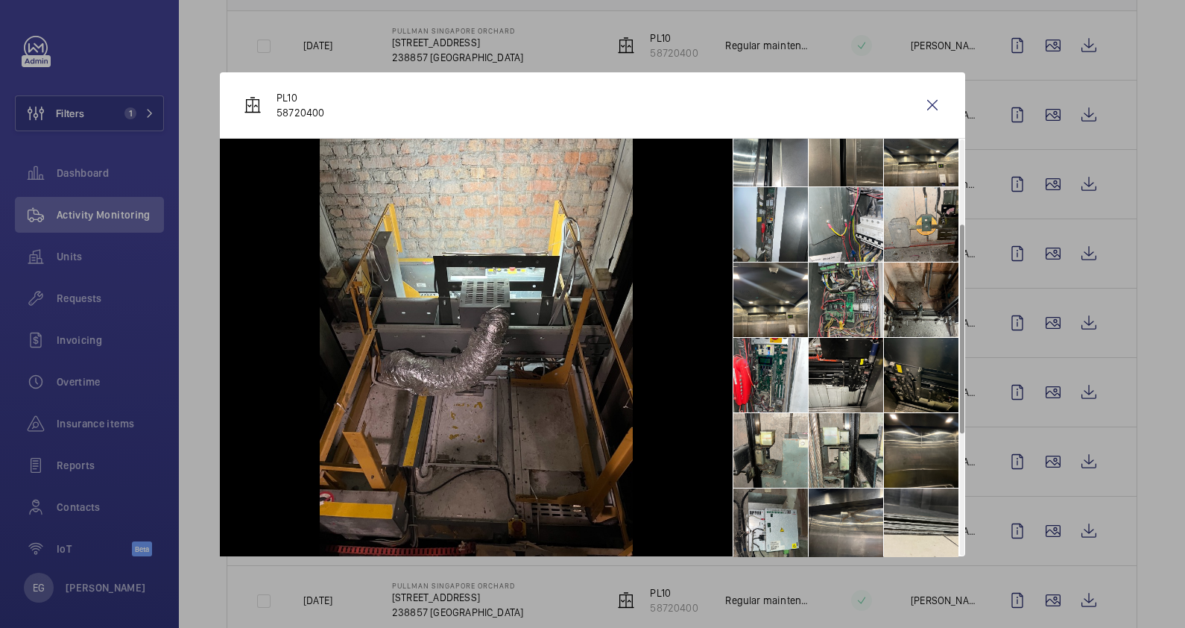
scroll to position [186, 0]
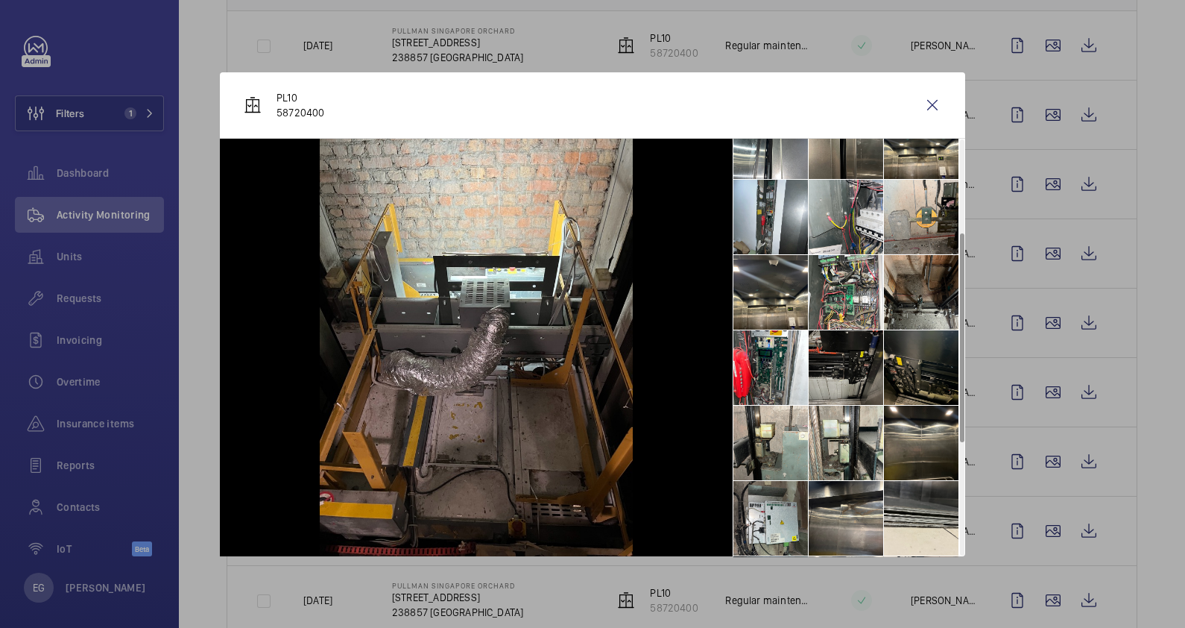
click at [865, 373] on li at bounding box center [846, 367] width 75 height 75
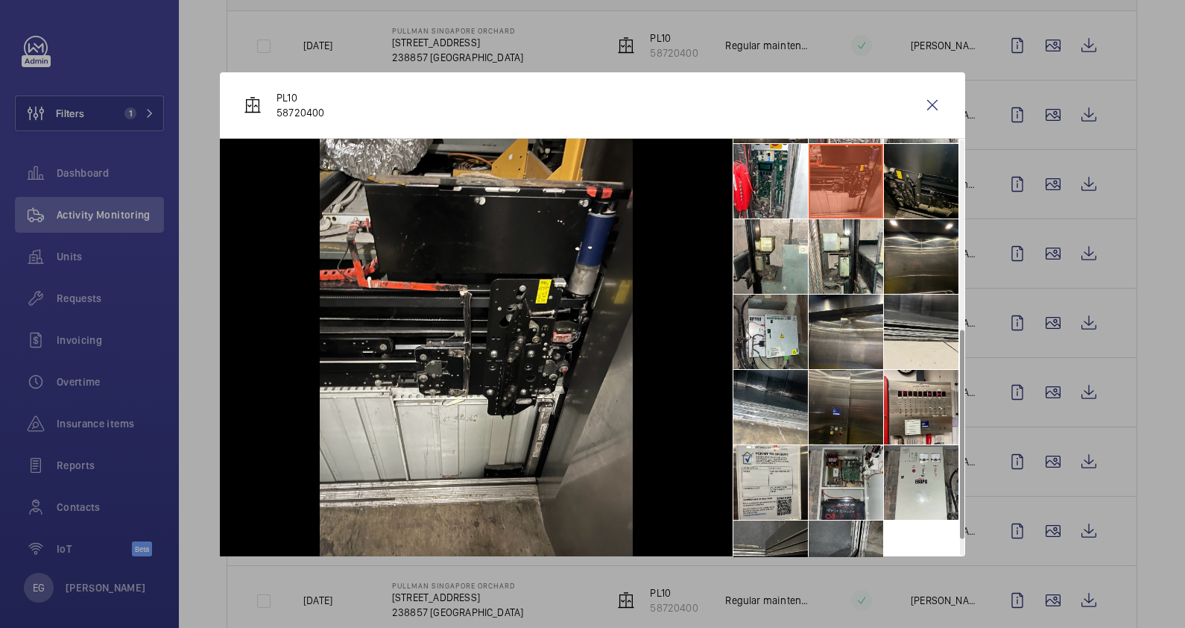
scroll to position [411, 0]
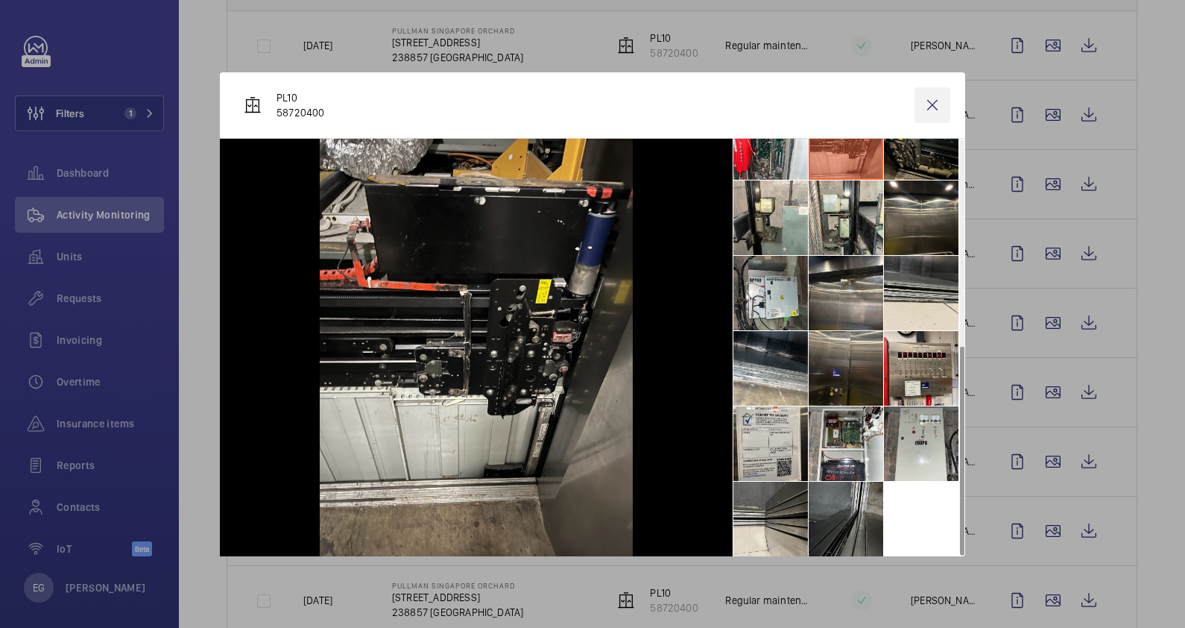
click at [936, 97] on wm-front-icon-button at bounding box center [933, 105] width 36 height 36
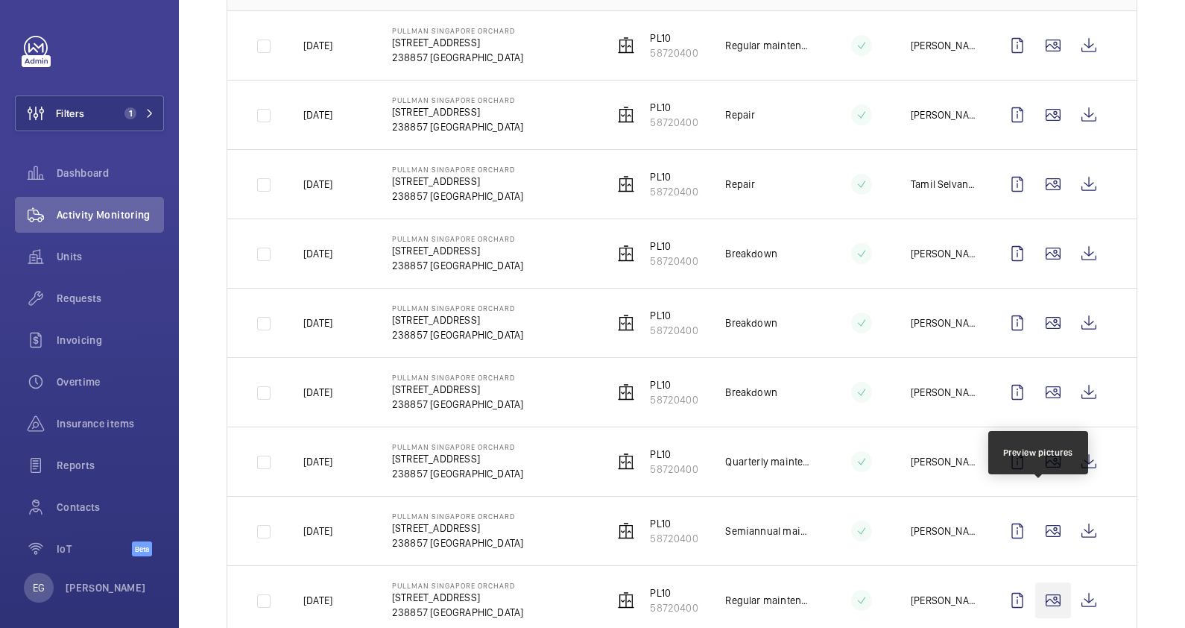
scroll to position [372, 0]
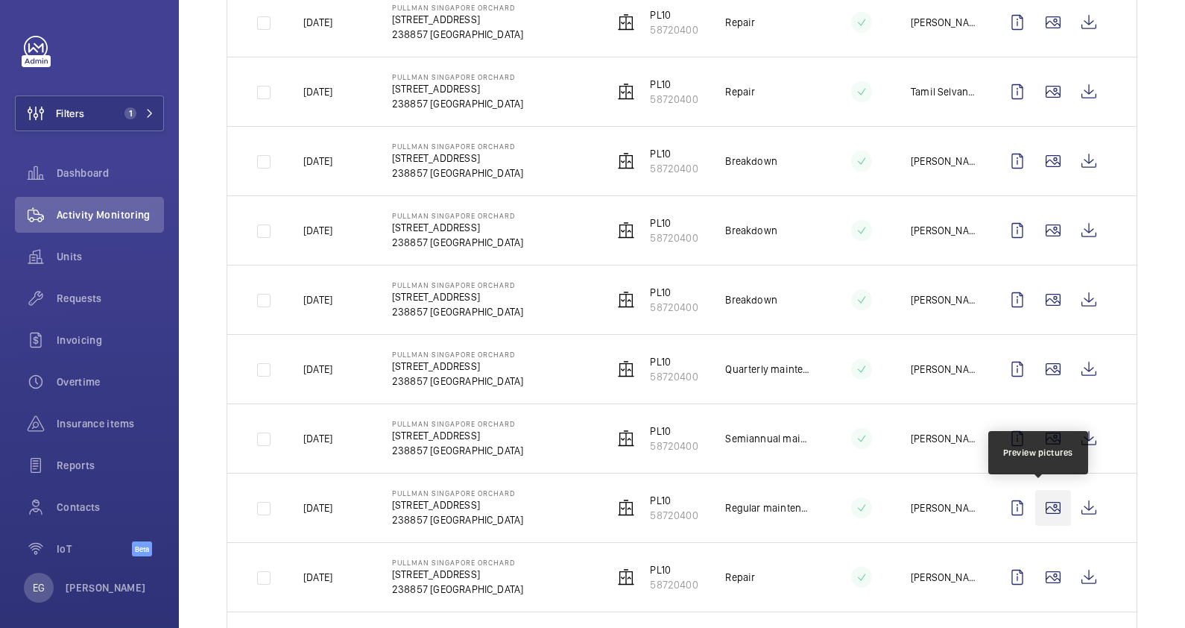
click at [1038, 500] on wm-front-icon-button at bounding box center [1053, 508] width 36 height 36
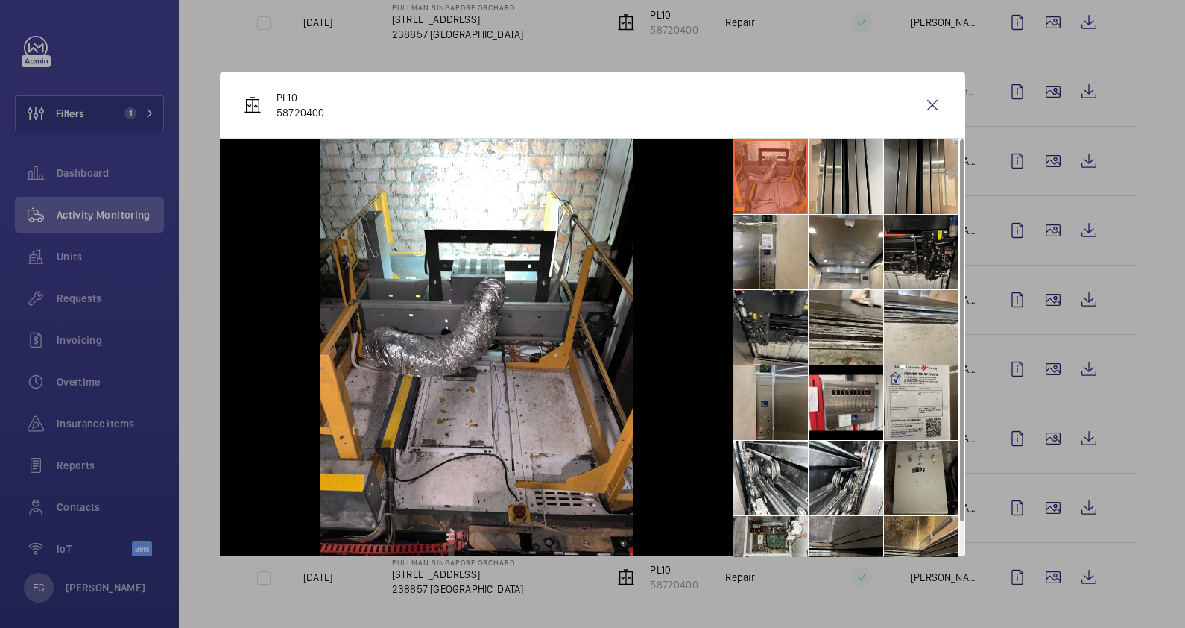
click at [751, 327] on li at bounding box center [770, 327] width 75 height 75
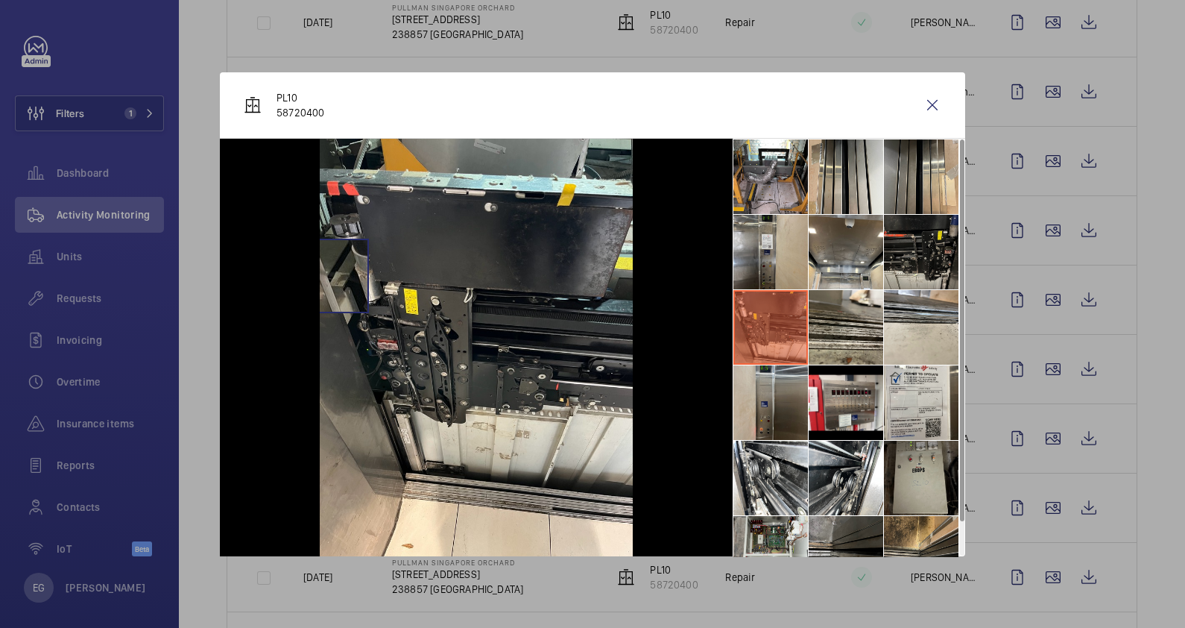
click at [332, 276] on img at bounding box center [476, 347] width 313 height 417
click at [359, 263] on img at bounding box center [476, 347] width 313 height 417
click at [365, 257] on img at bounding box center [476, 347] width 313 height 417
click at [937, 104] on wm-front-icon-button at bounding box center [933, 105] width 36 height 36
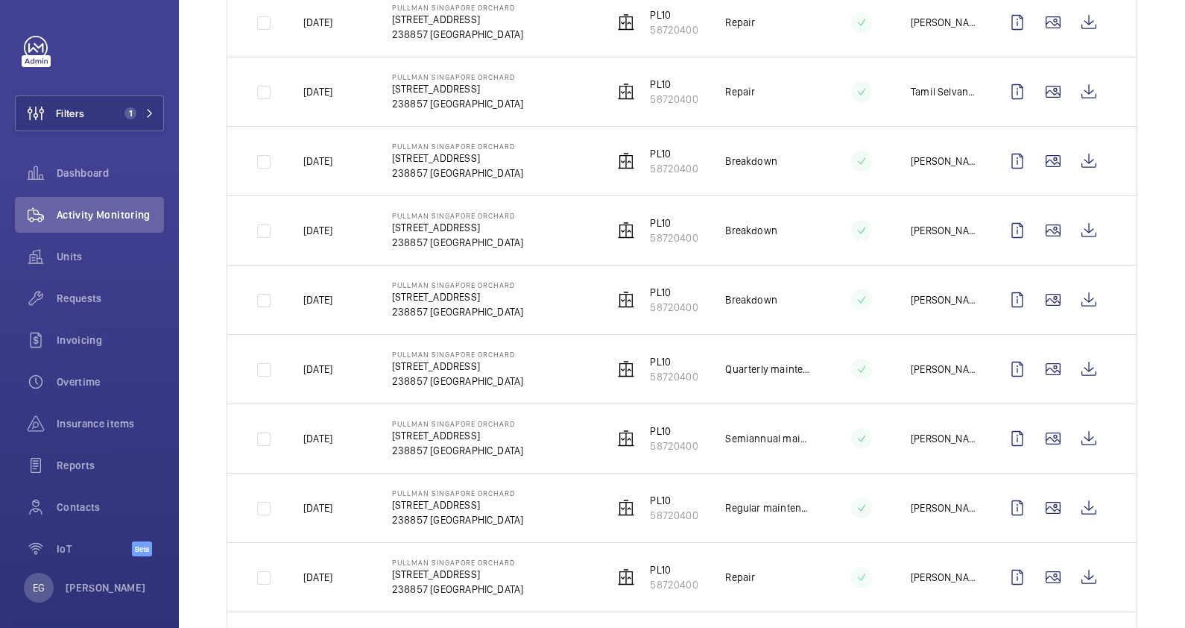
scroll to position [0, 0]
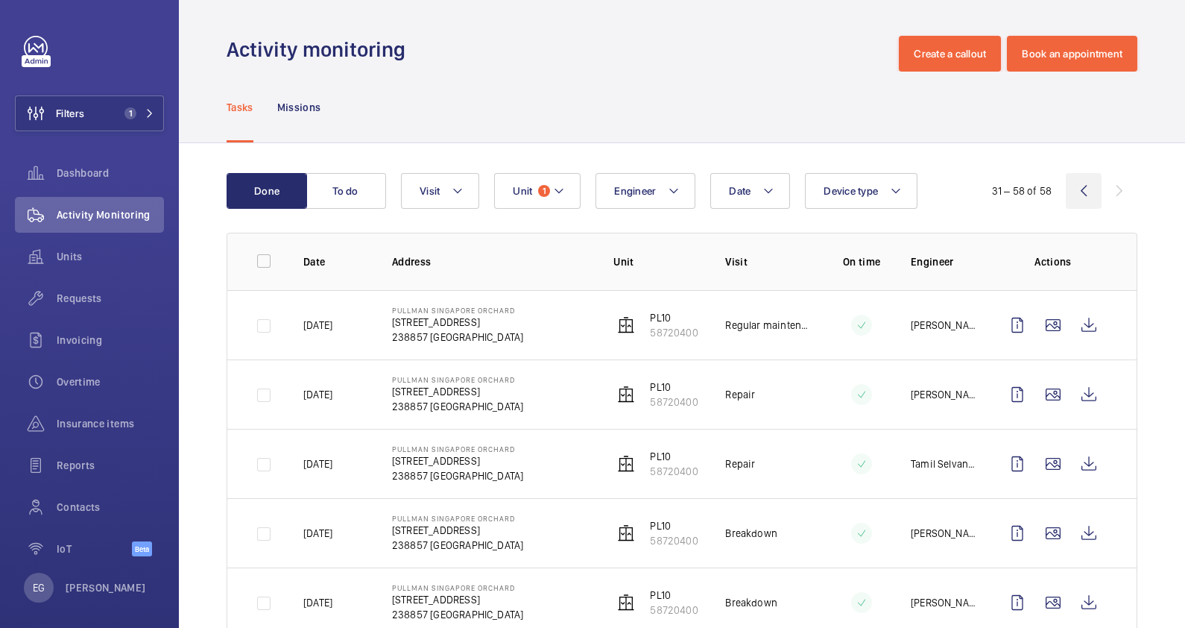
click at [1066, 192] on wm-front-icon-button at bounding box center [1084, 191] width 36 height 36
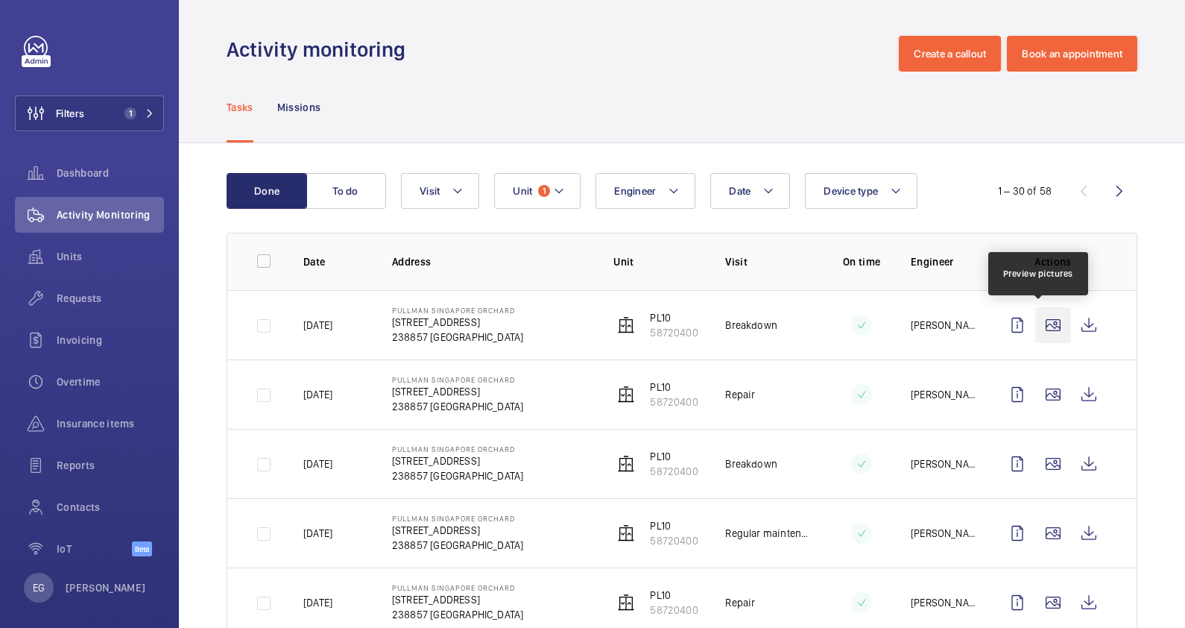
click at [1036, 325] on wm-front-icon-button at bounding box center [1053, 325] width 36 height 36
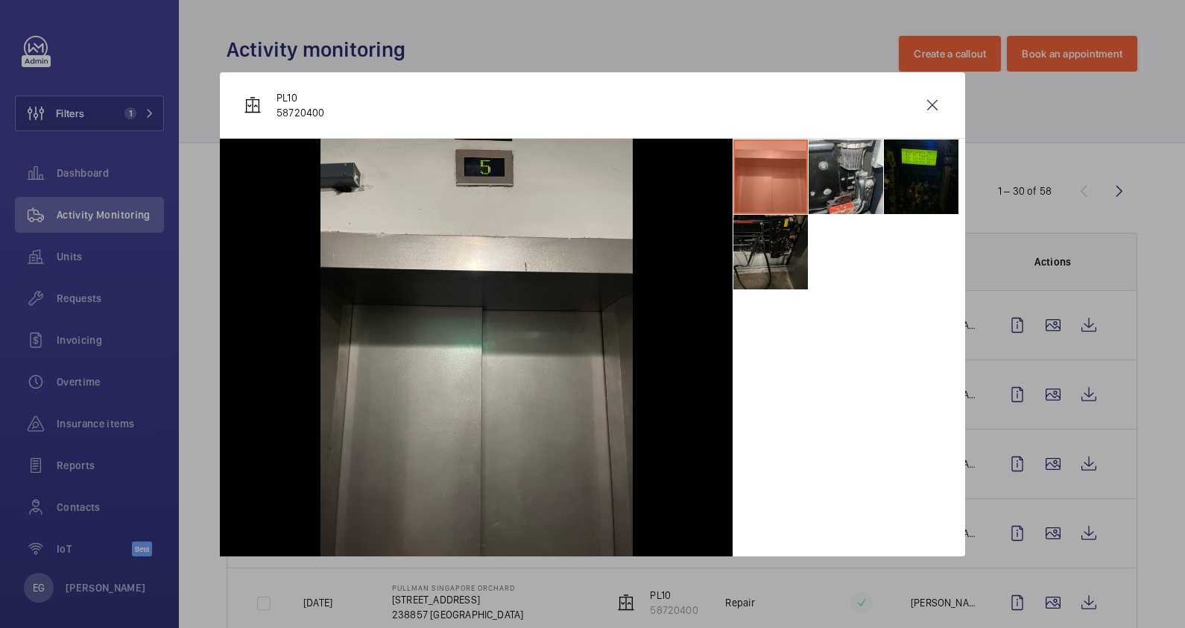
click at [866, 182] on li at bounding box center [846, 176] width 75 height 75
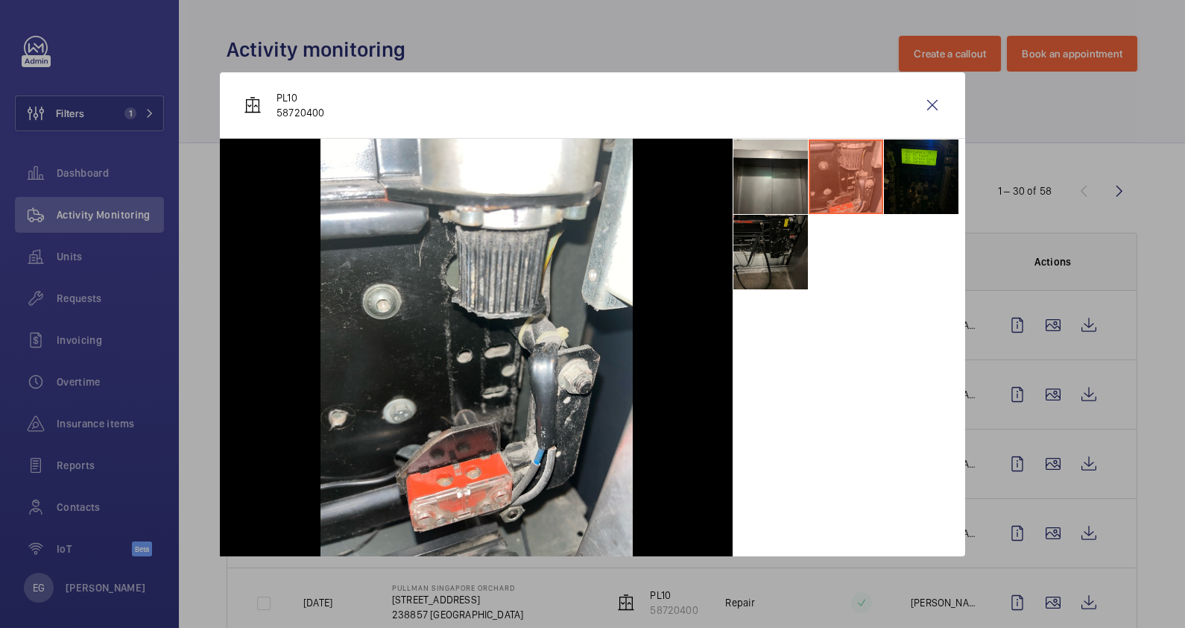
click at [868, 192] on li at bounding box center [846, 176] width 75 height 75
click at [773, 248] on li at bounding box center [770, 252] width 75 height 75
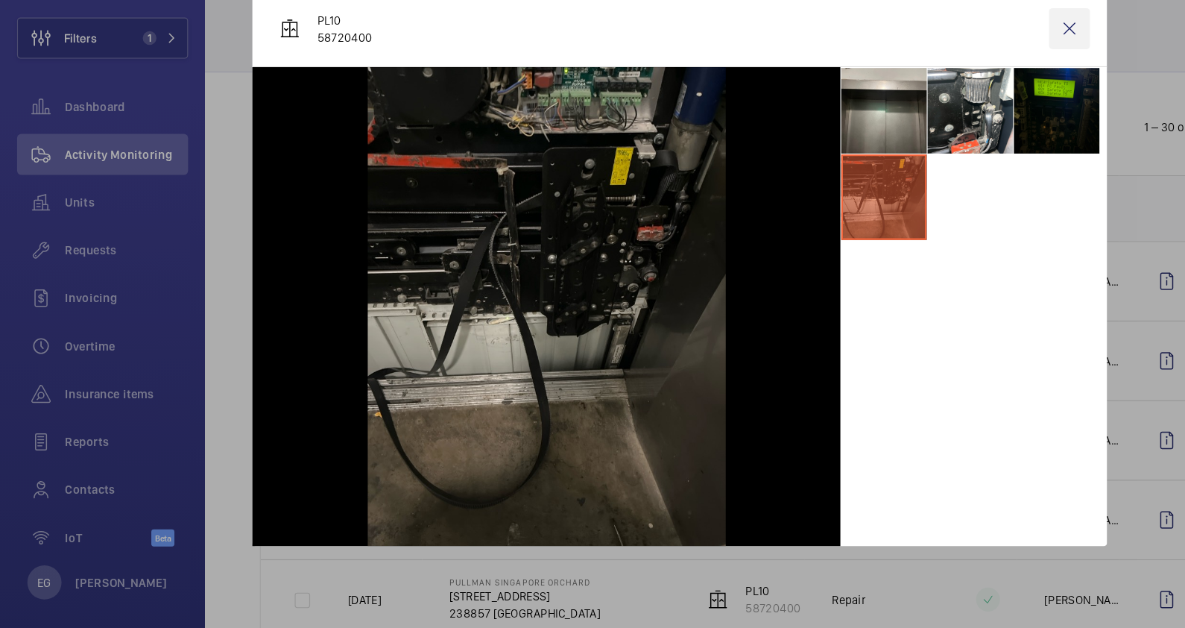
click at [944, 105] on wm-front-icon-button at bounding box center [933, 105] width 36 height 36
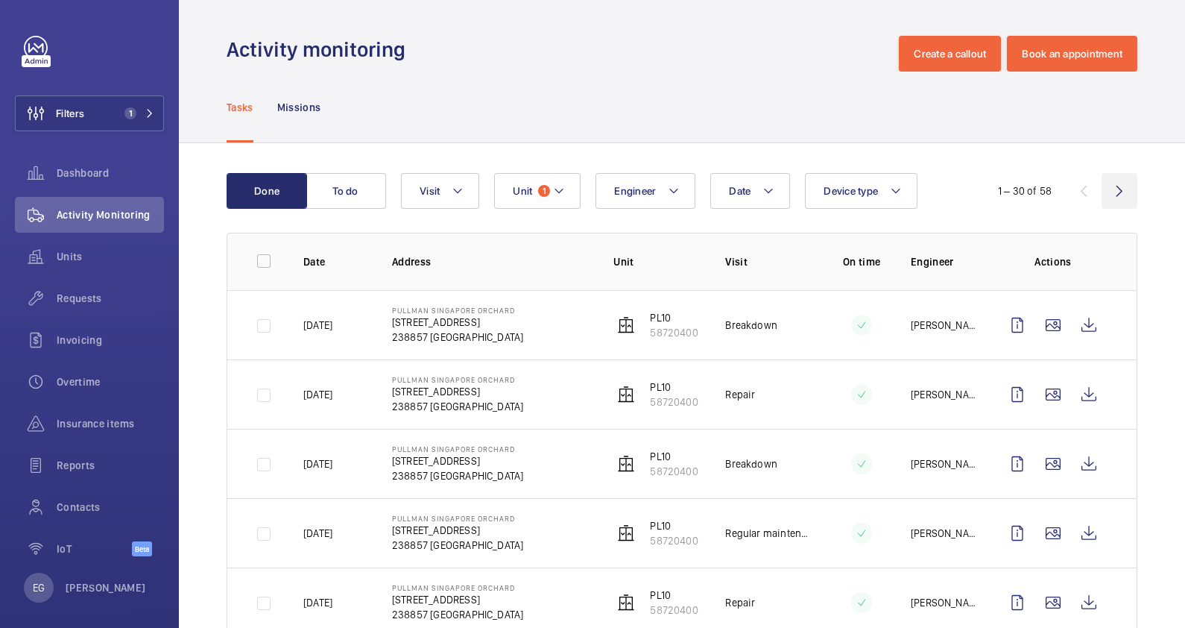
click at [1108, 190] on wm-front-icon-button at bounding box center [1120, 191] width 36 height 36
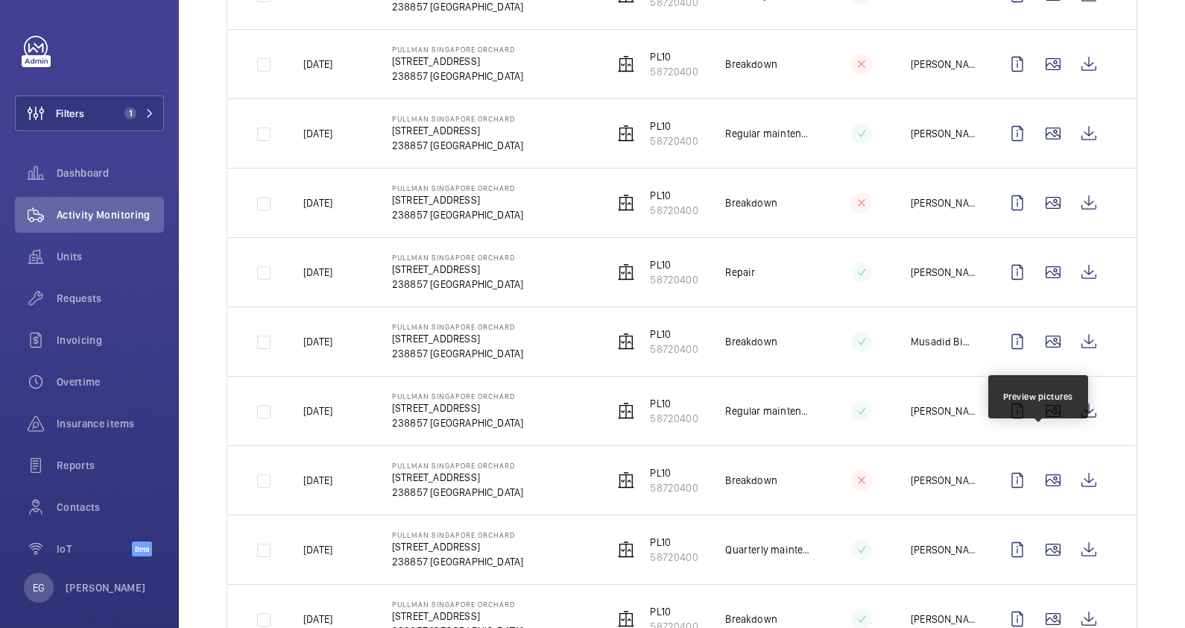
scroll to position [1629, 0]
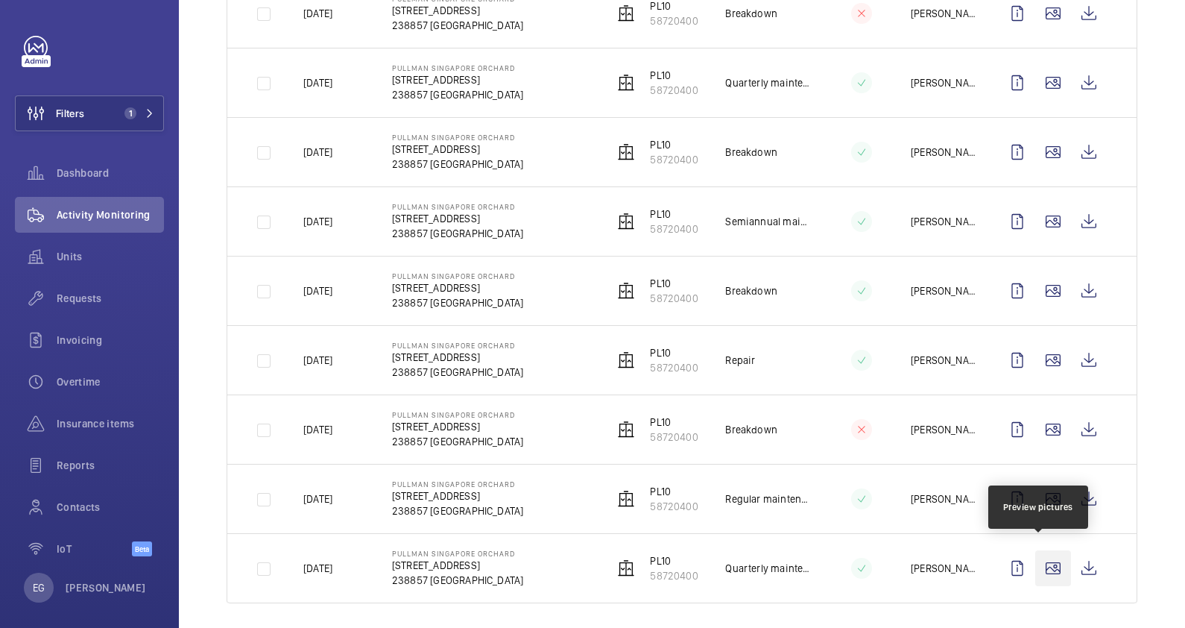
click at [1042, 558] on wm-front-icon-button at bounding box center [1053, 568] width 36 height 36
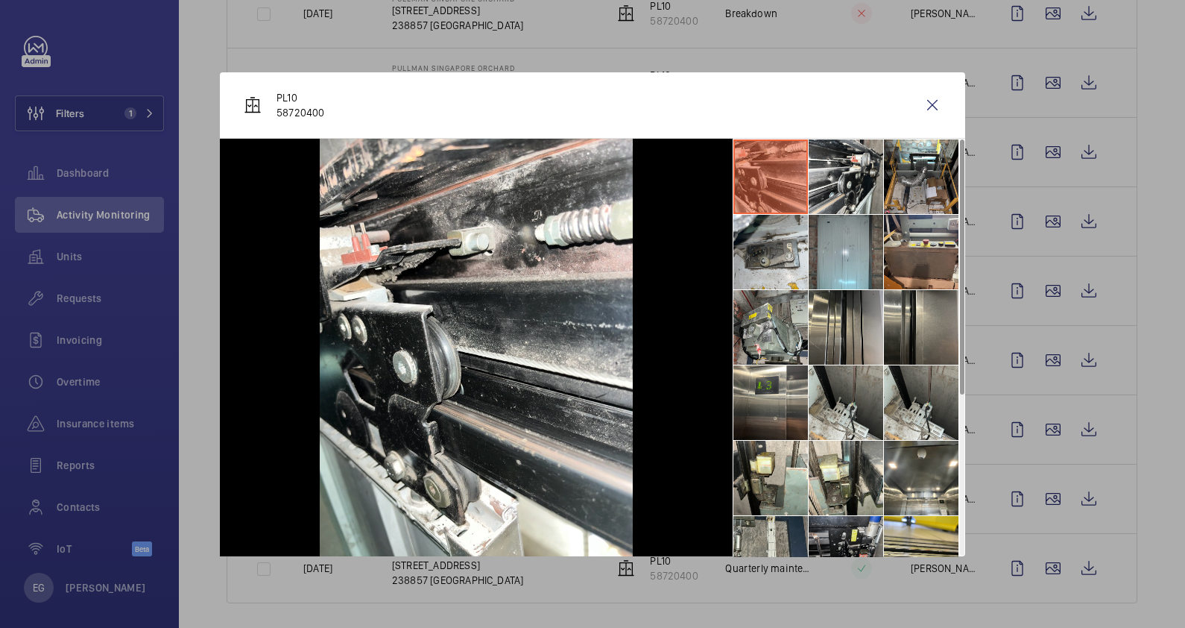
click at [863, 540] on li at bounding box center [846, 553] width 75 height 75
